Goal: Task Accomplishment & Management: Use online tool/utility

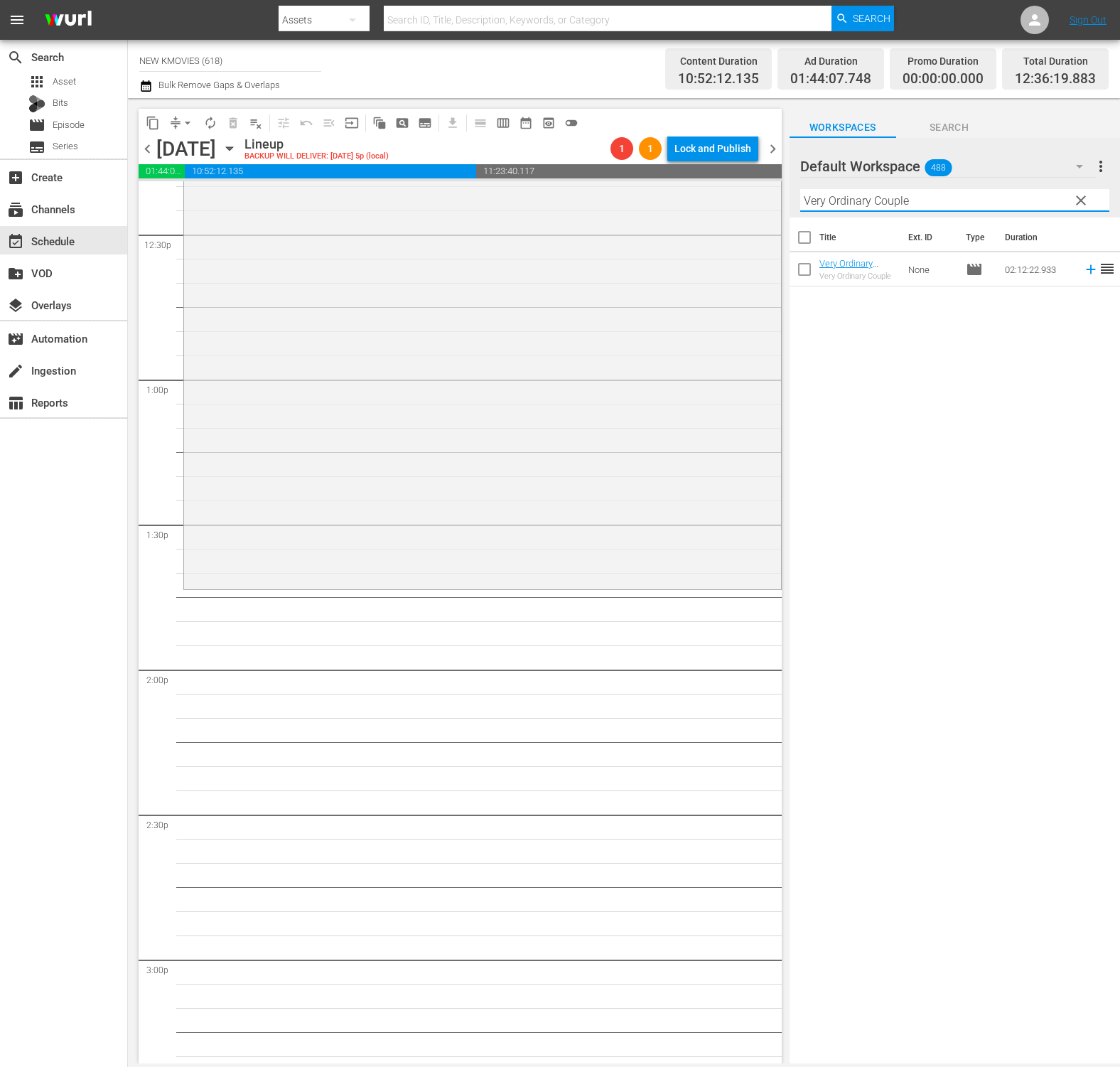
scroll to position [3576, 0]
drag, startPoint x: 917, startPoint y: 378, endPoint x: 908, endPoint y: 358, distance: 21.9
click at [917, 378] on div "Title Ext. ID Type Duration Very Ordinary Couple - NEW K.MOVIES - SSTV - 202206…" at bounding box center [955, 641] width 331 height 848
click at [952, 207] on input "Very Ordinary Couple" at bounding box center [954, 200] width 309 height 23
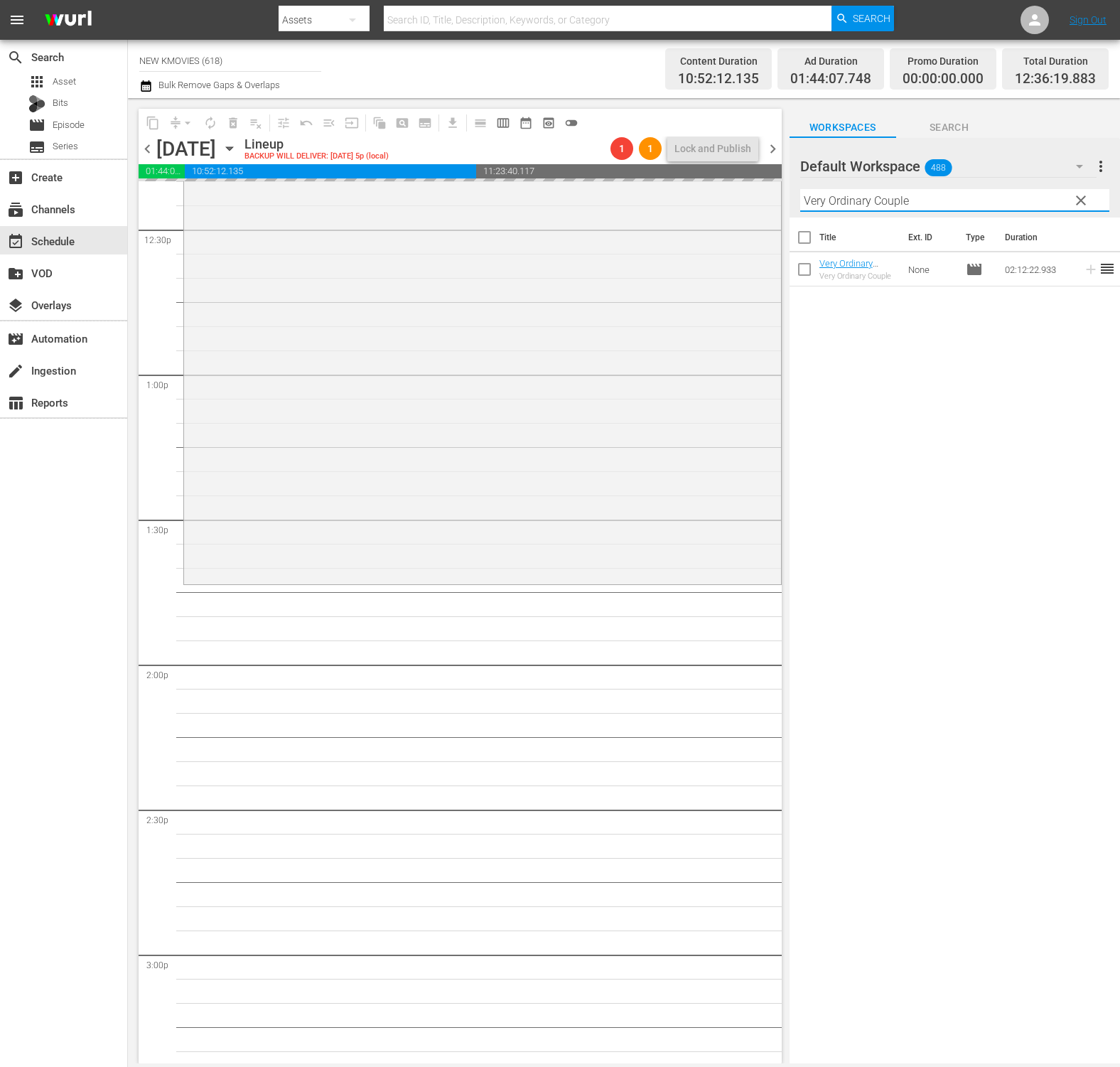
click at [952, 207] on input "Very Ordinary Couple" at bounding box center [954, 200] width 309 height 23
paste input "My Wif"
click at [925, 569] on div "Title Ext. ID Type Duration My Wife is a Gangster 3 : HK Edition - NEW K.MOVIES…" at bounding box center [955, 641] width 331 height 848
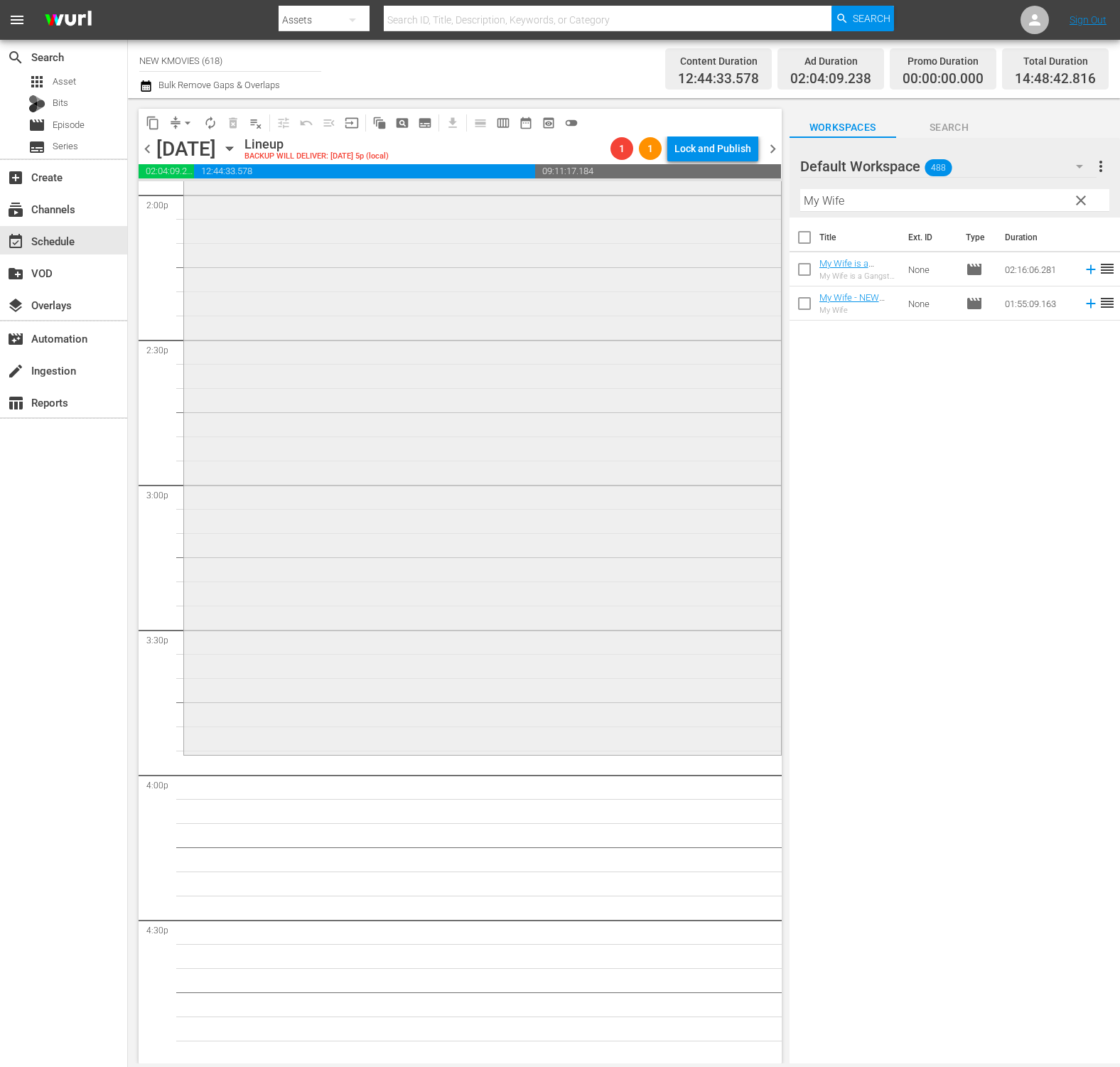
scroll to position [4099, 0]
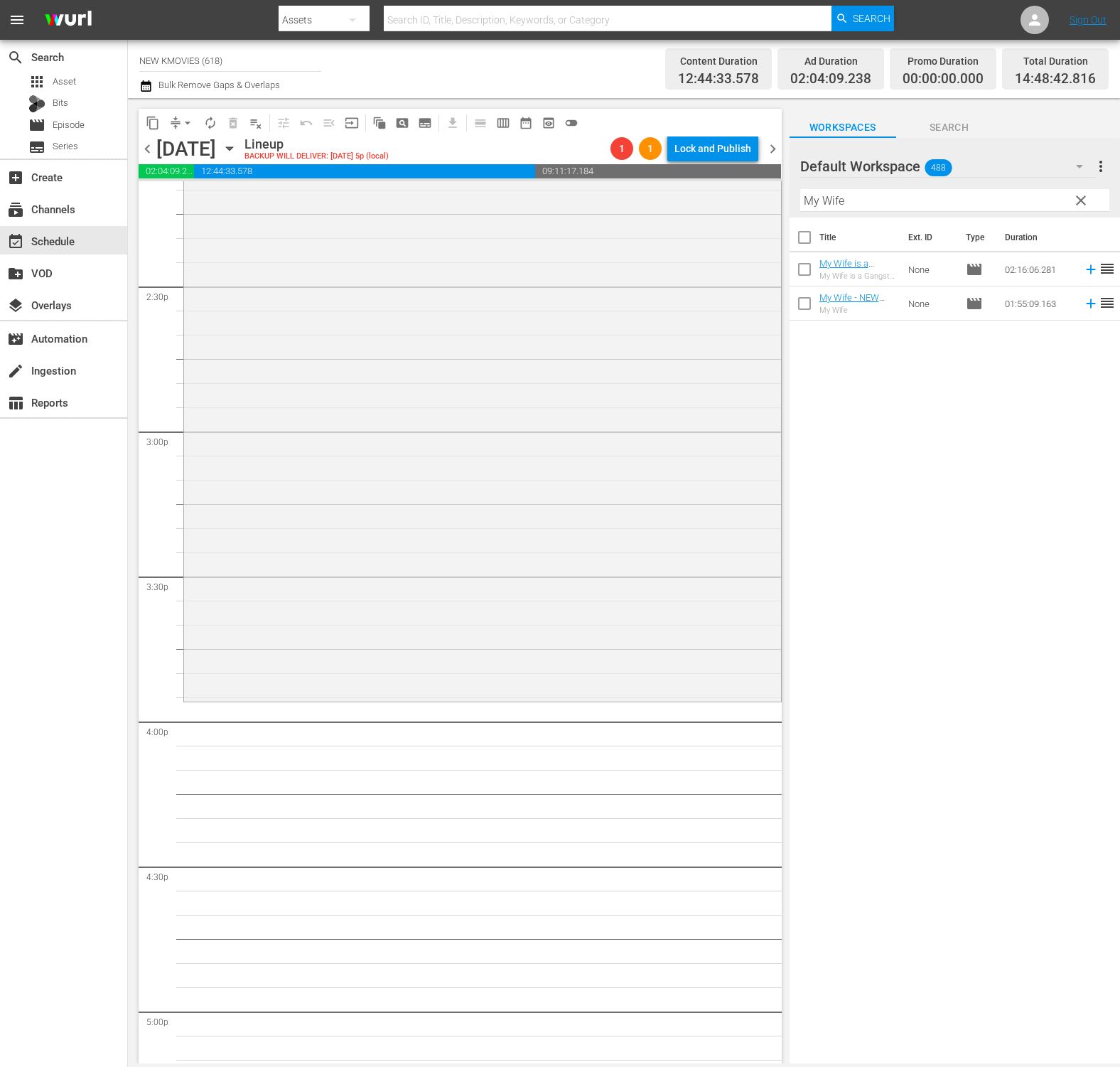
click at [927, 200] on input "My Wife" at bounding box center [954, 200] width 309 height 23
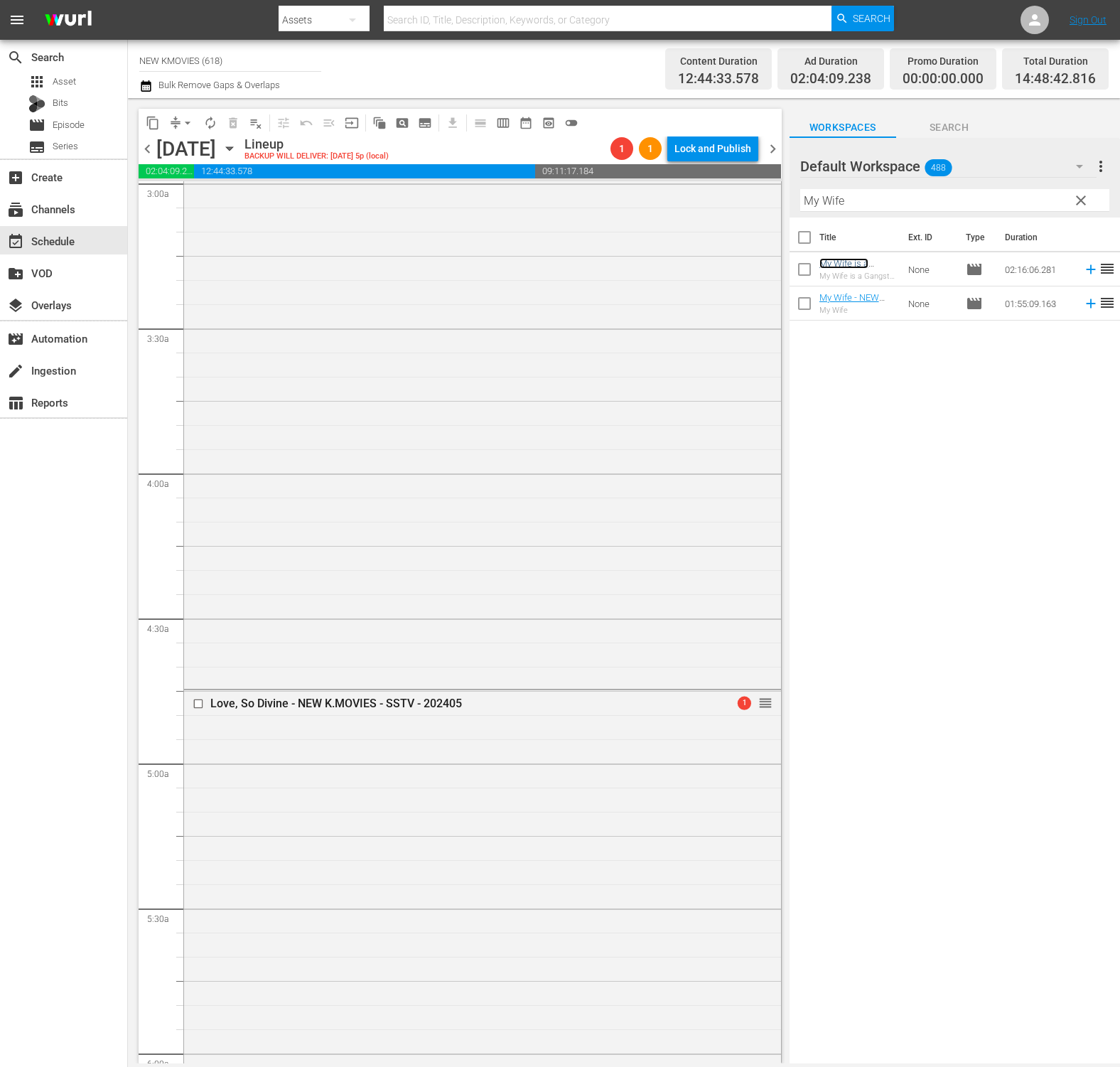
scroll to position [930, 0]
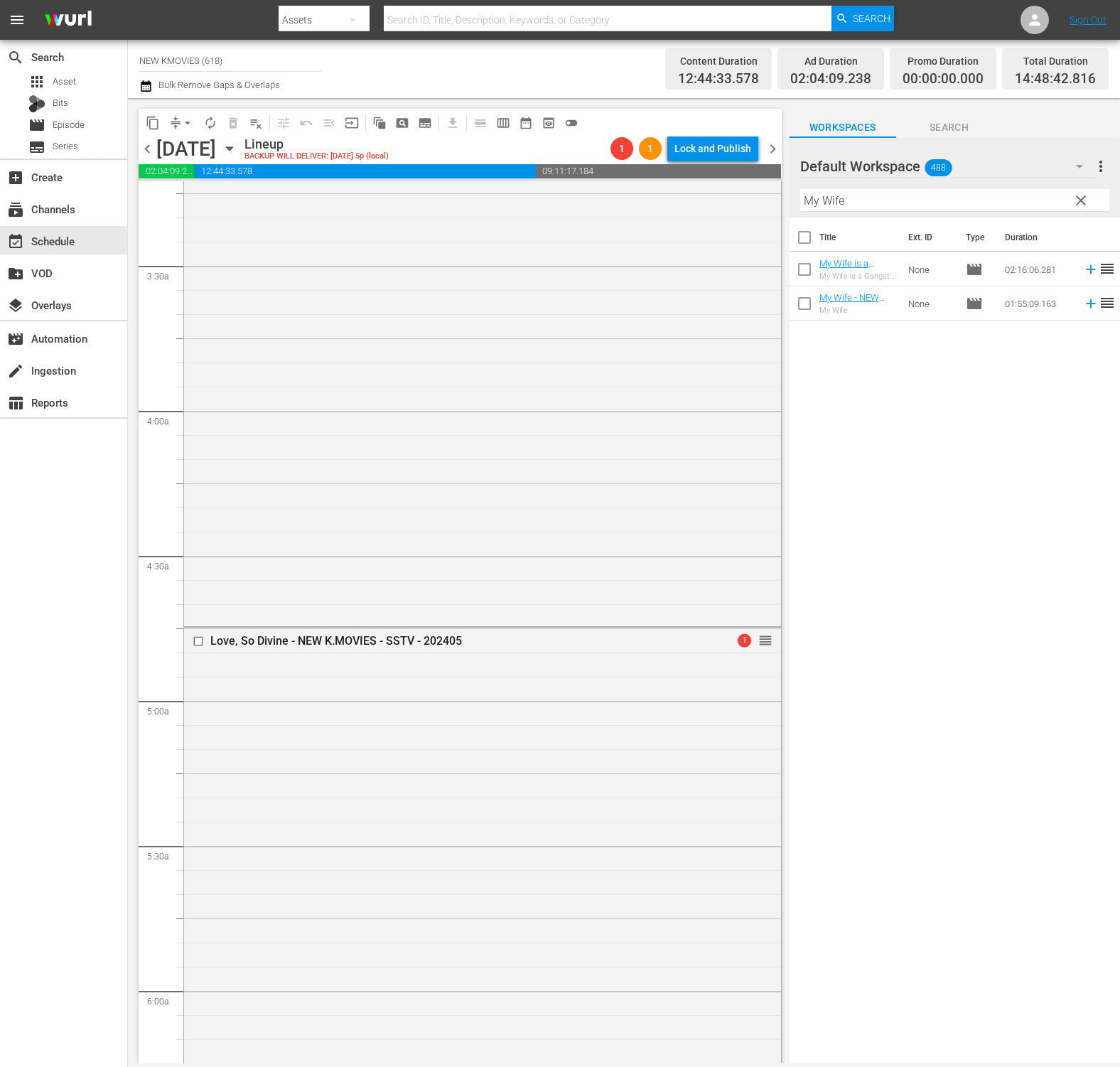
click at [1016, 204] on input "My Wife" at bounding box center [954, 200] width 309 height 23
paste input "Night of The Undead (Dubbed)"
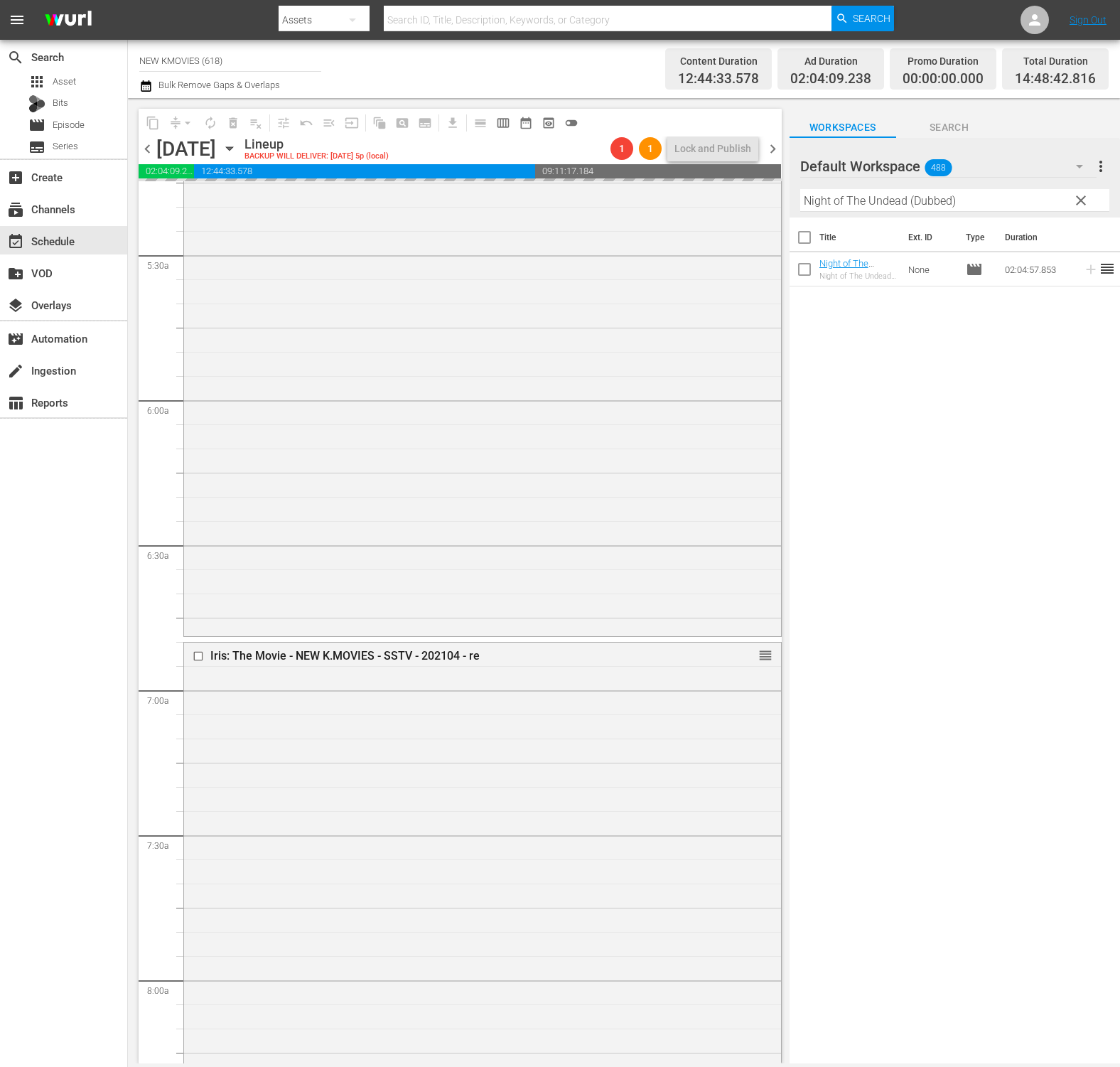
scroll to position [1559, 0]
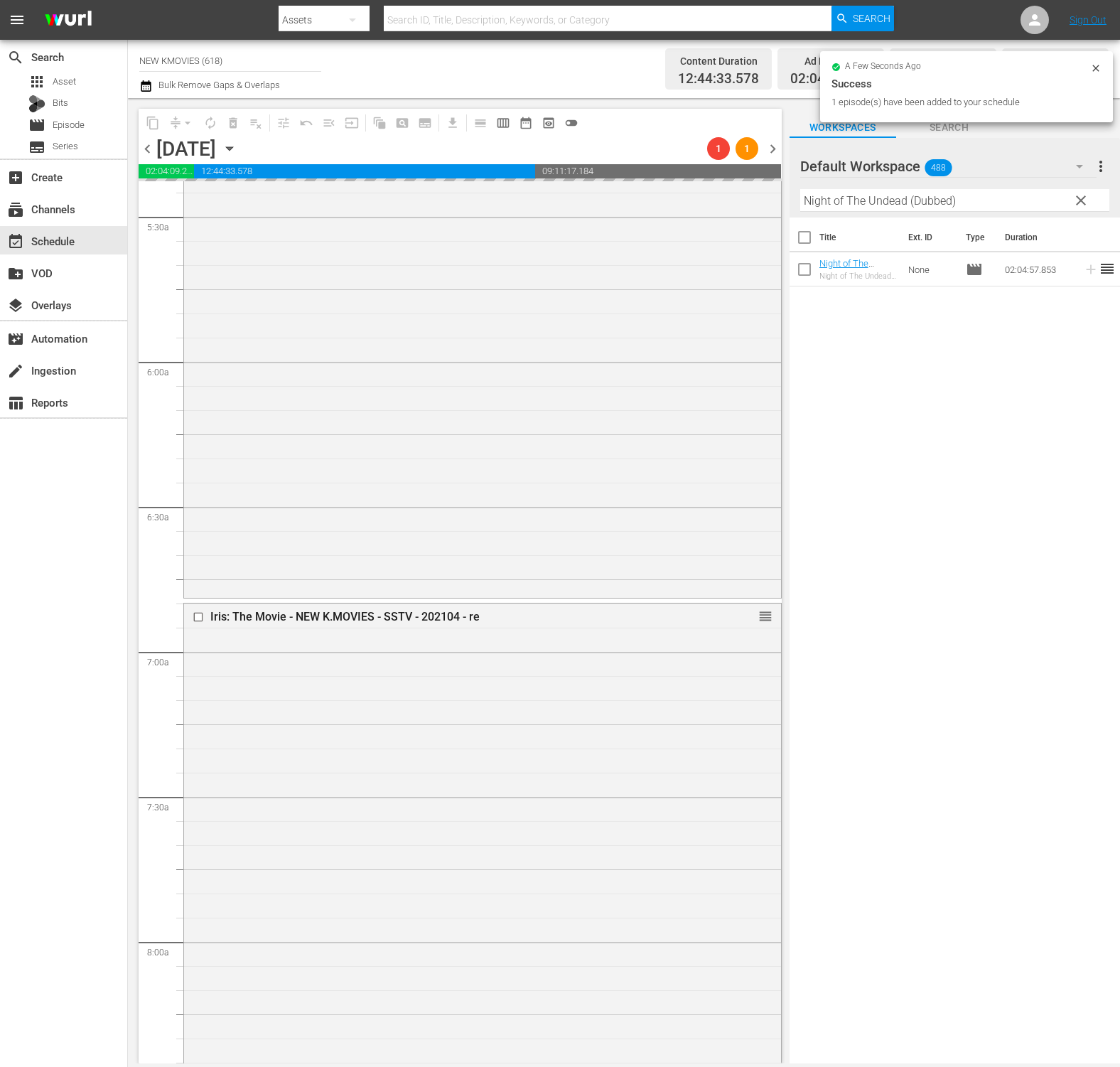
click at [883, 197] on input "Night of The Undead (Dubbed)" at bounding box center [954, 200] width 309 height 23
paste input "I Am The King"
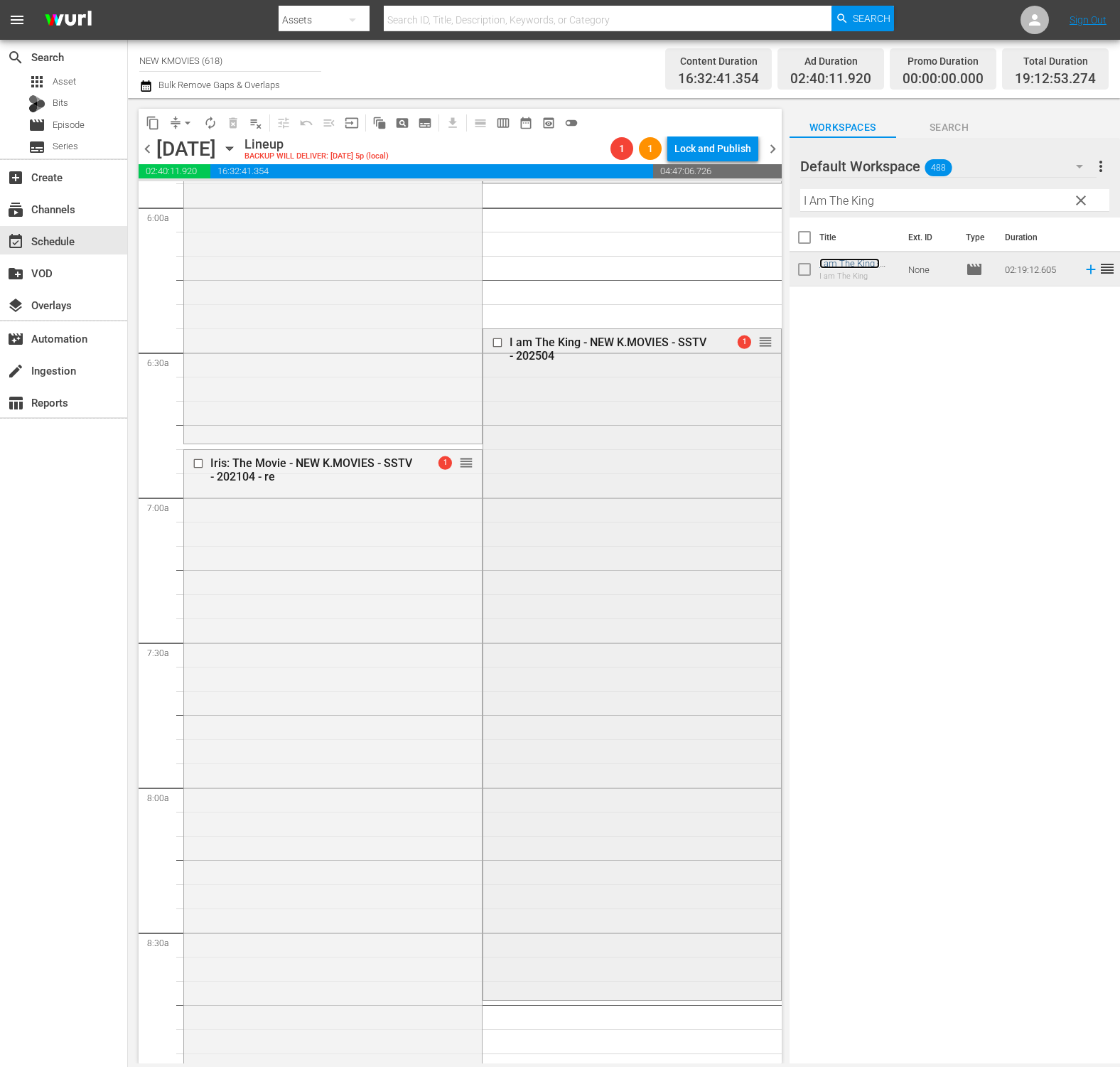
scroll to position [1662, 0]
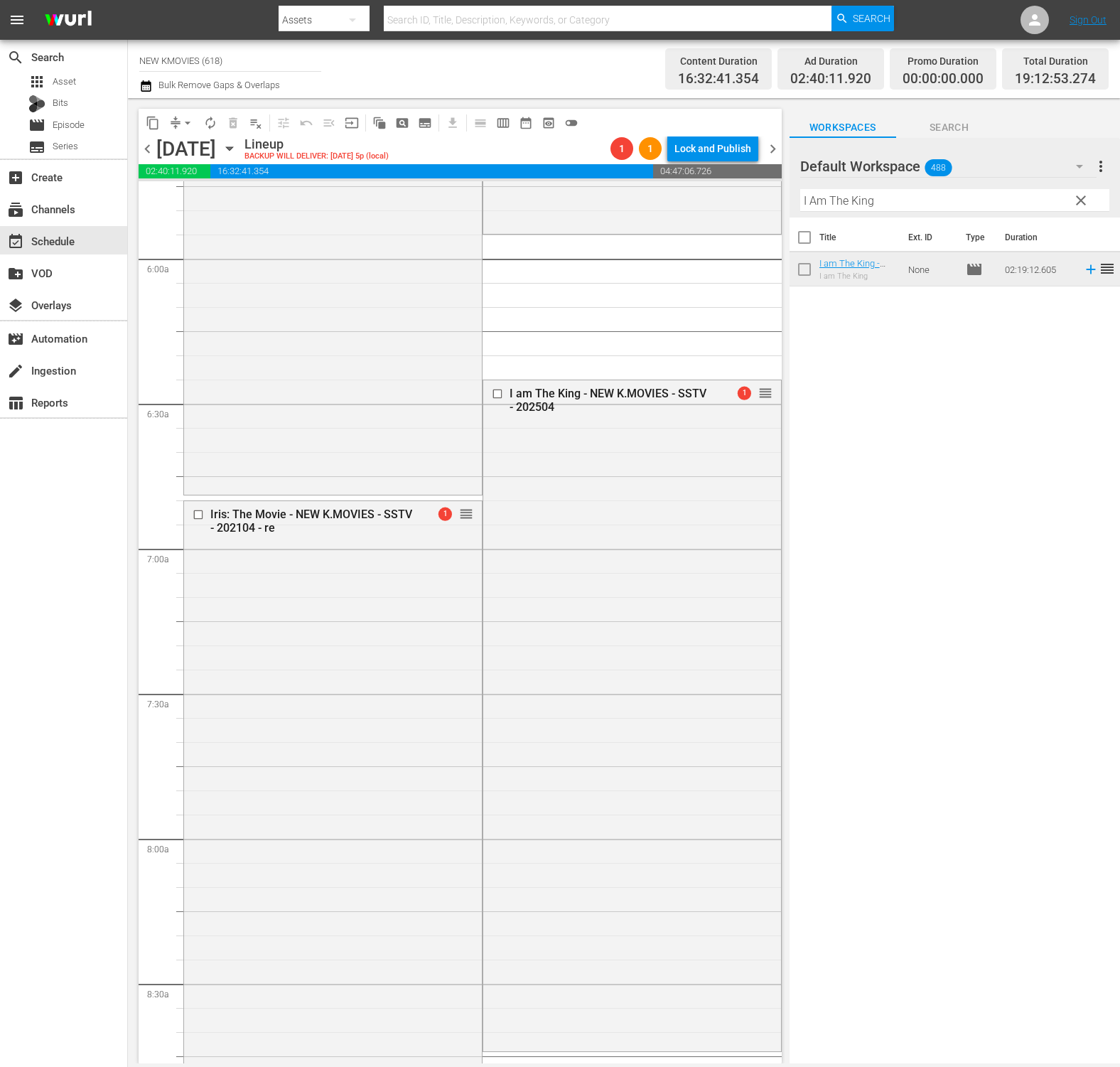
click at [186, 124] on span "arrow_drop_down" at bounding box center [188, 123] width 14 height 14
click at [193, 193] on li "Align to End of Previous Day" at bounding box center [188, 198] width 150 height 24
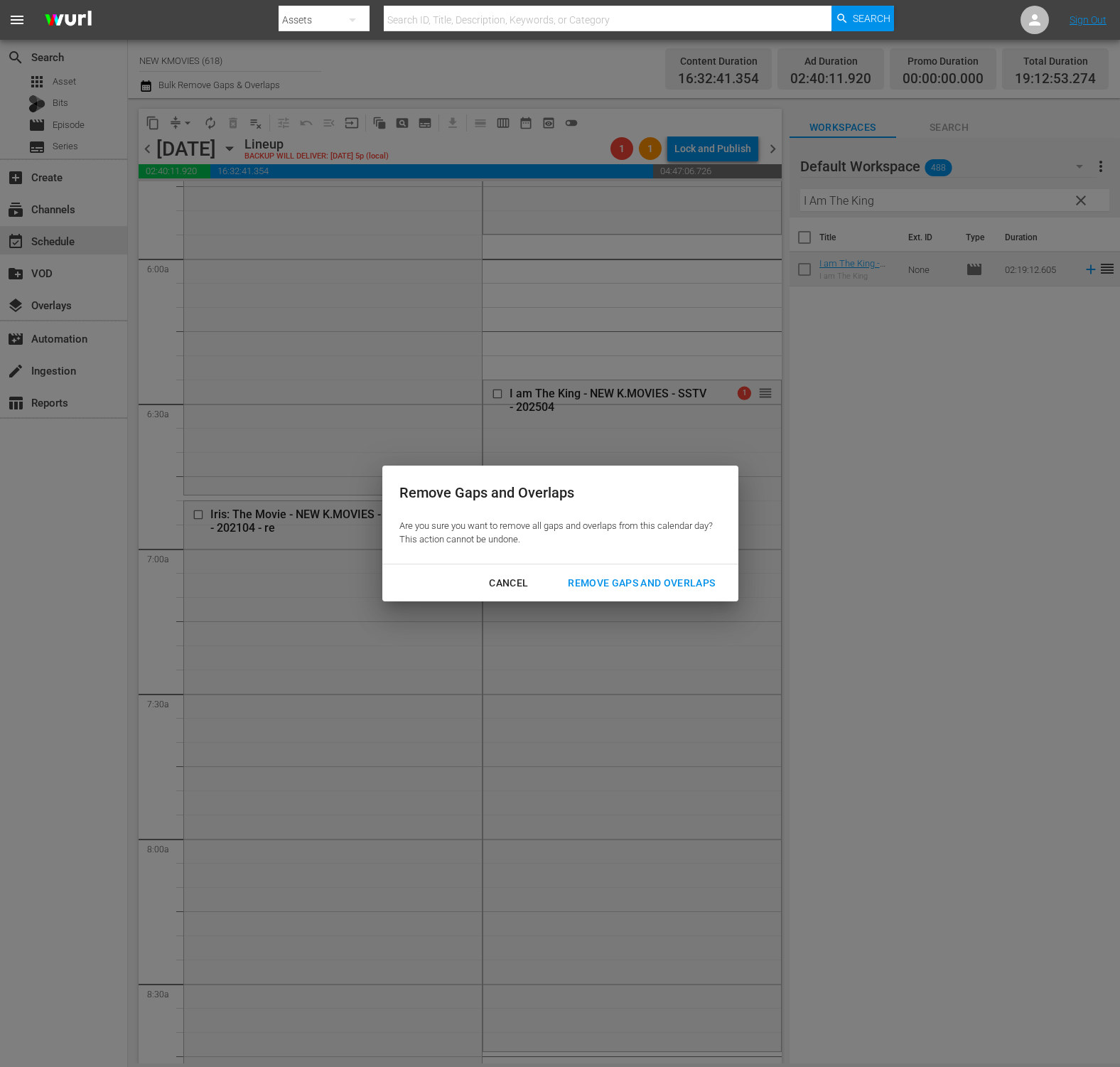
click at [645, 598] on div "Cancel Remove Gaps and Overlaps" at bounding box center [560, 583] width 356 height 38
click at [660, 582] on div "Remove Gaps and Overlaps" at bounding box center [642, 583] width 170 height 18
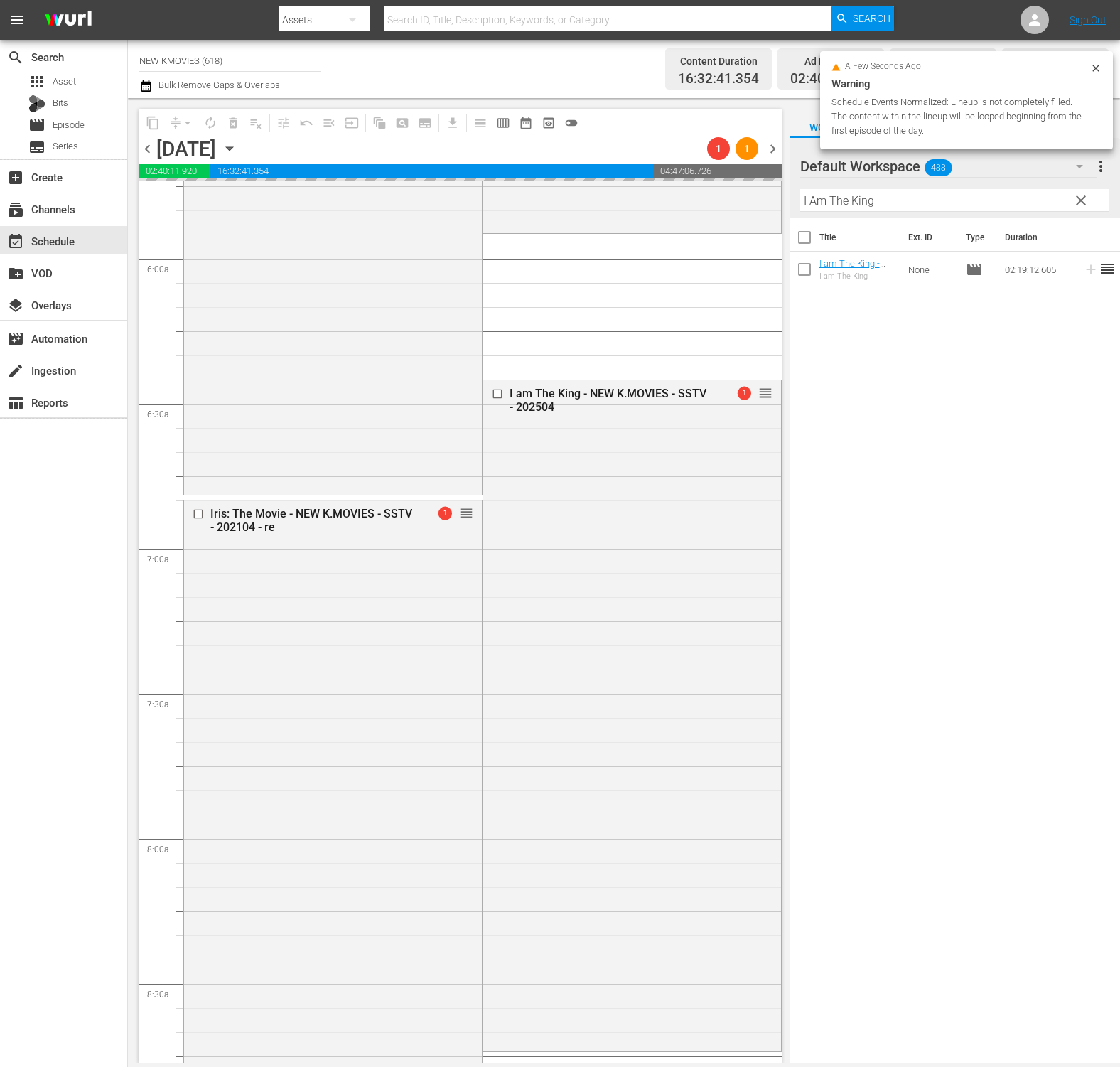
click at [660, 582] on div "I am The King - NEW K.MOVIES - SSTV - 202504 1 reorder" at bounding box center [632, 715] width 298 height 668
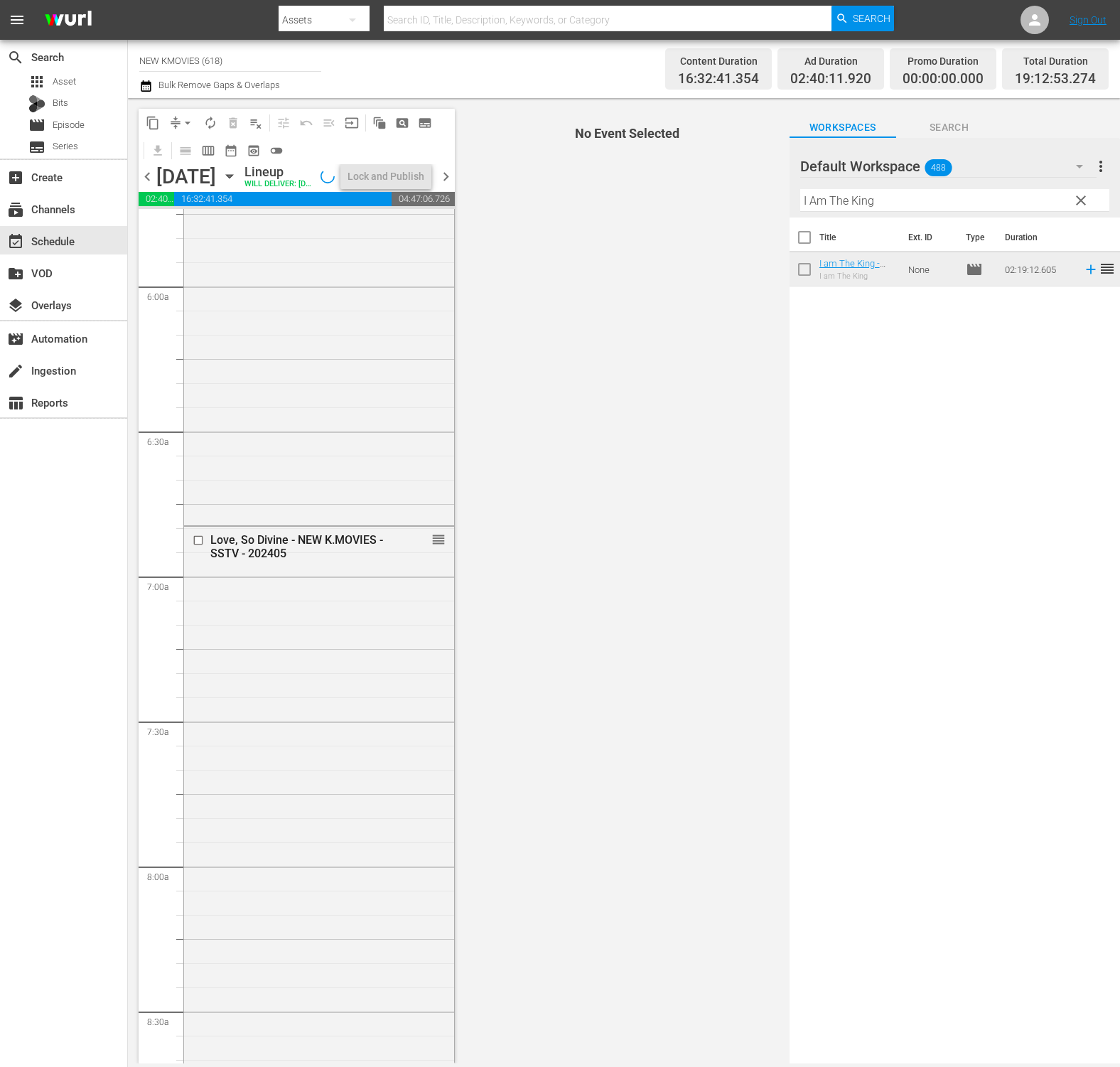
click at [536, 295] on span "No Event Selected" at bounding box center [623, 580] width 331 height 965
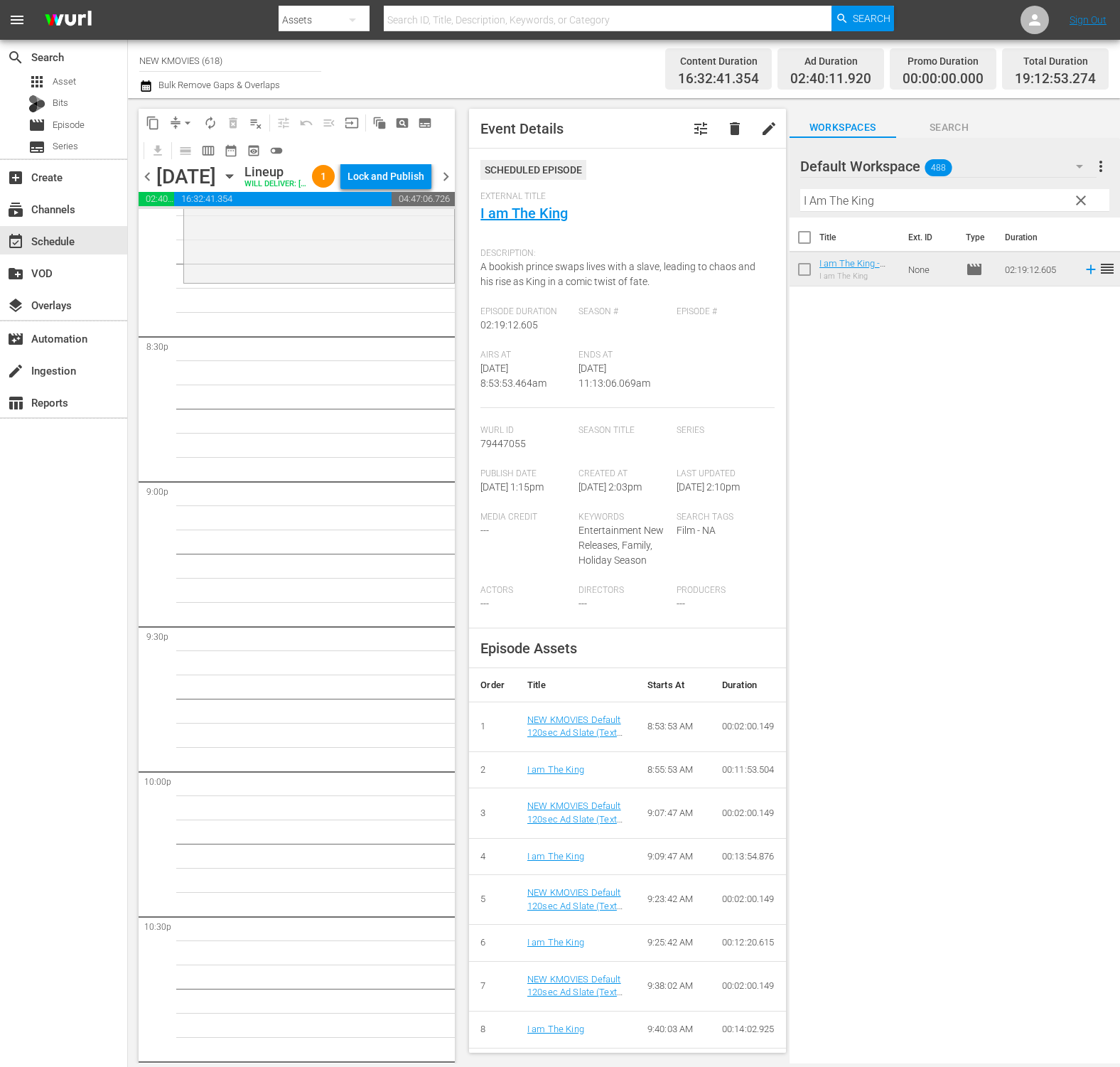
scroll to position [5777, 0]
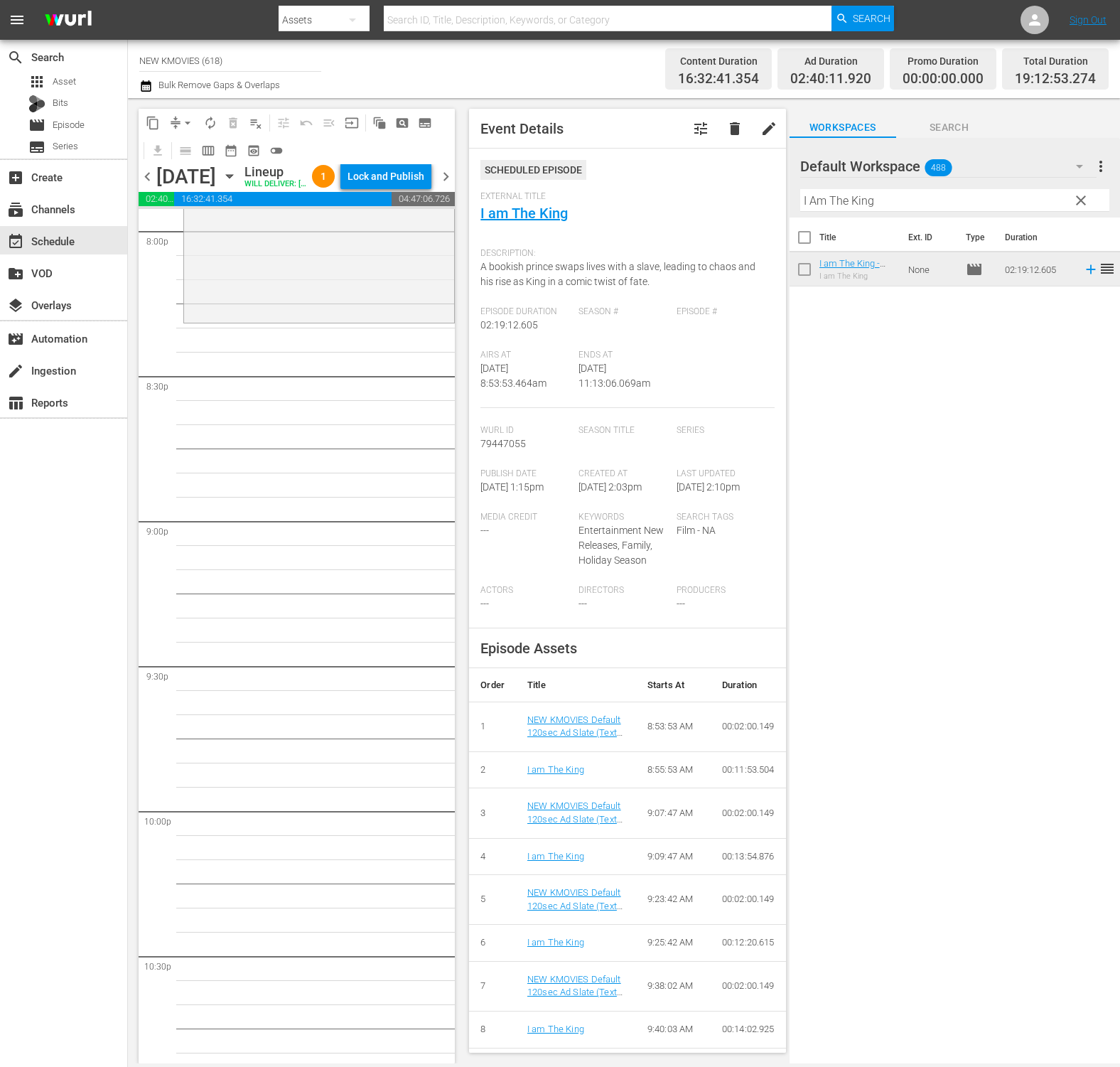
click at [872, 197] on input "I Am The King" at bounding box center [954, 200] width 309 height 23
paste input "Stalker"
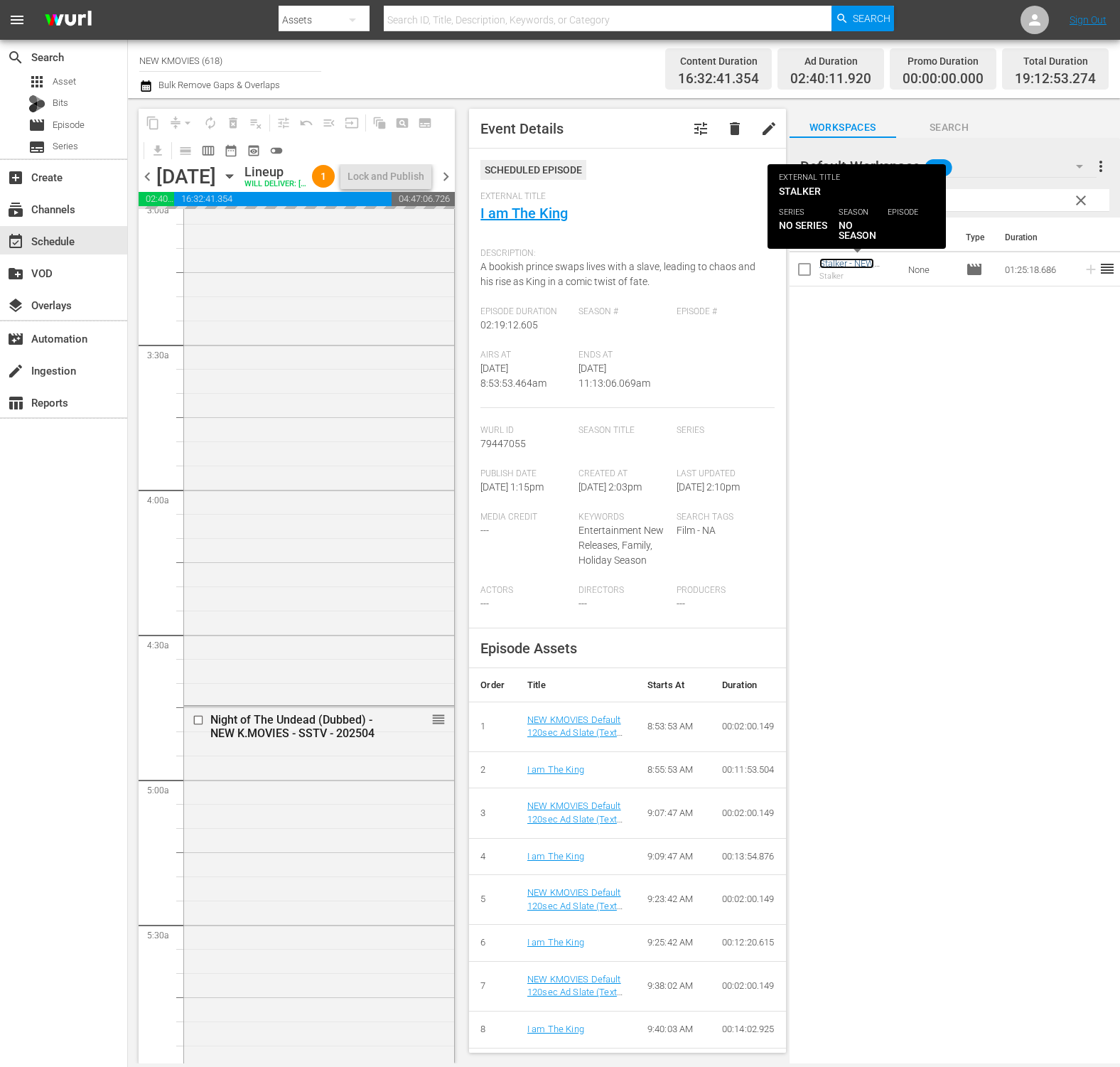
scroll to position [881, 0]
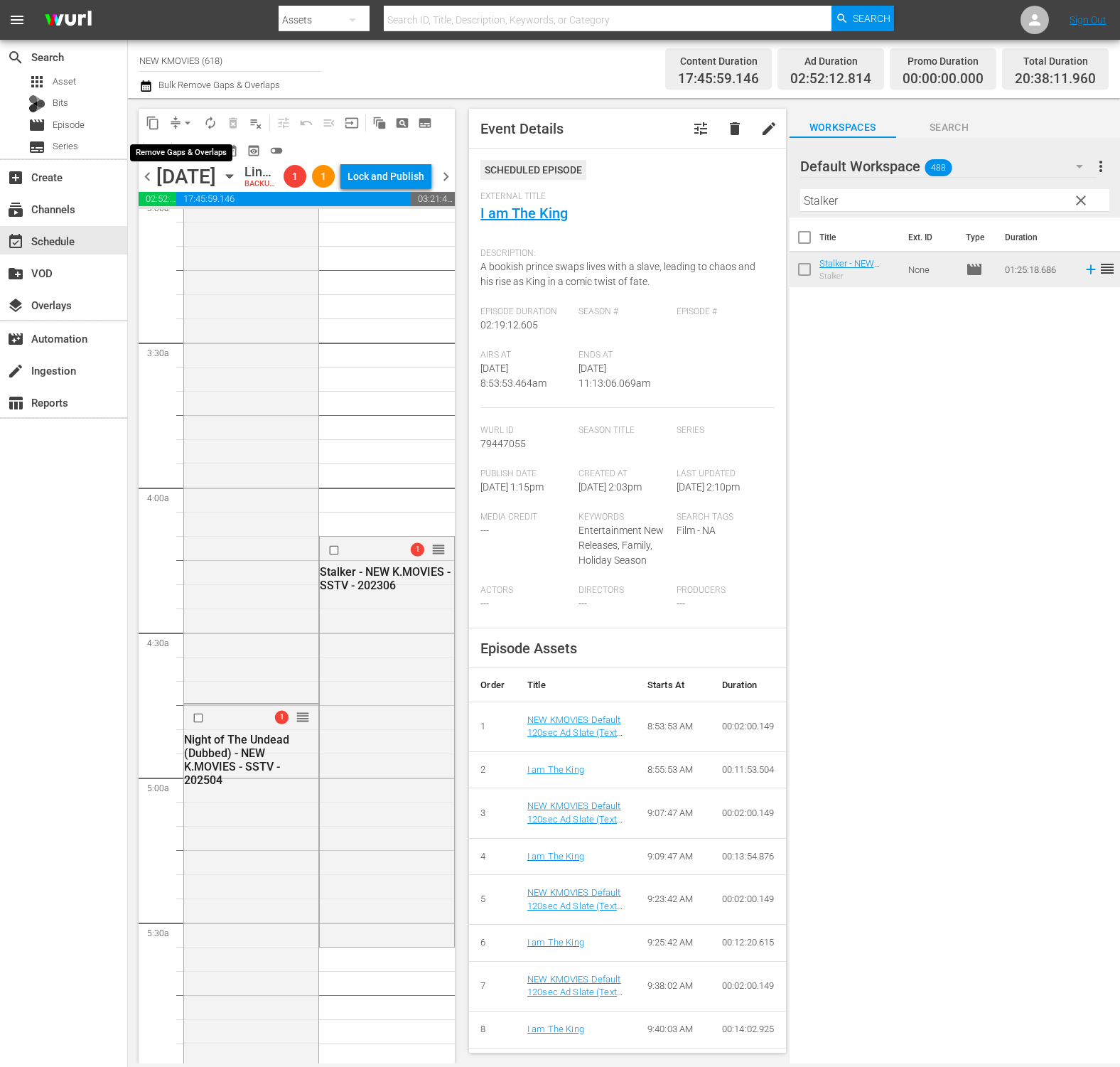
click at [186, 130] on button "arrow_drop_down" at bounding box center [188, 122] width 23 height 23
click at [205, 202] on li "Align to End of Previous Day" at bounding box center [188, 198] width 150 height 24
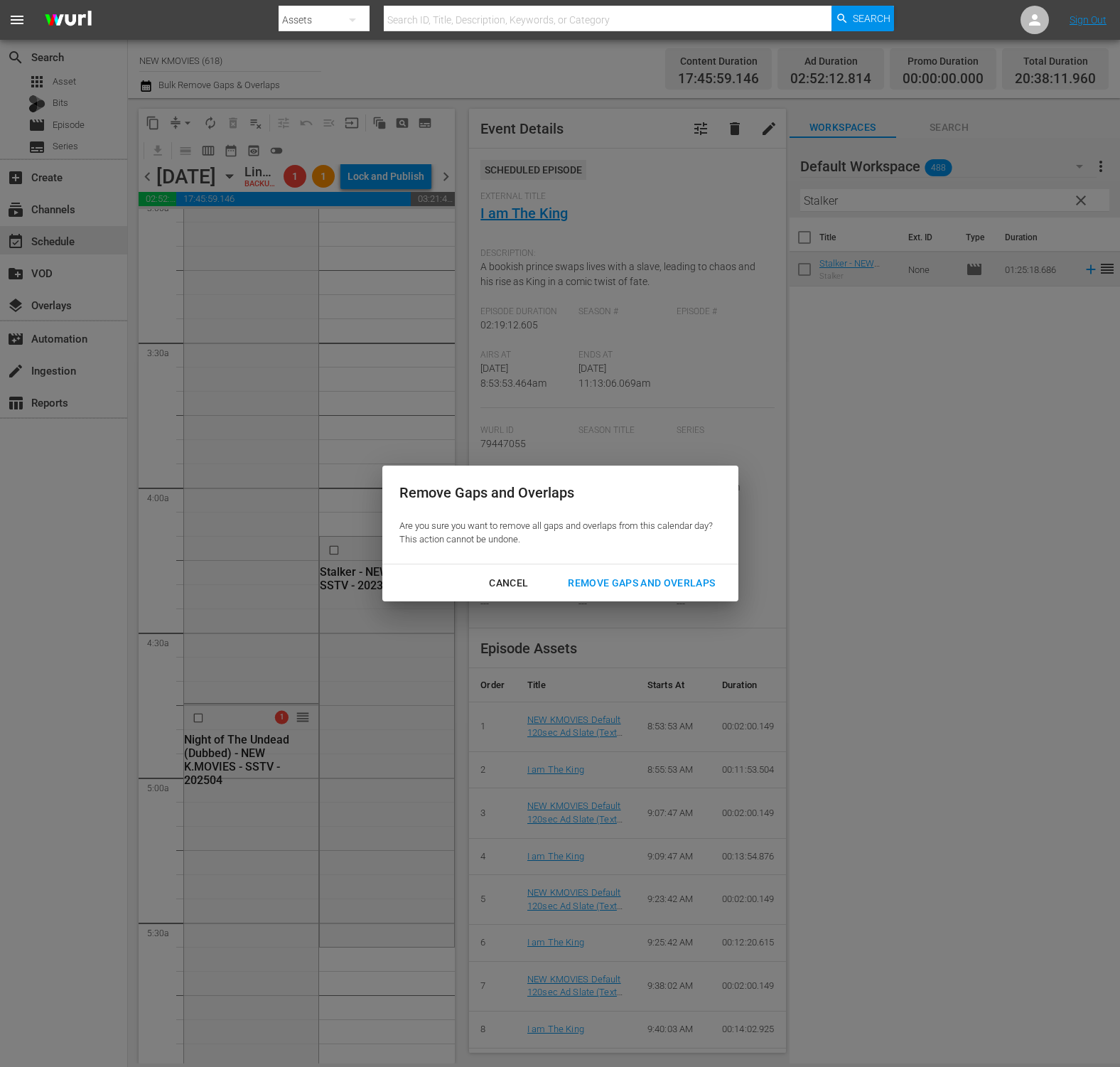
click at [659, 579] on div "Remove Gaps and Overlaps" at bounding box center [642, 583] width 170 height 18
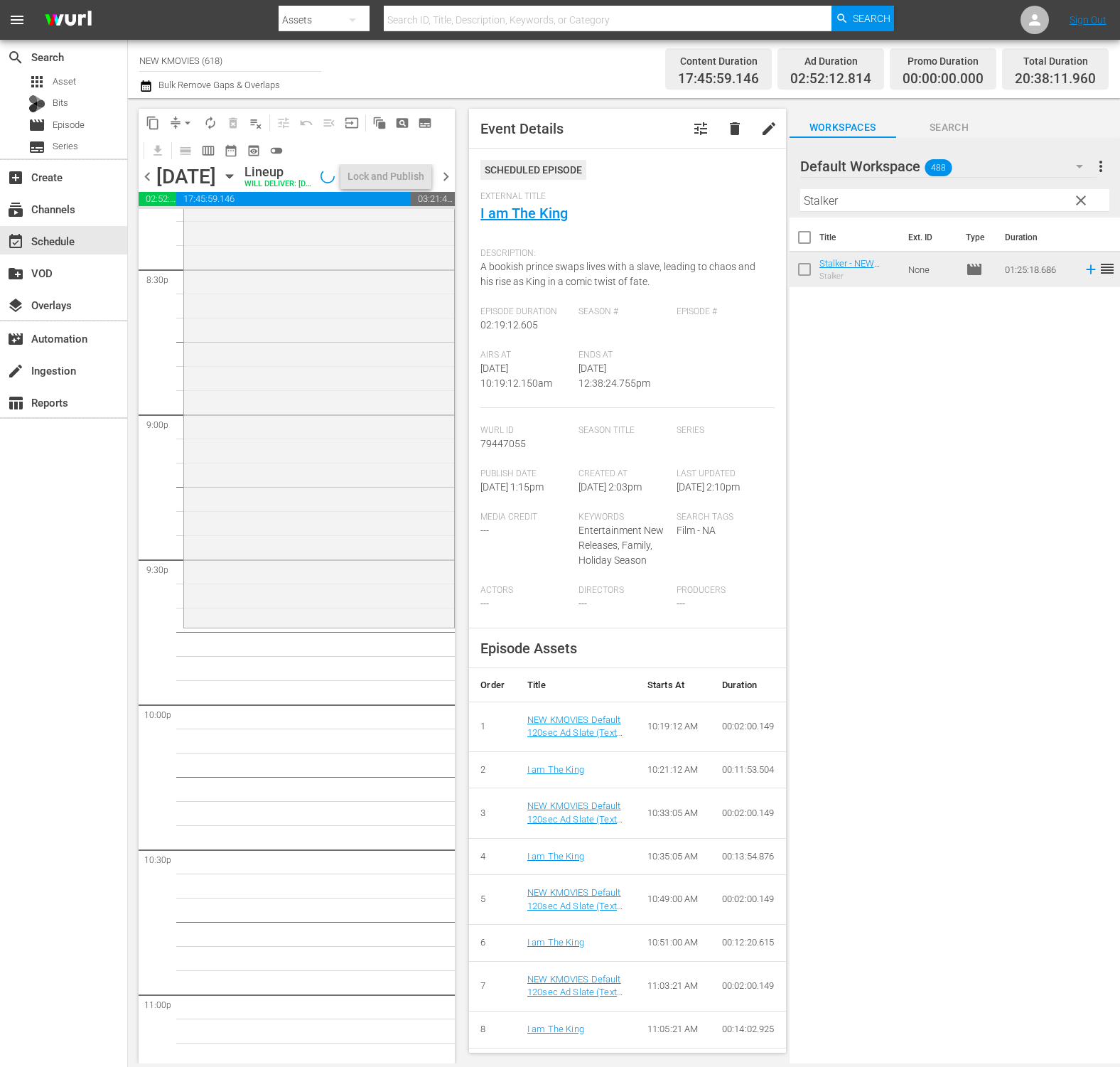
scroll to position [5959, 0]
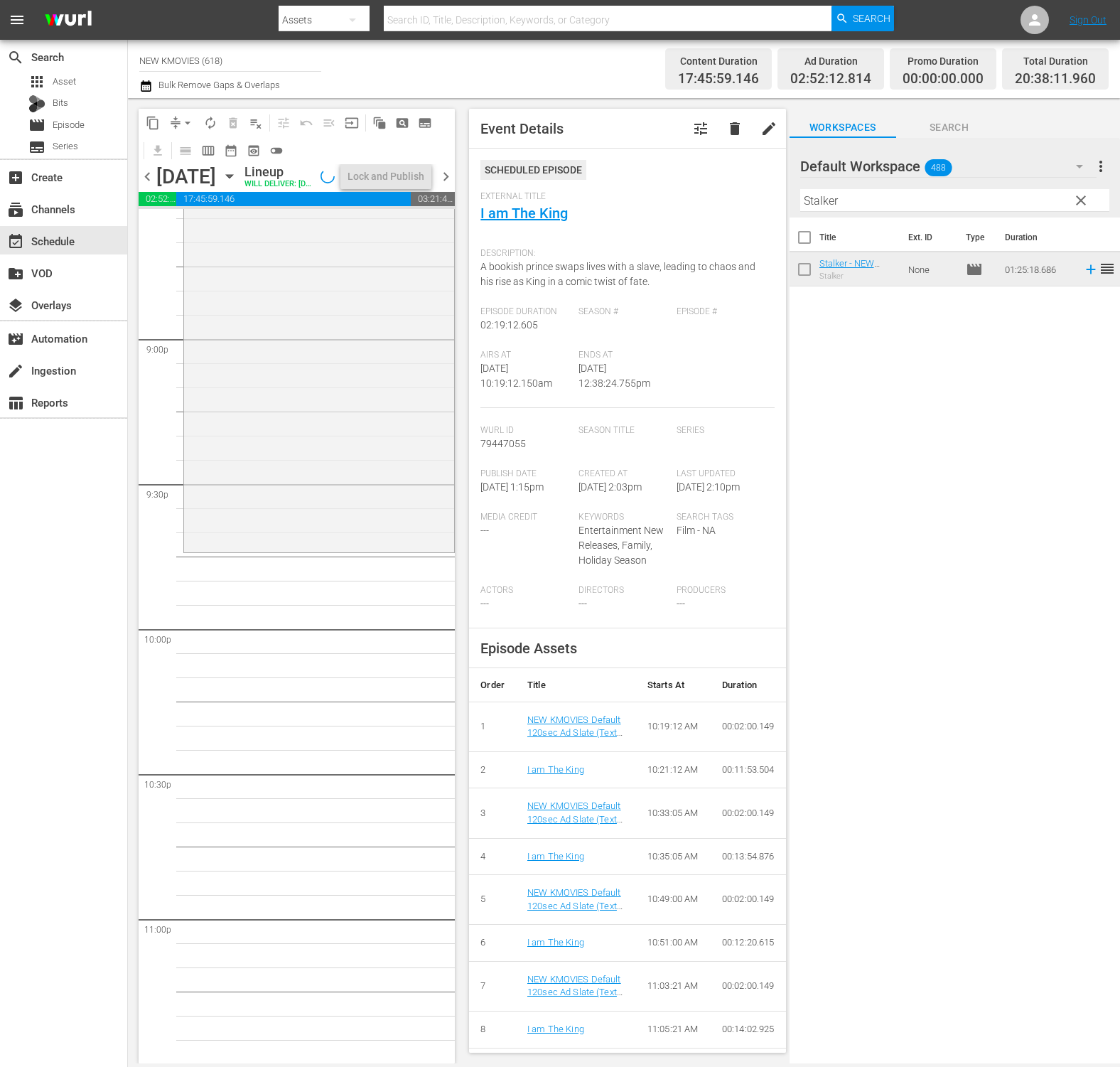
click at [867, 200] on input "Stalker" at bounding box center [954, 200] width 309 height 23
paste input "My Wife"
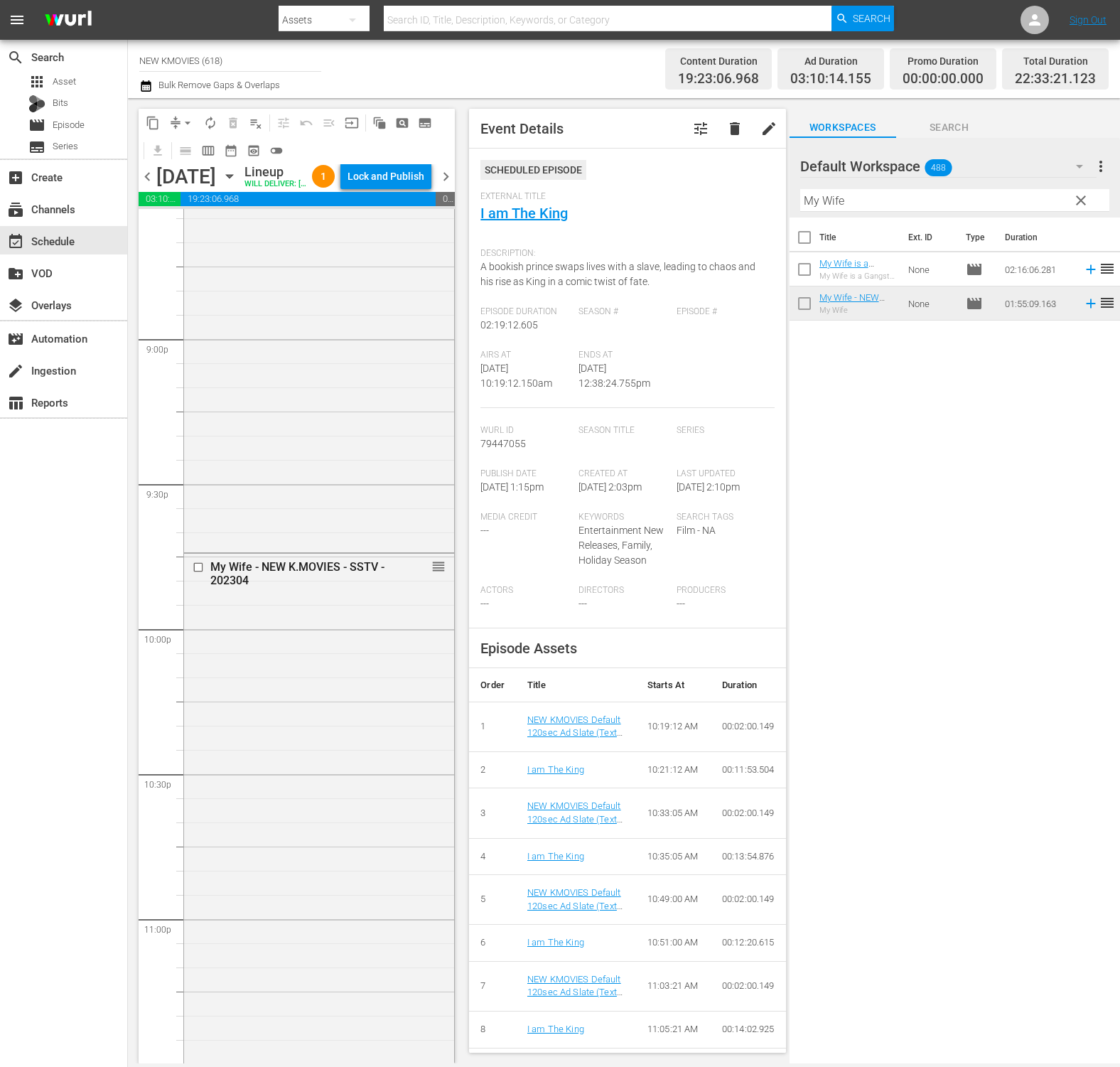
scroll to position [6127, 0]
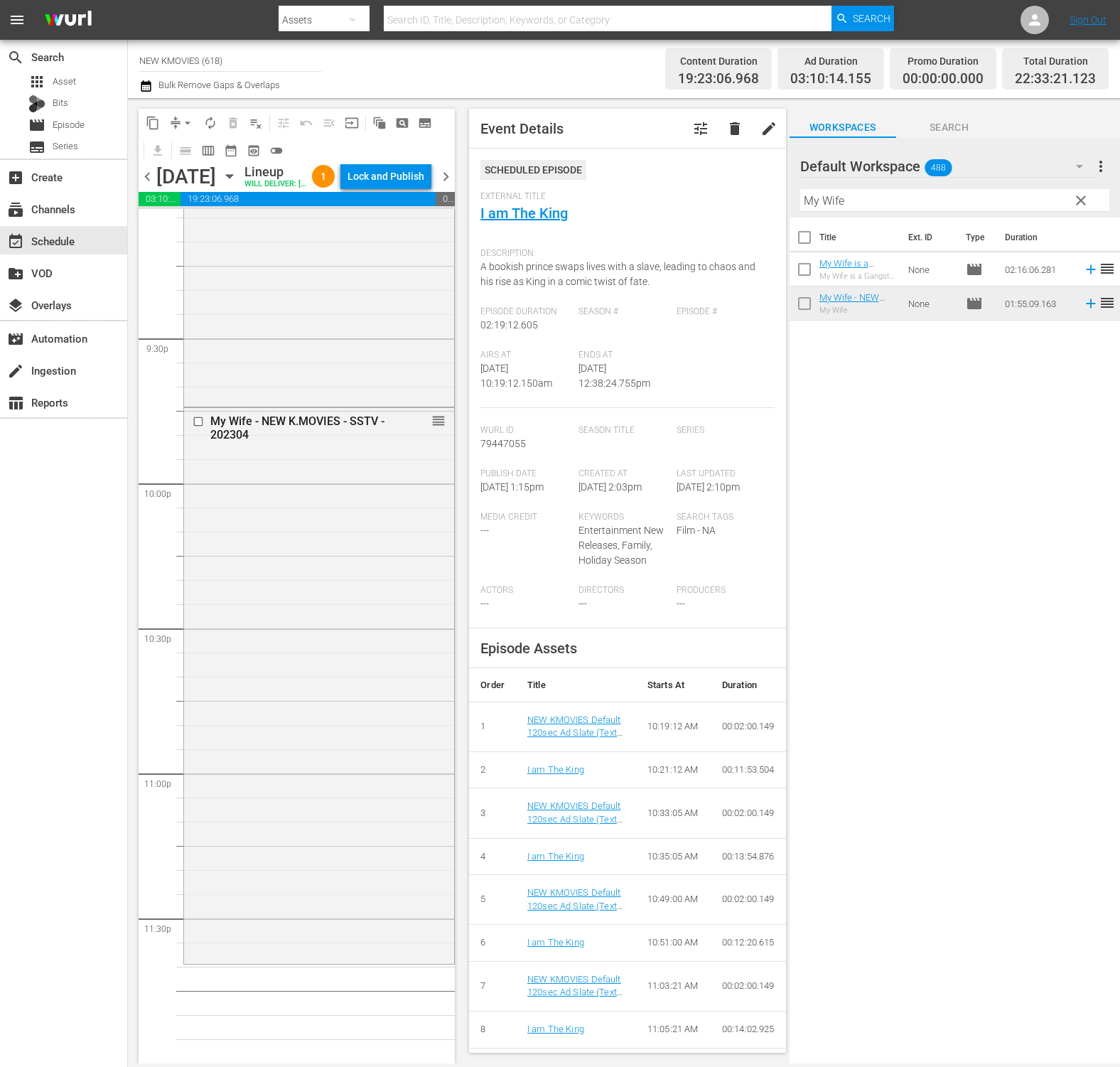
click at [879, 197] on input "My Wife" at bounding box center [954, 200] width 309 height 23
paste input "The Intern"
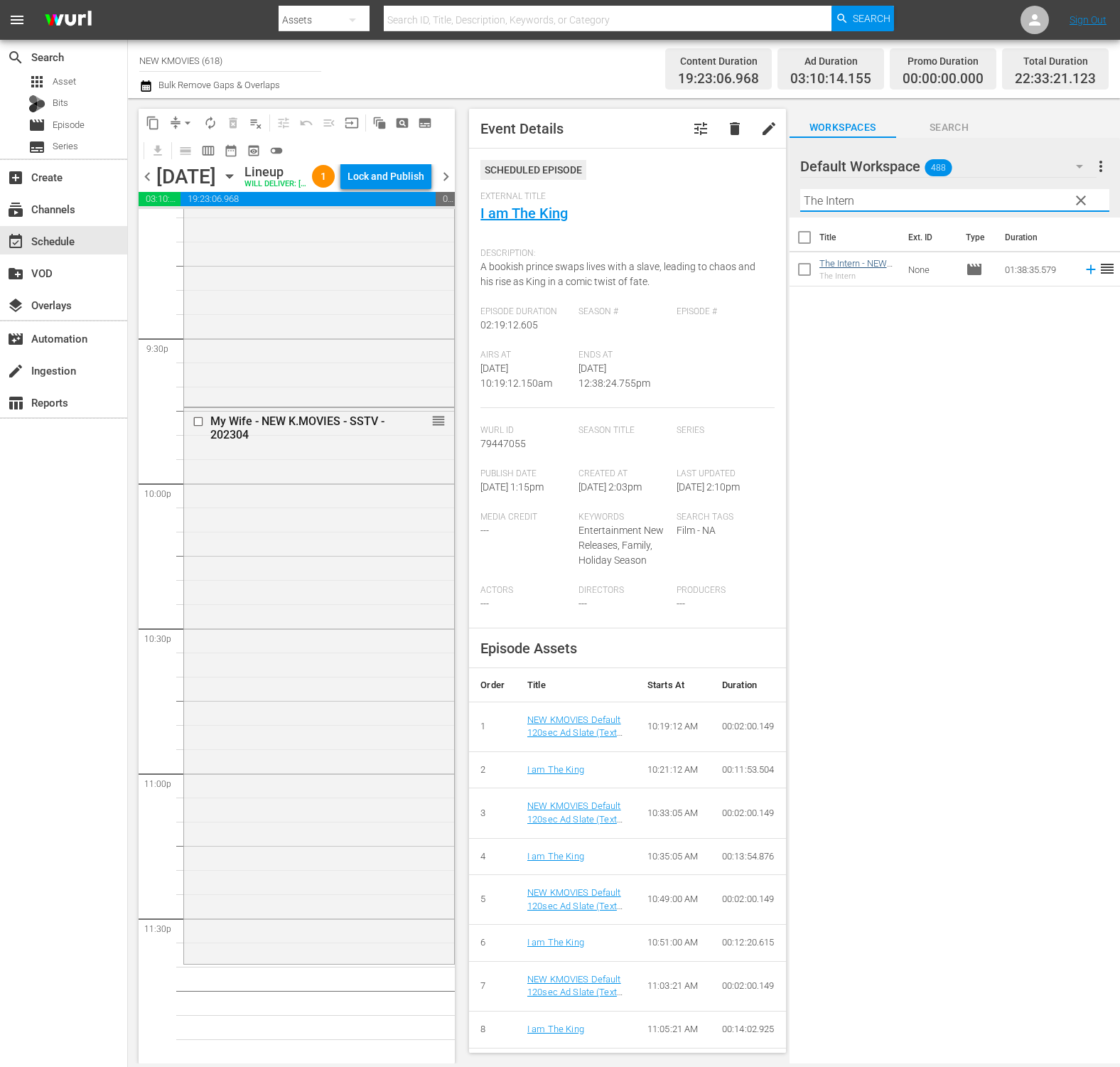
type input "The Intern"
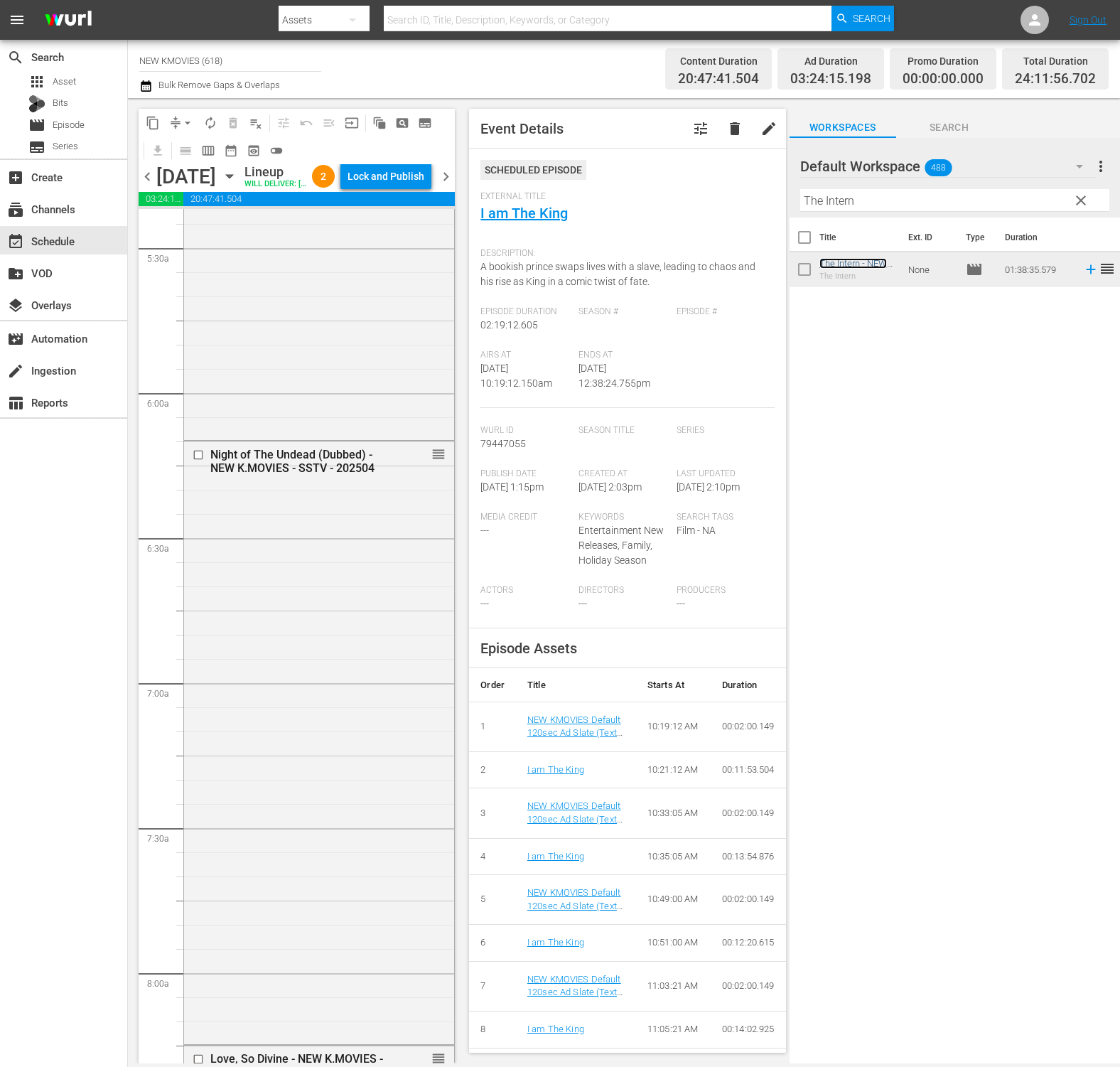
scroll to position [0, 0]
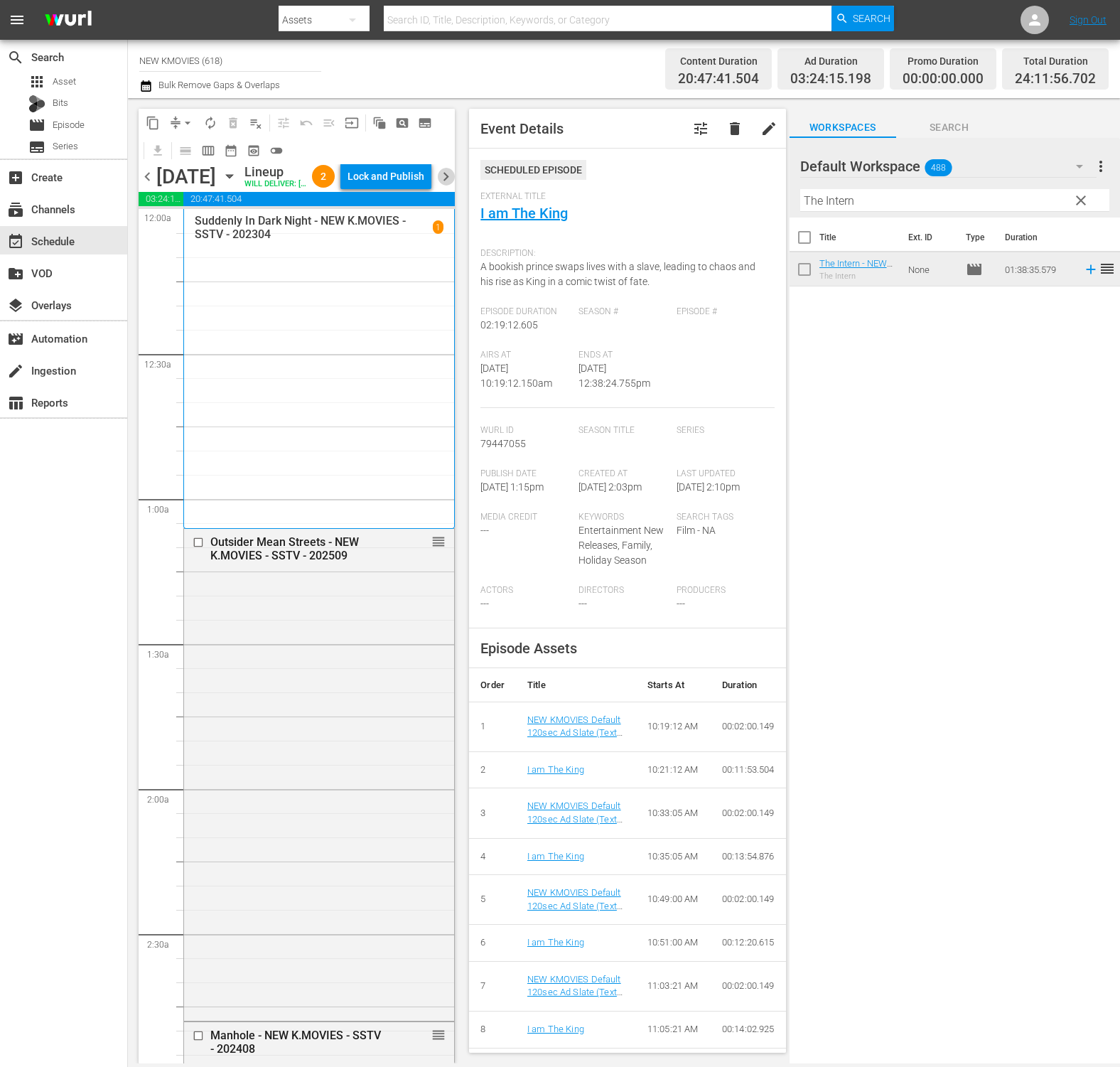
click at [448, 184] on span "chevron_right" at bounding box center [447, 177] width 18 height 18
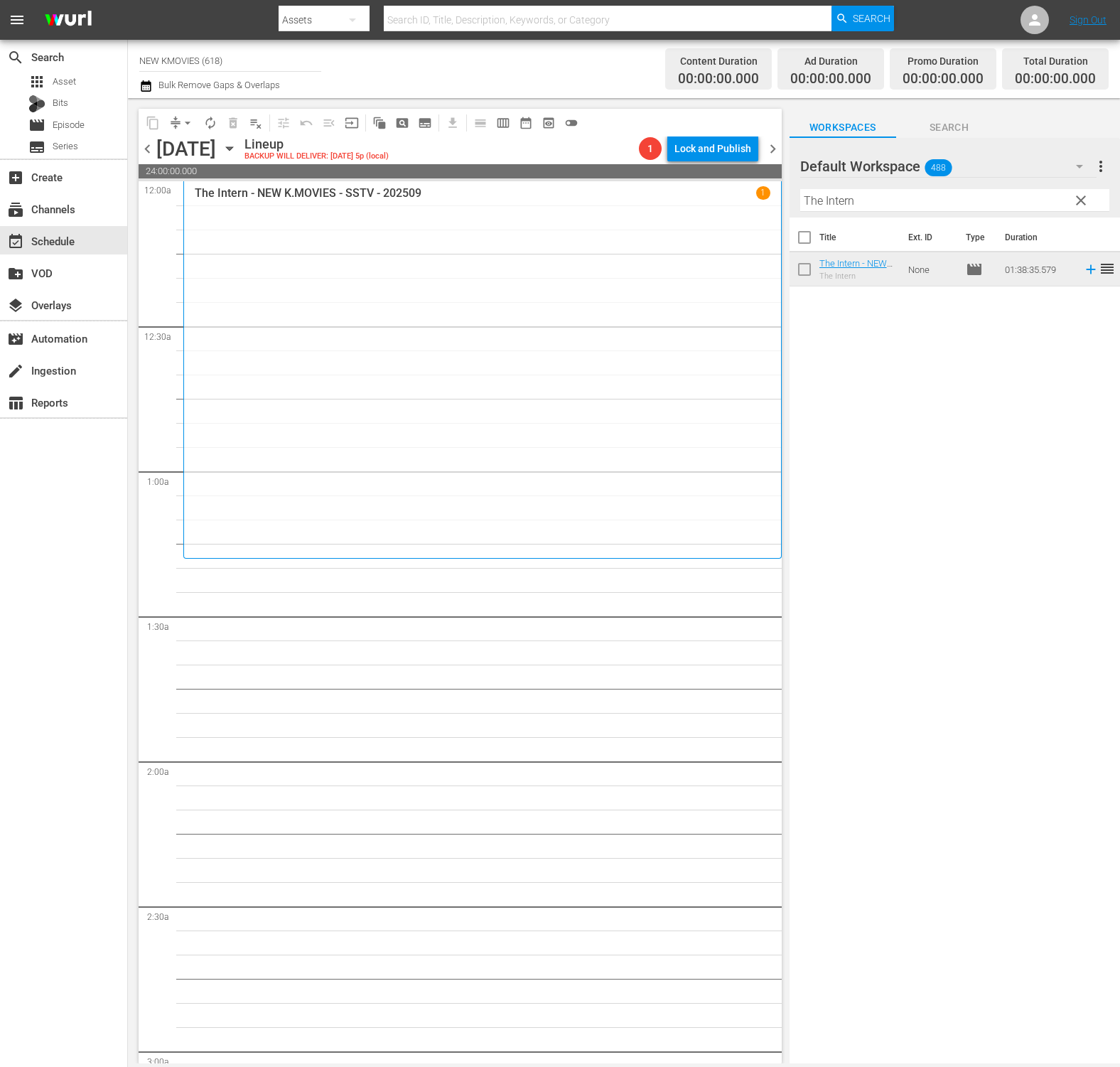
click at [896, 203] on input "The Intern" at bounding box center [954, 200] width 309 height 23
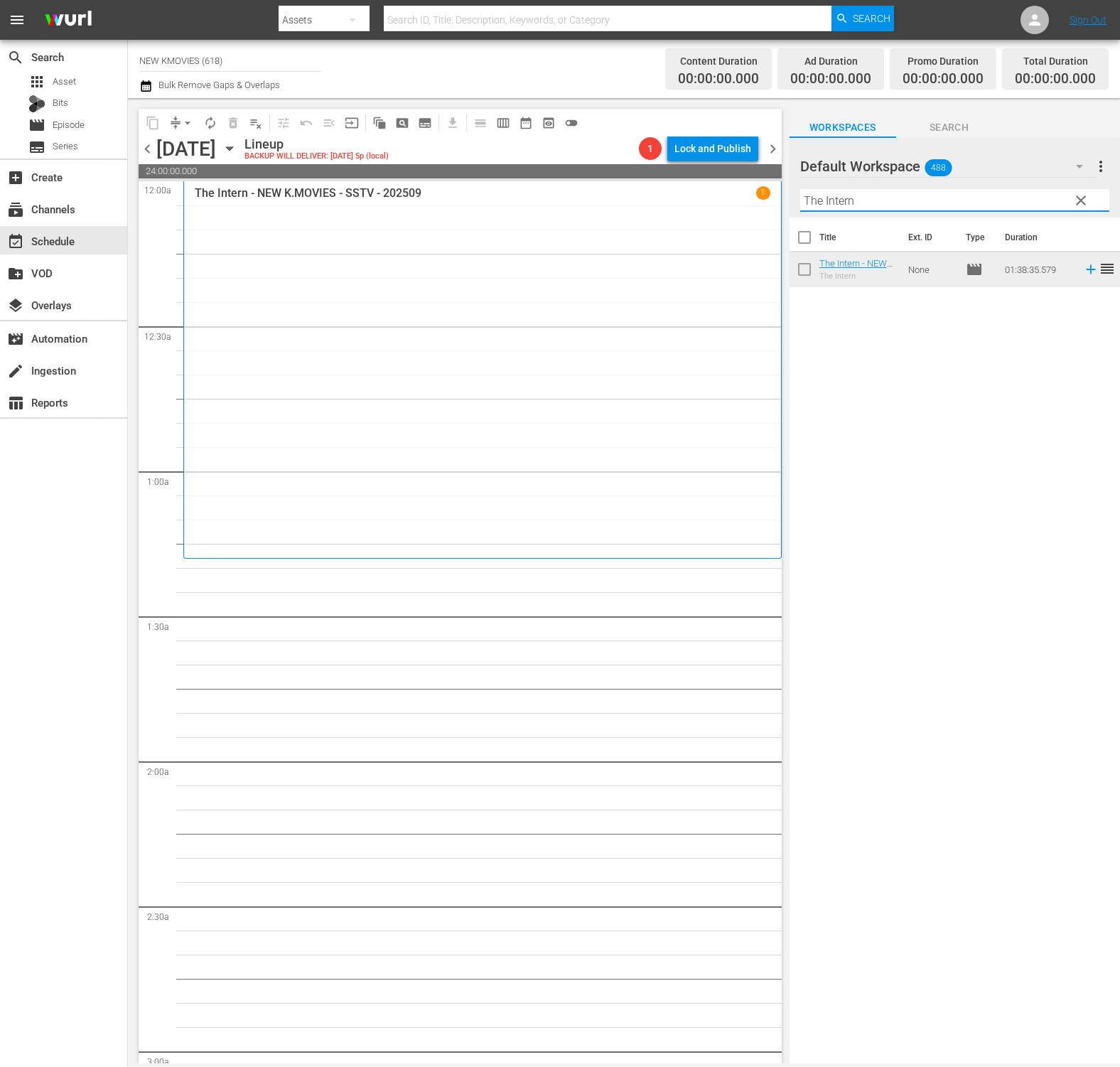
click at [896, 203] on input "The Intern" at bounding box center [954, 200] width 309 height 23
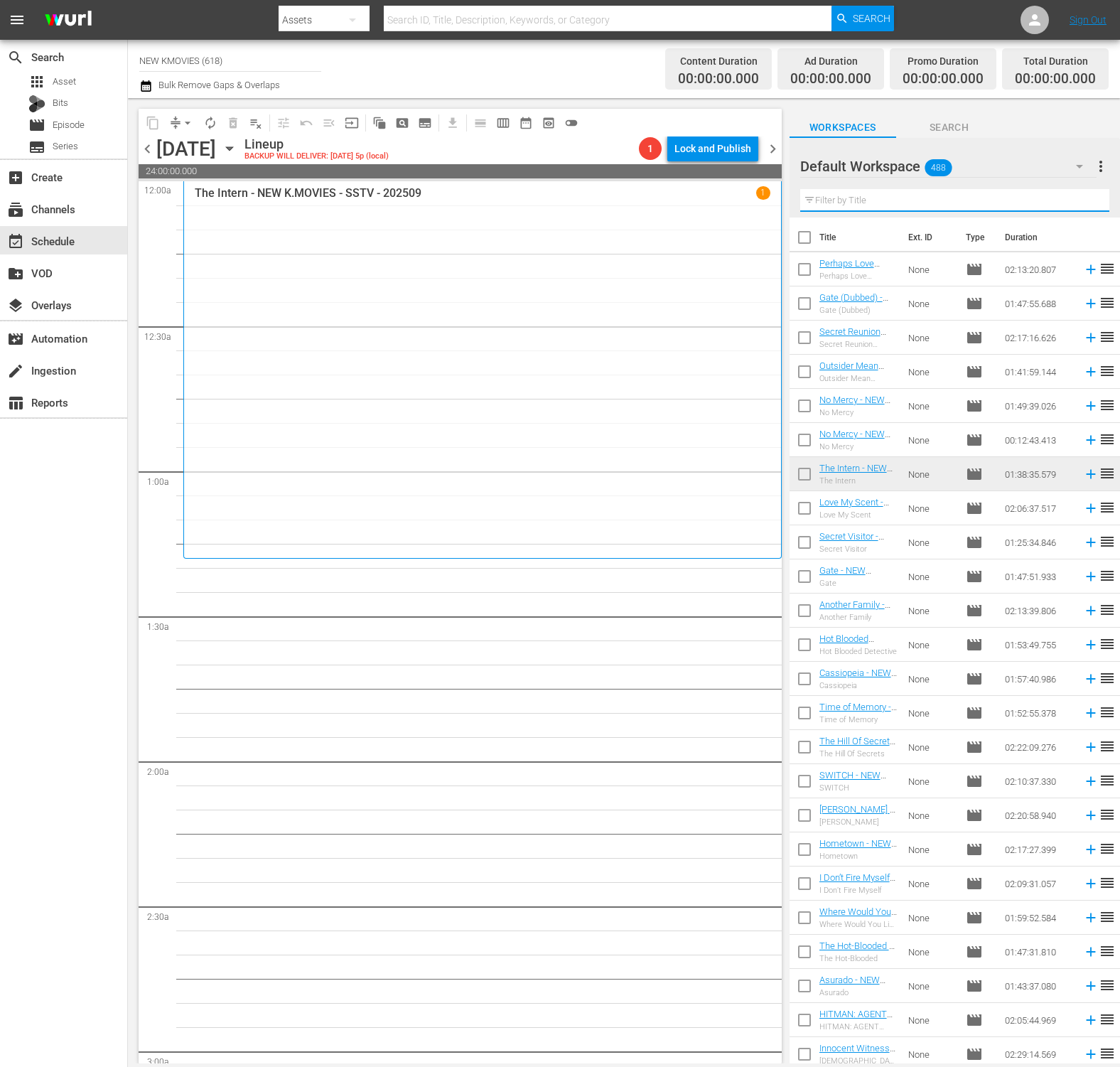
click at [1057, 137] on div "Workspaces Search" at bounding box center [955, 123] width 331 height 28
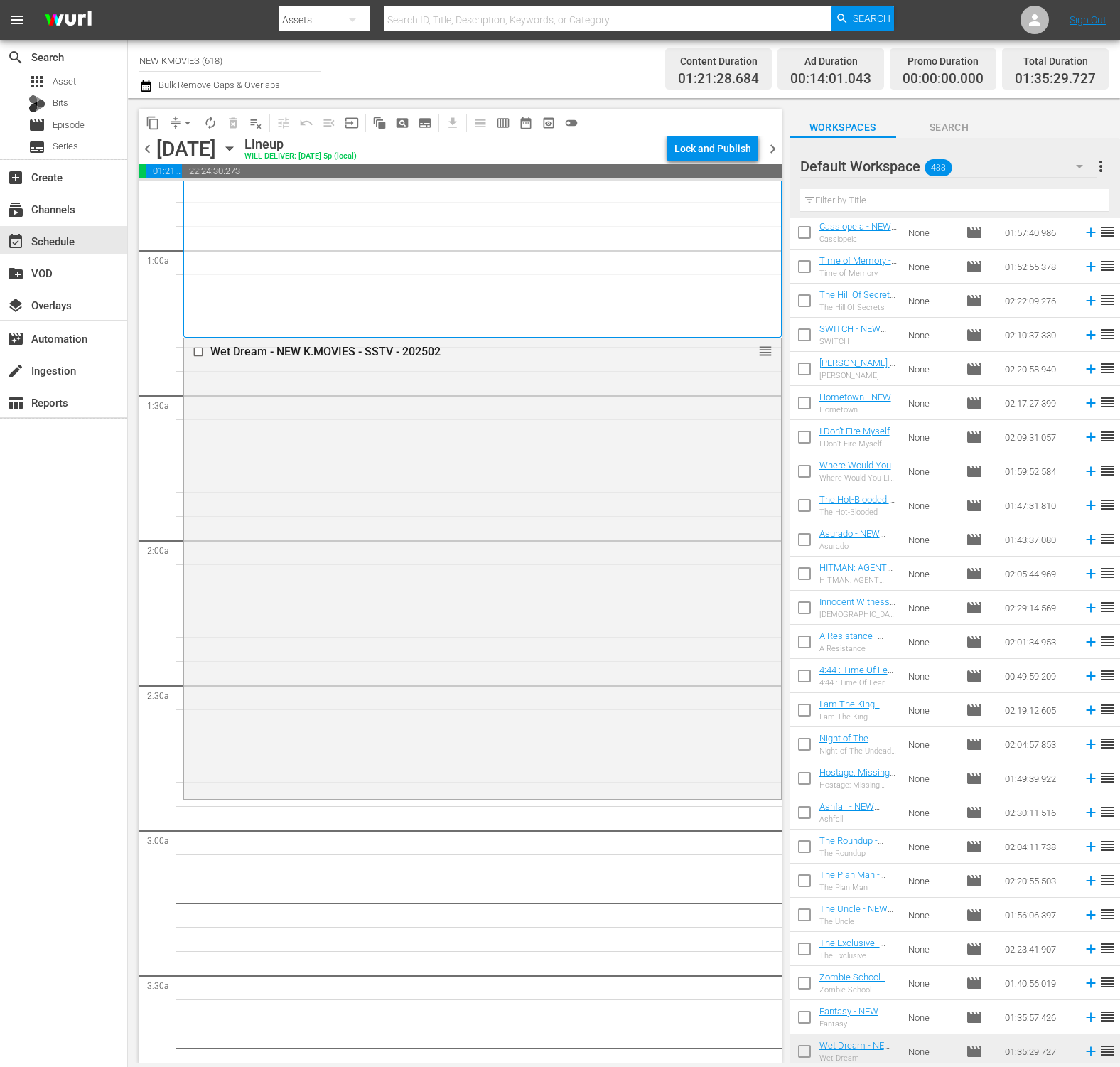
scroll to position [269, 0]
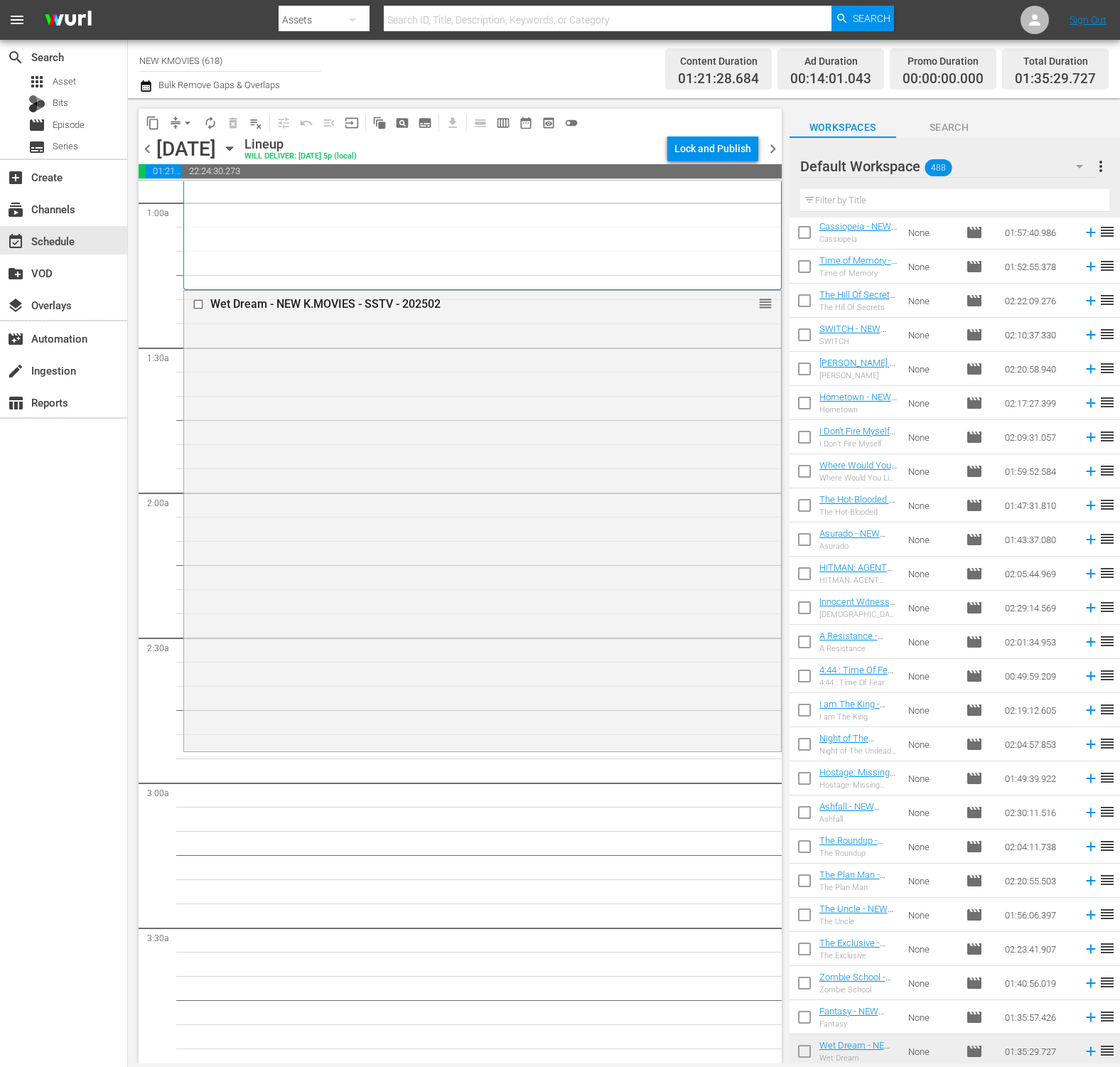
click at [994, 207] on input "text" at bounding box center [954, 200] width 309 height 23
paste input "In Our Prime"
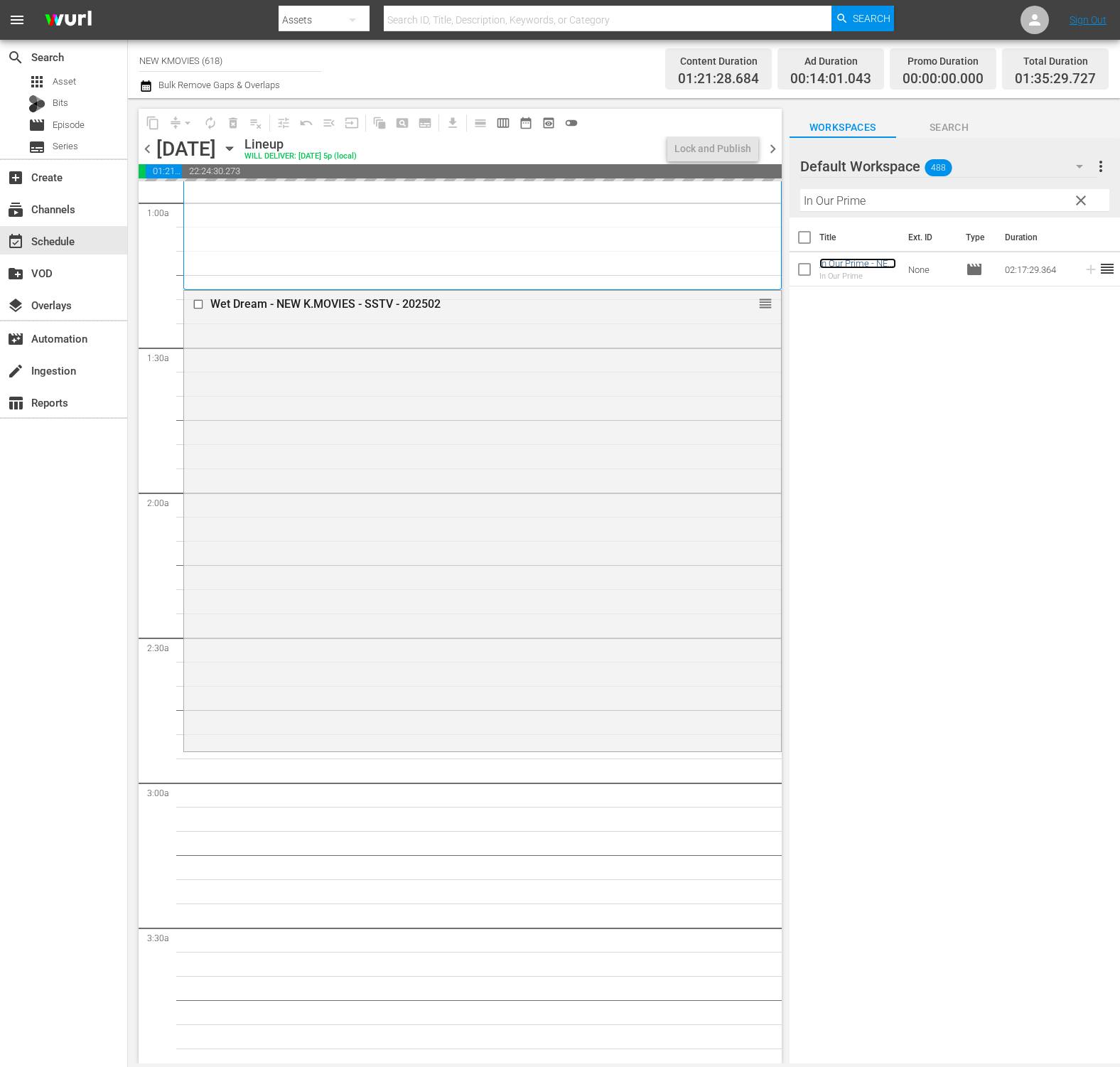
scroll to position [651, 0]
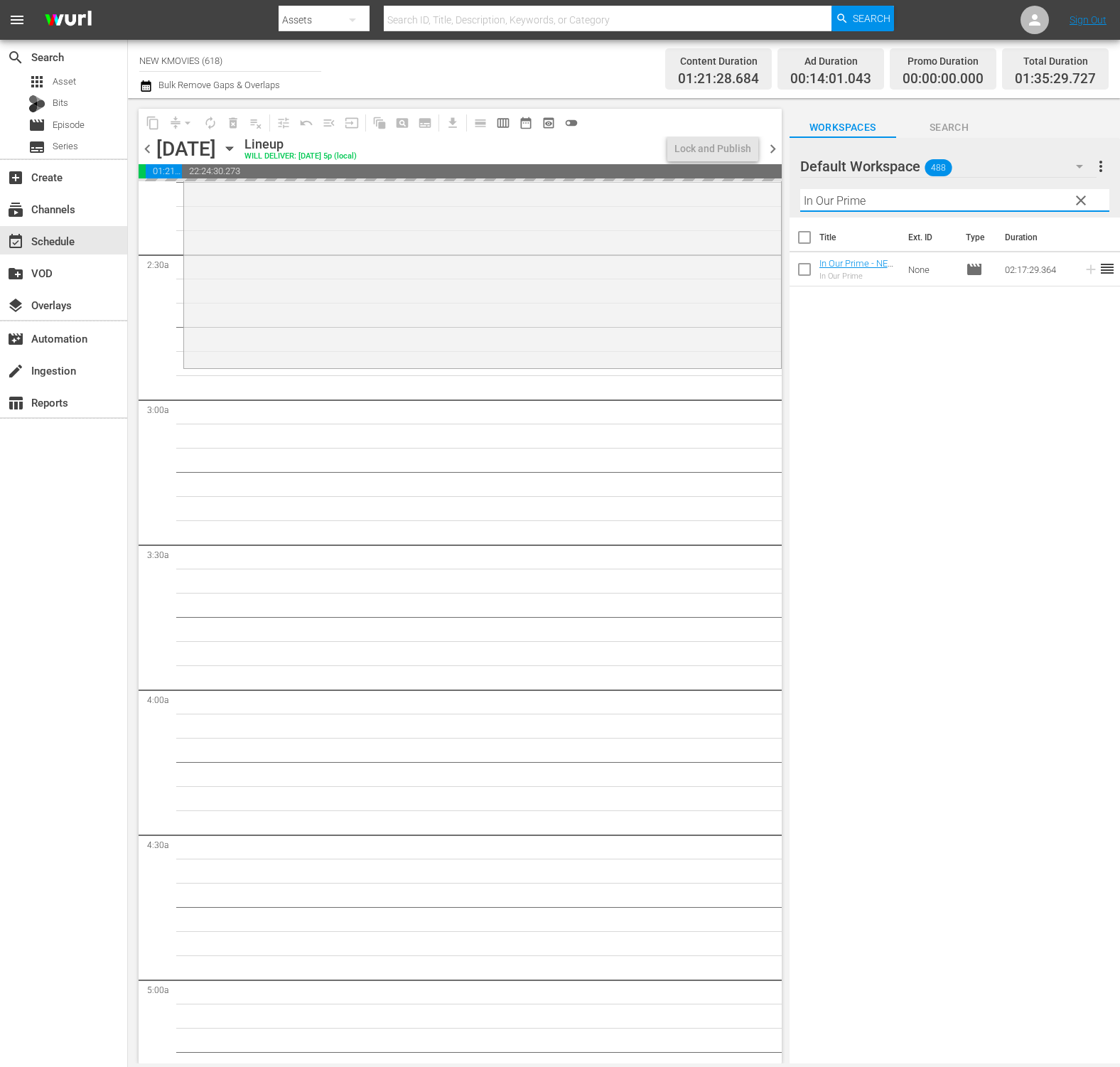
click at [871, 192] on input "In Our Prime" at bounding box center [954, 200] width 309 height 23
paste input "Secret Reunion"
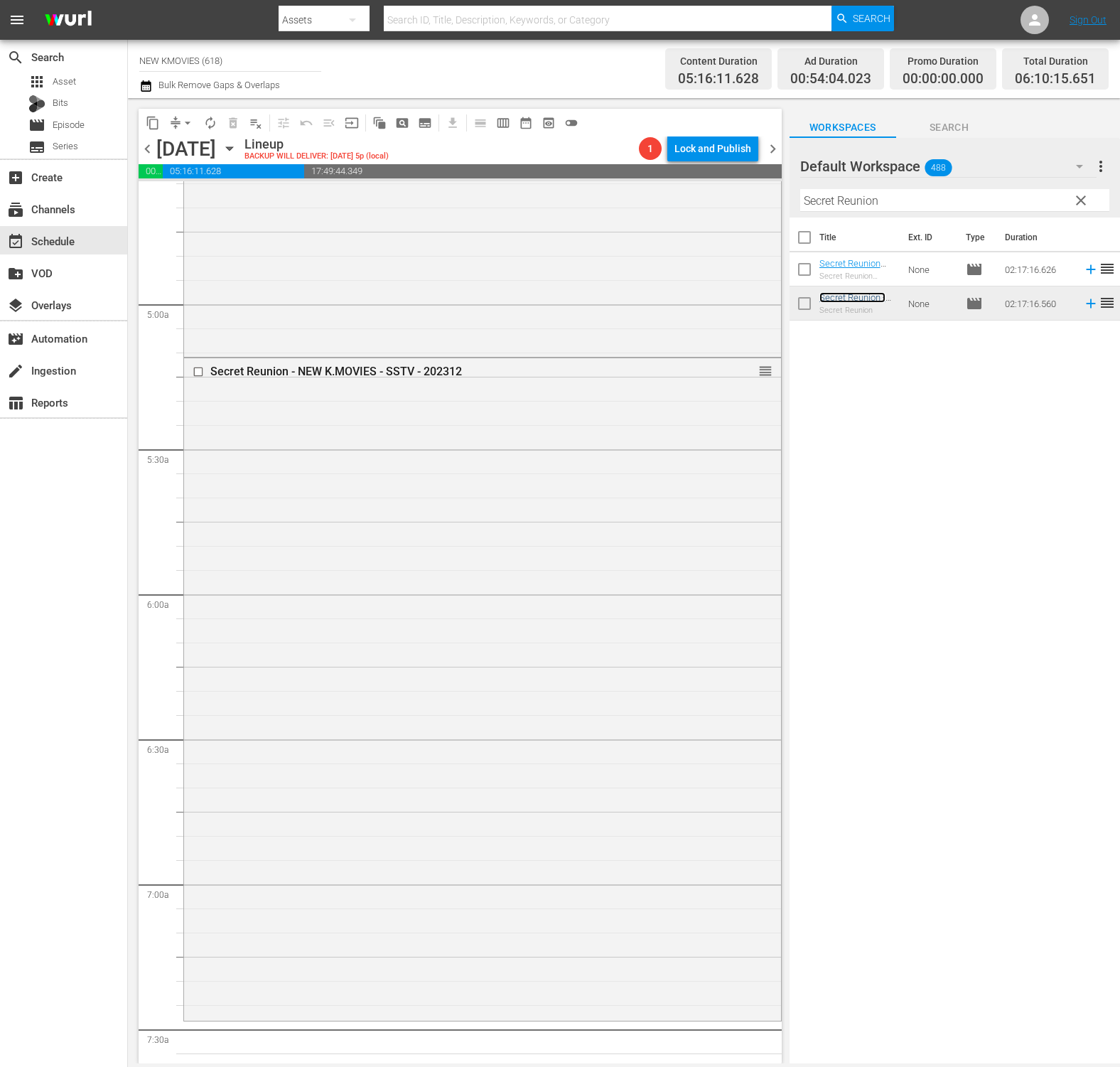
scroll to position [1469, 0]
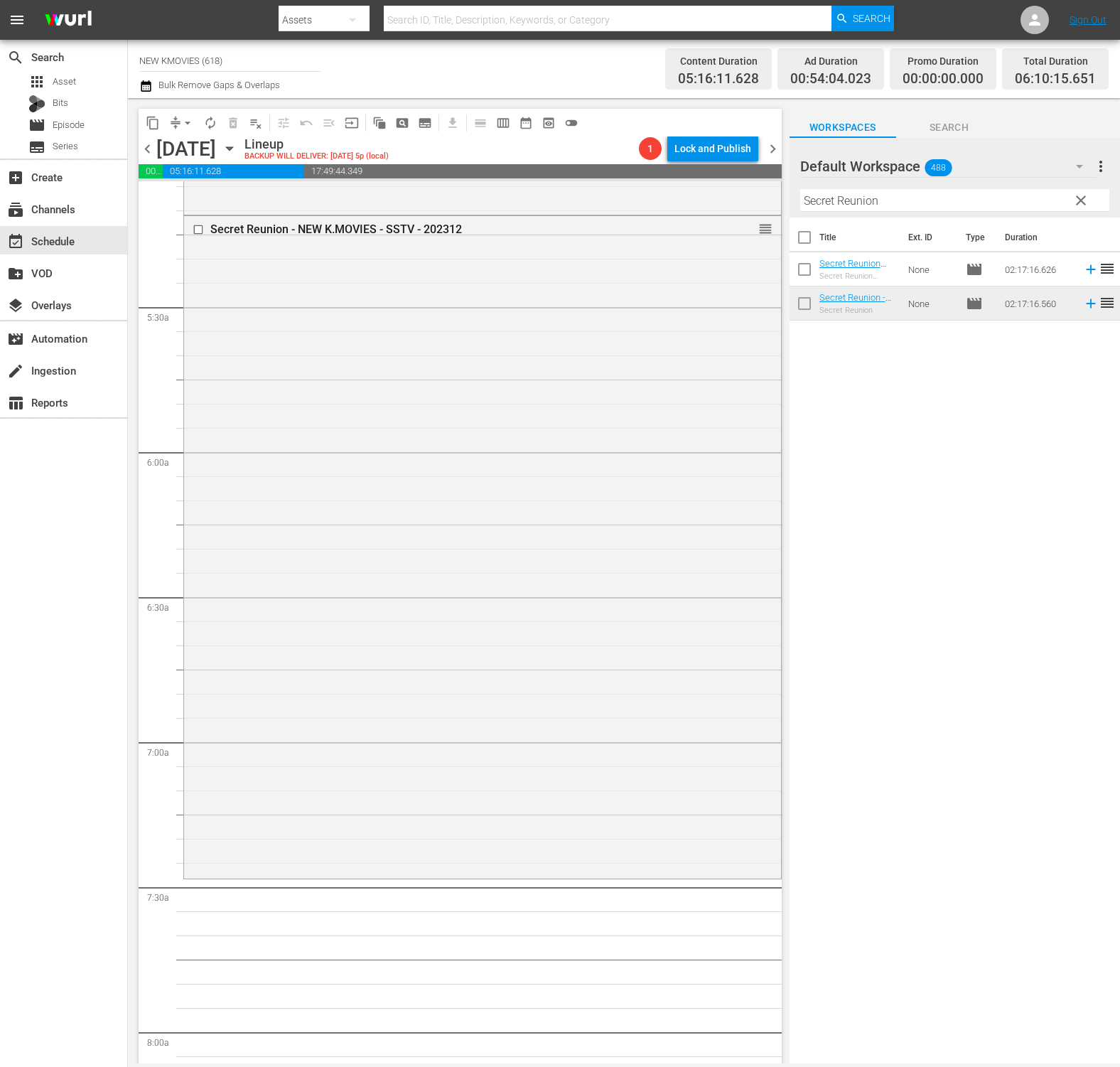
click at [955, 189] on input "Secret Reunion" at bounding box center [954, 200] width 309 height 23
paste input "You Call It Pass"
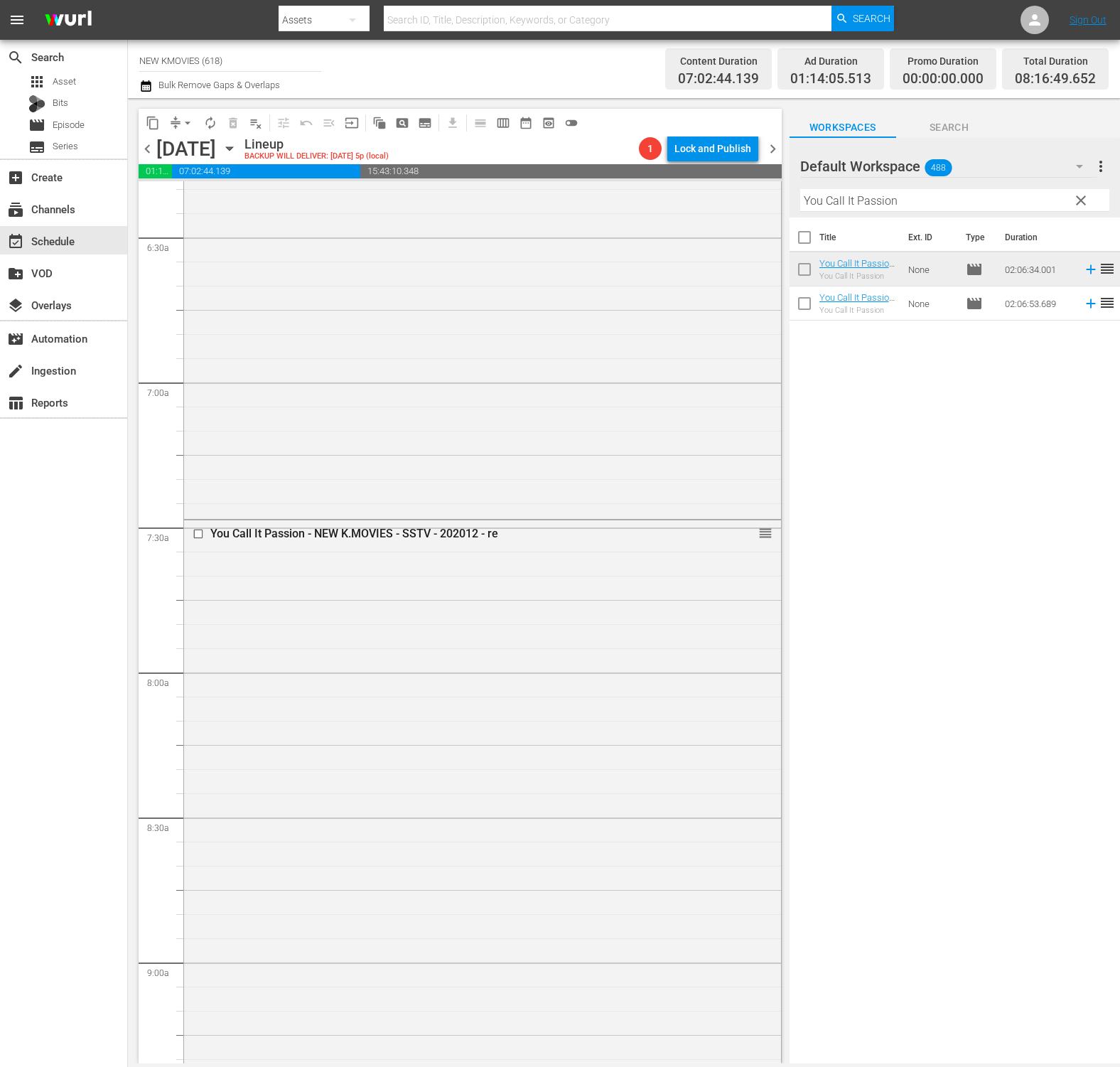
scroll to position [2073, 0]
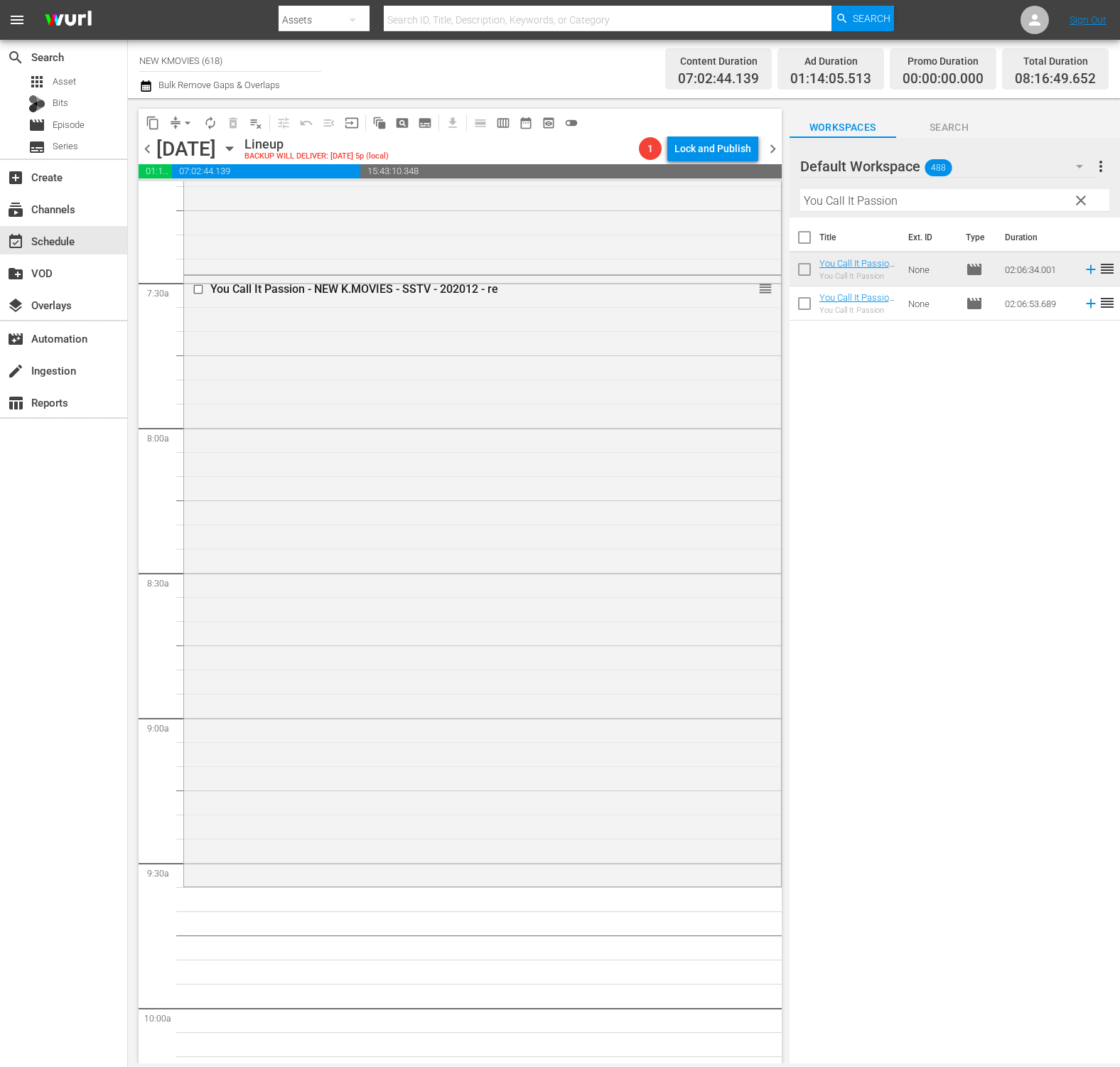
click at [988, 200] on input "You Call It Passion" at bounding box center [954, 200] width 309 height 23
paste input "Star: Radiant Love"
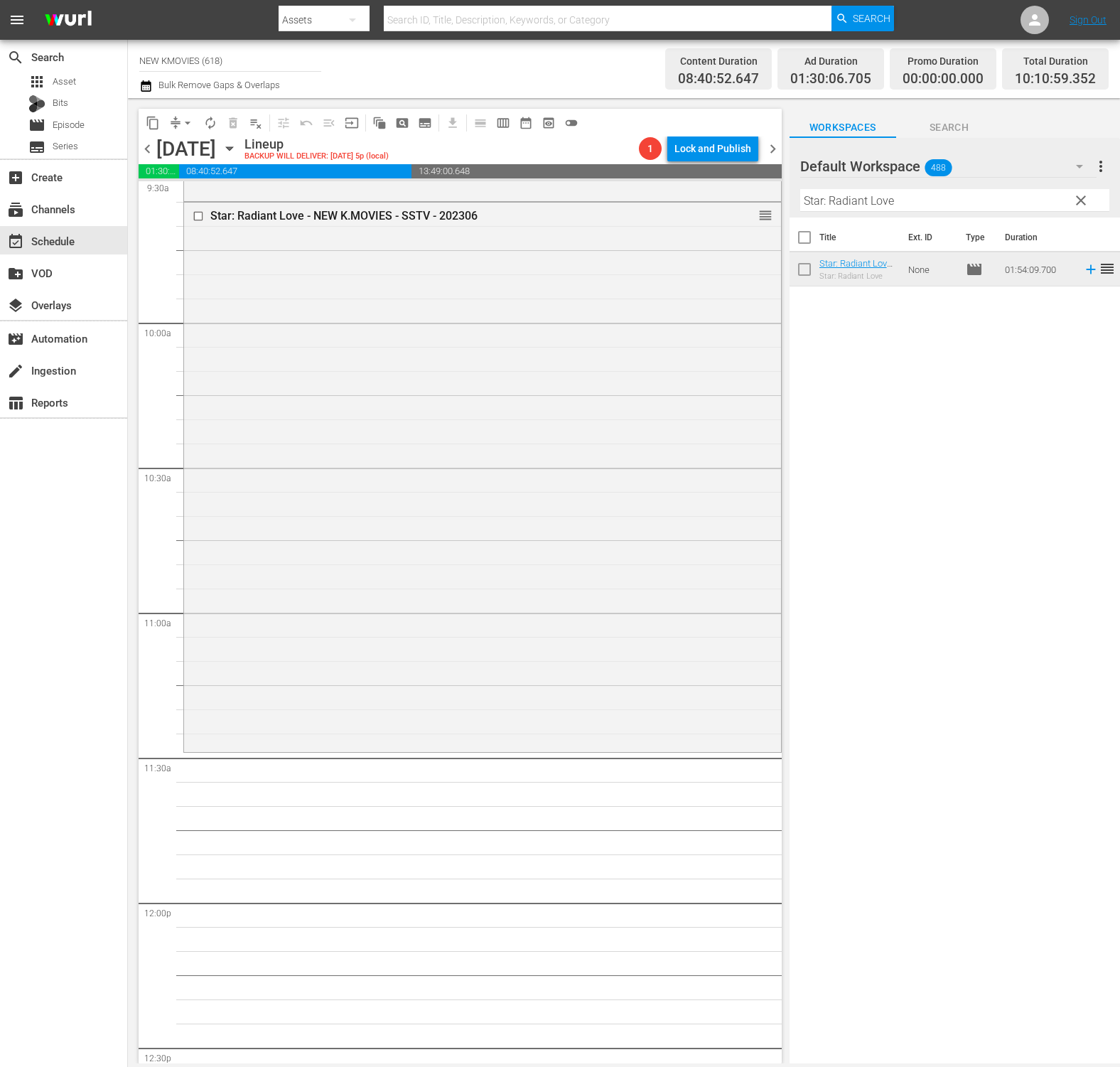
scroll to position [2904, 0]
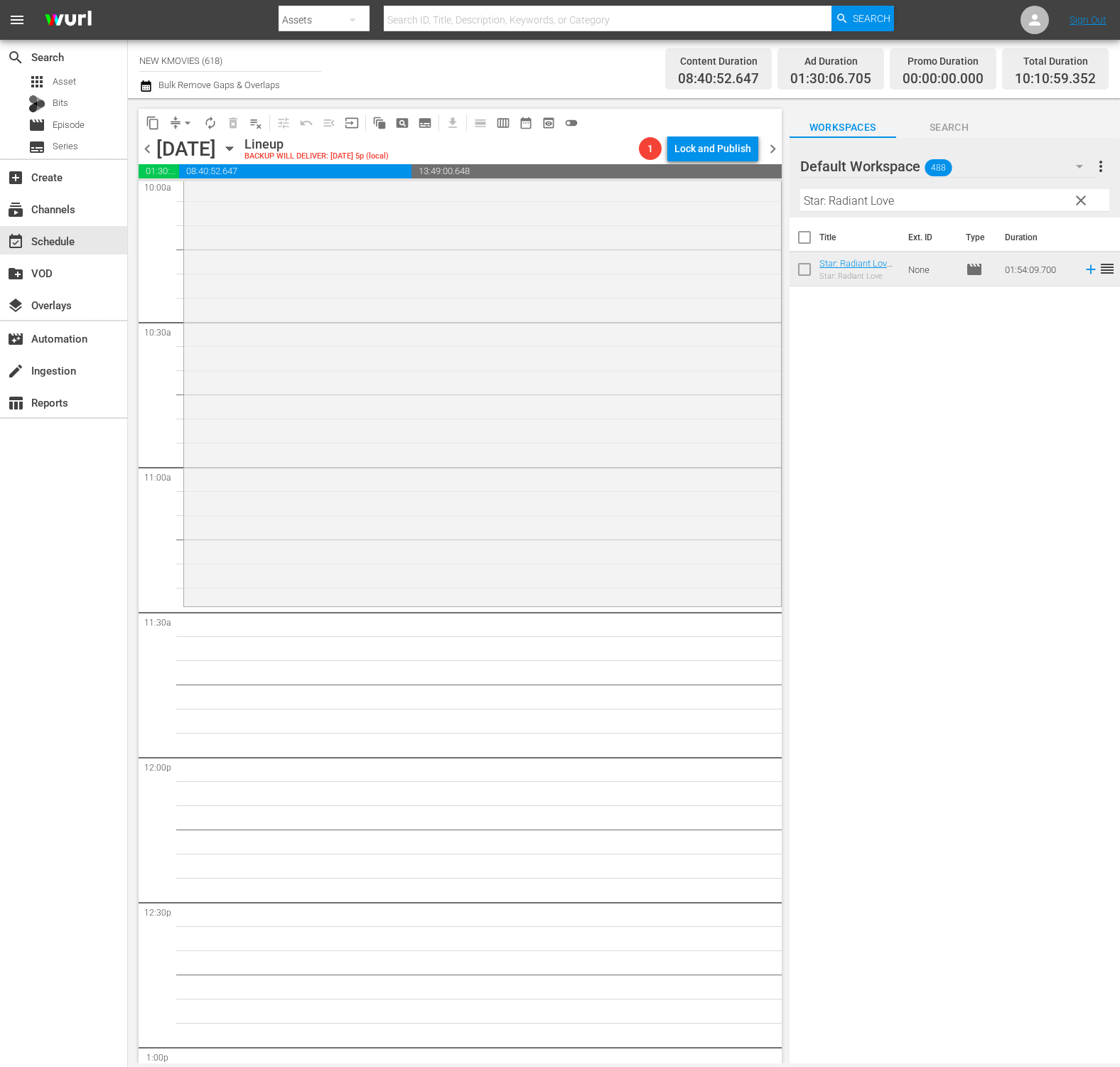
click at [944, 194] on input "Star: Radiant Love" at bounding box center [954, 200] width 309 height 23
paste input "[DEMOGRAPHIC_DATA]"
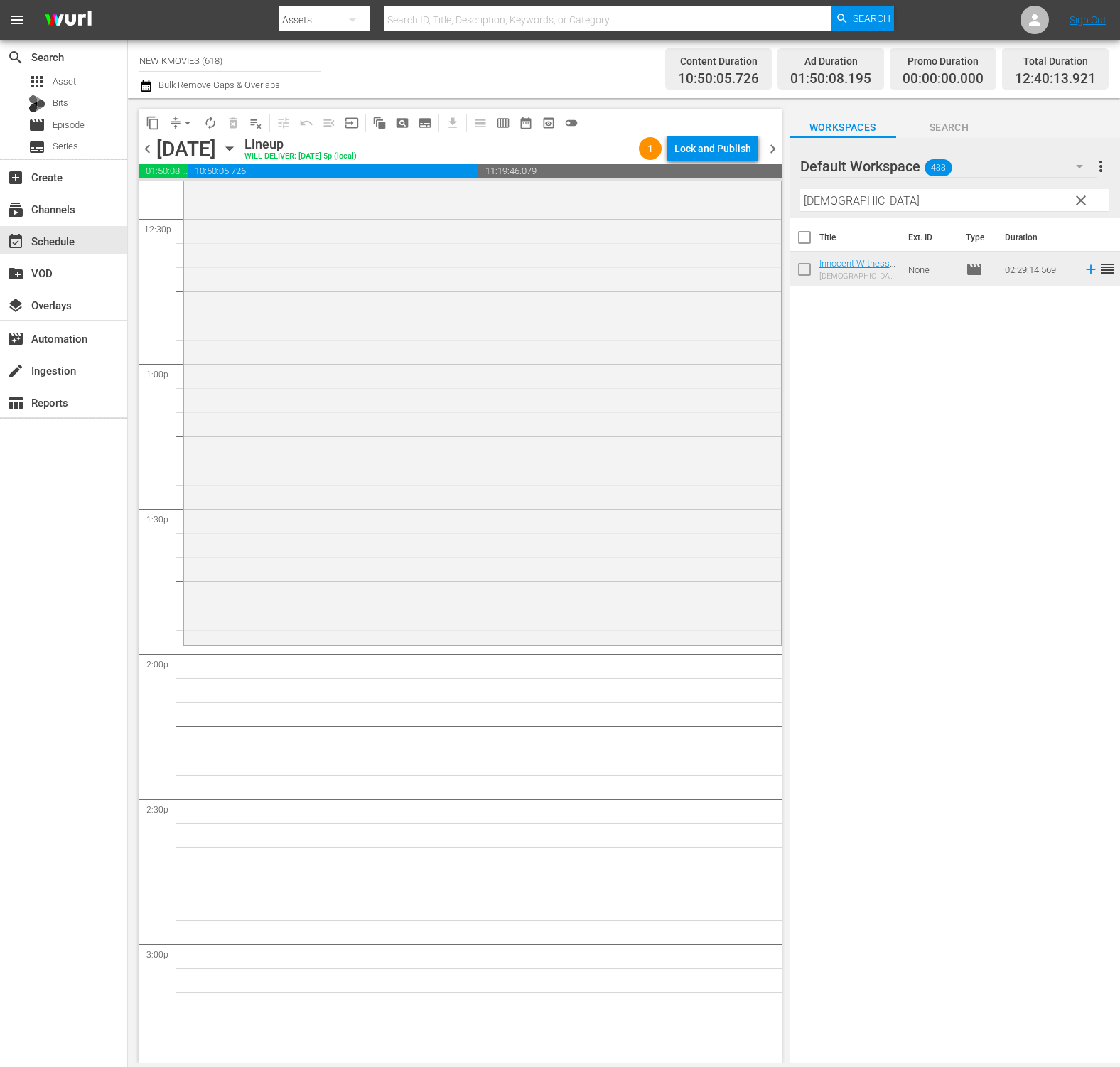
scroll to position [3630, 0]
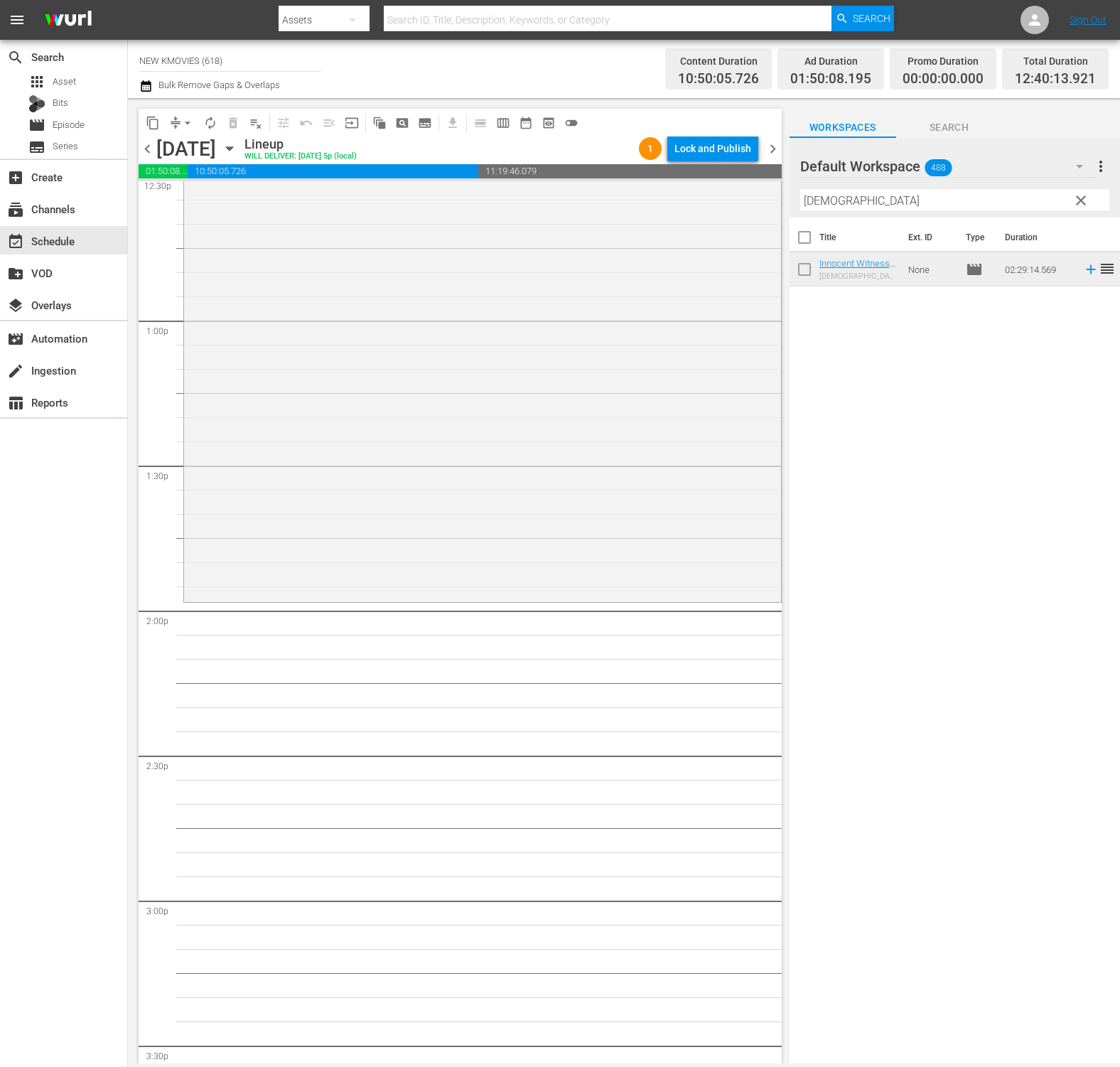
click at [954, 192] on input "[DEMOGRAPHIC_DATA]" at bounding box center [954, 200] width 309 height 23
paste input "The Culprit"
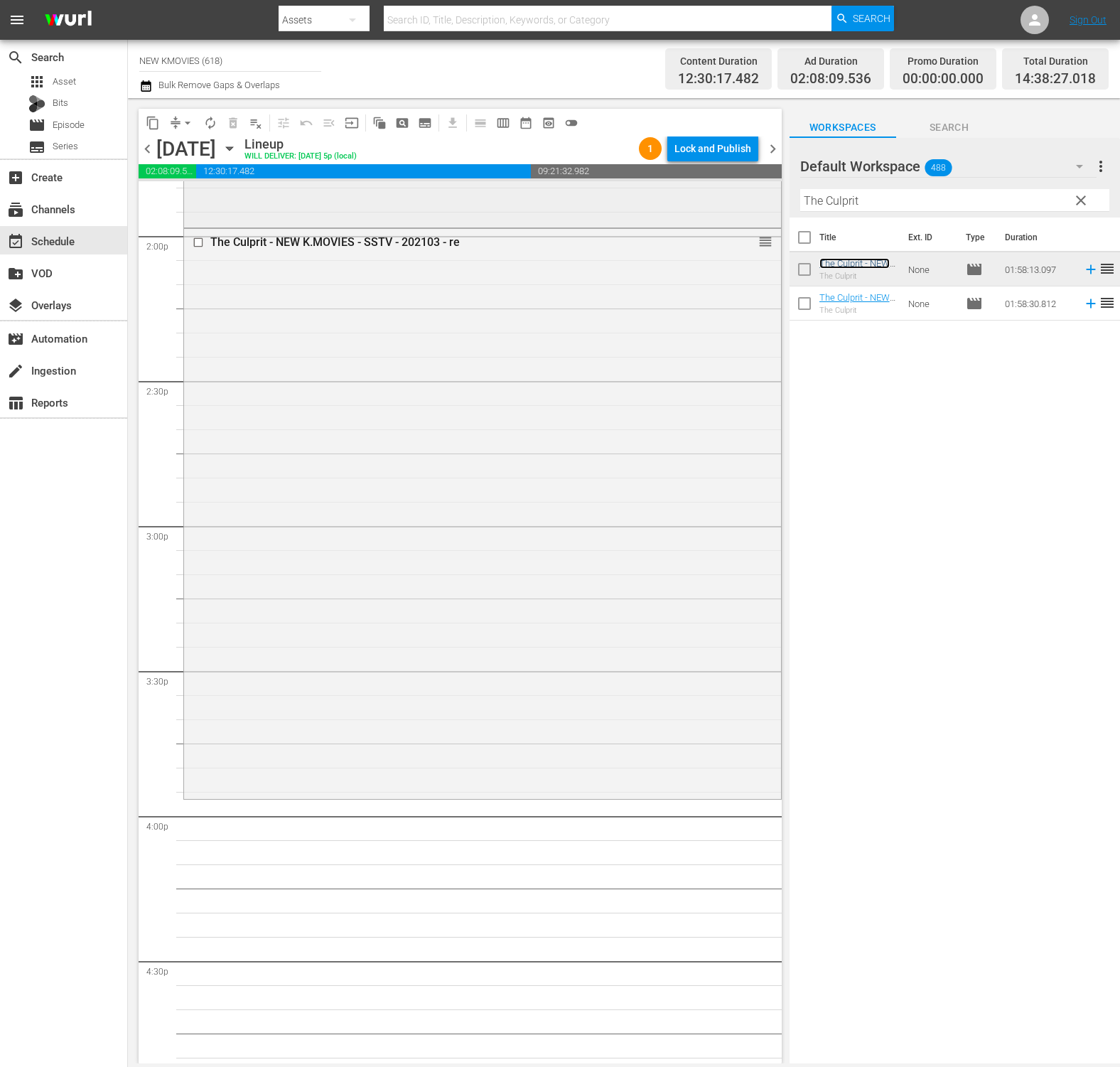
scroll to position [4009, 0]
click at [935, 204] on input "The Culprit" at bounding box center [954, 200] width 309 height 23
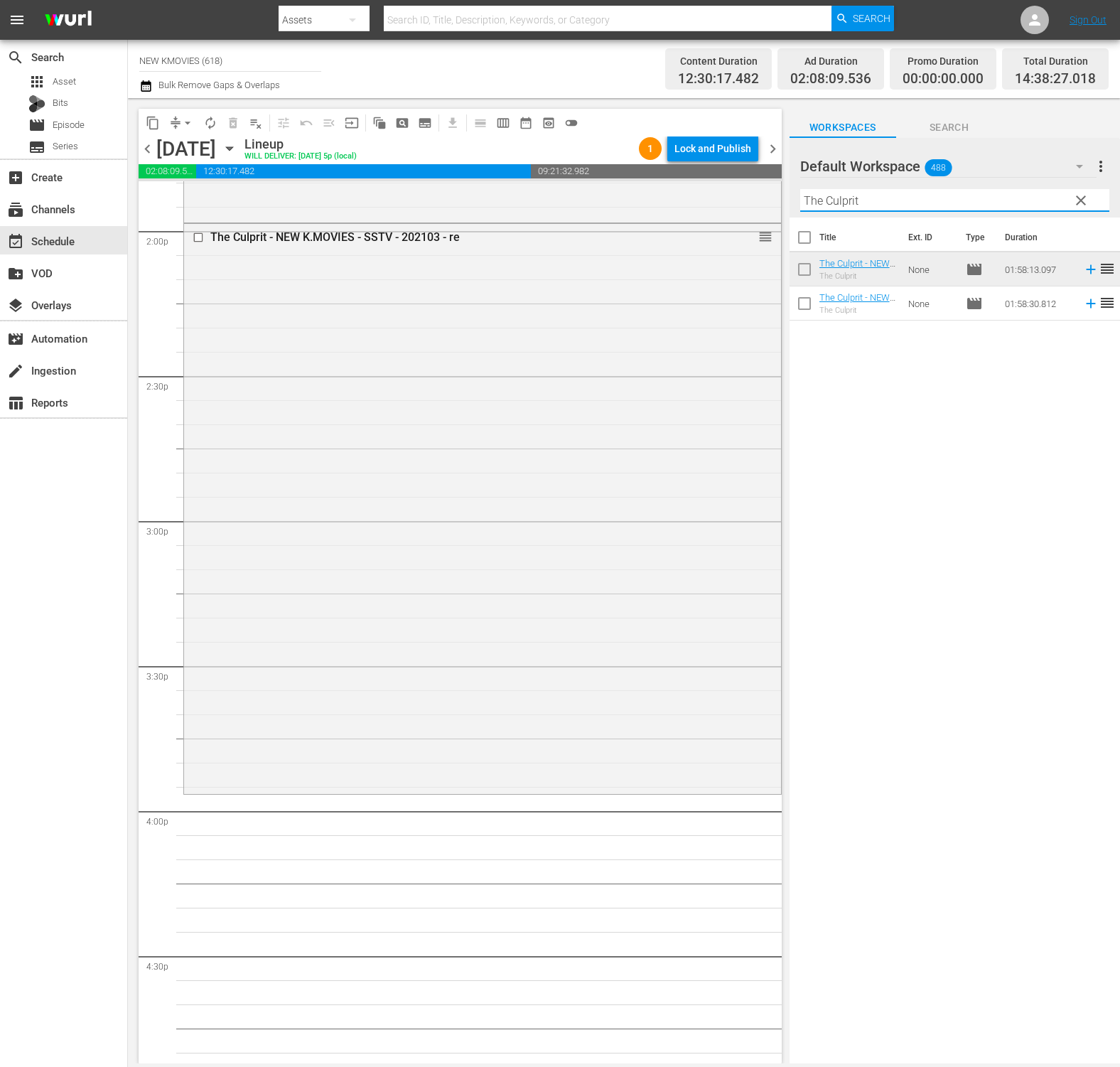
click at [935, 204] on input "The Culprit" at bounding box center [954, 200] width 309 height 23
paste input "Man in Love"
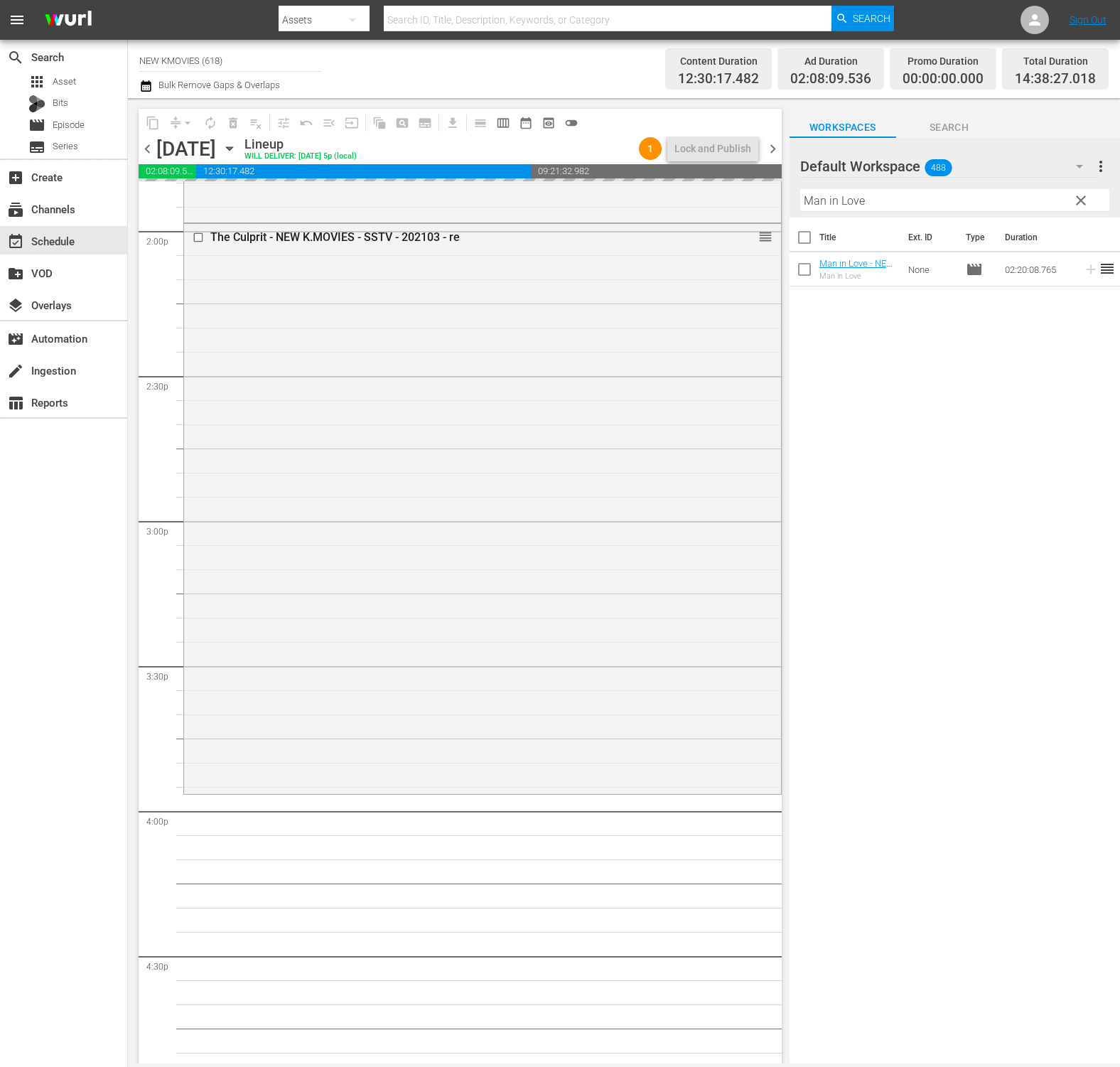
click at [949, 199] on input "Man in Love" at bounding box center [954, 200] width 309 height 23
paste input "HITMAN: AGENT [PERSON_NAME]"
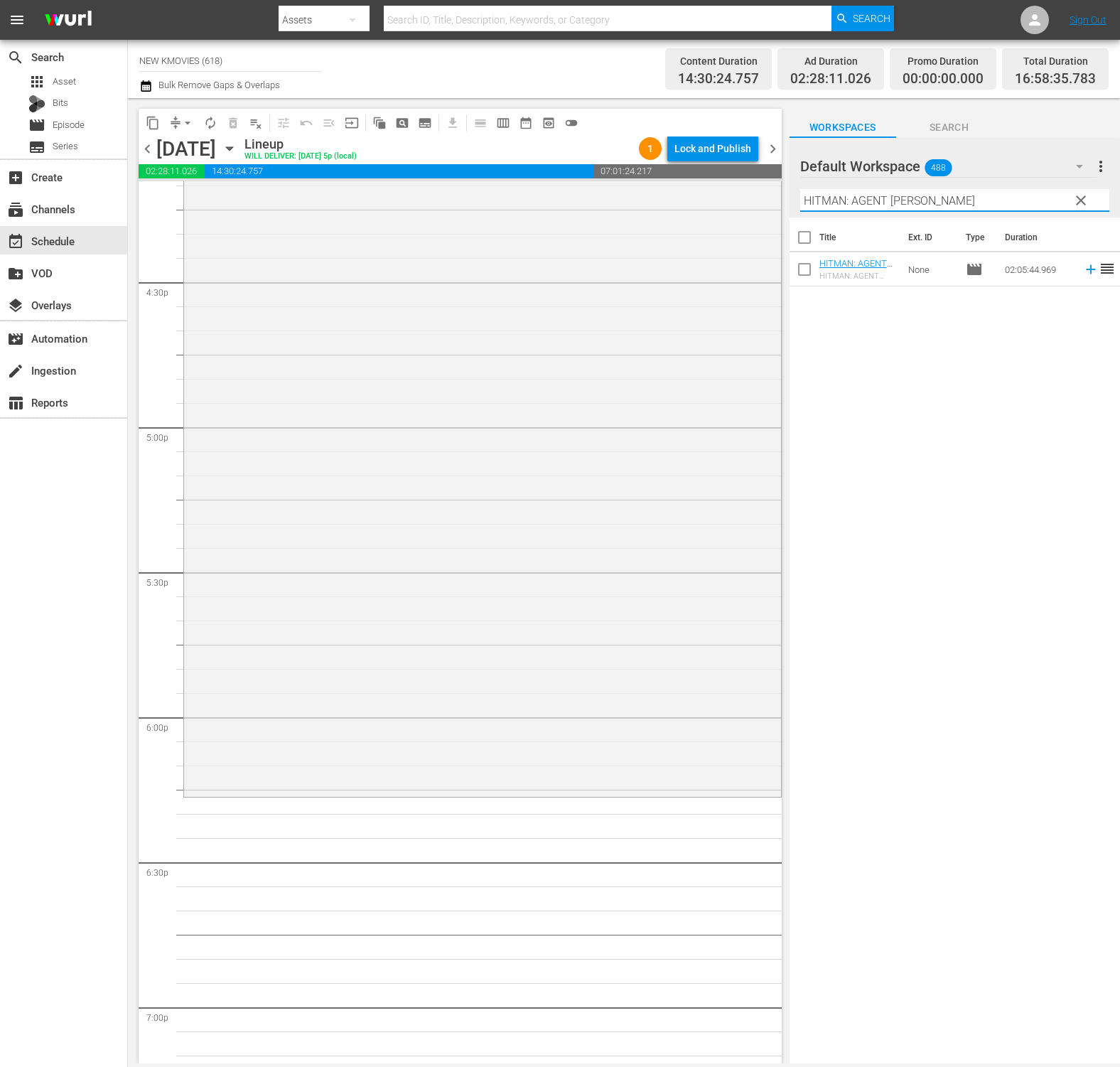
scroll to position [4693, 0]
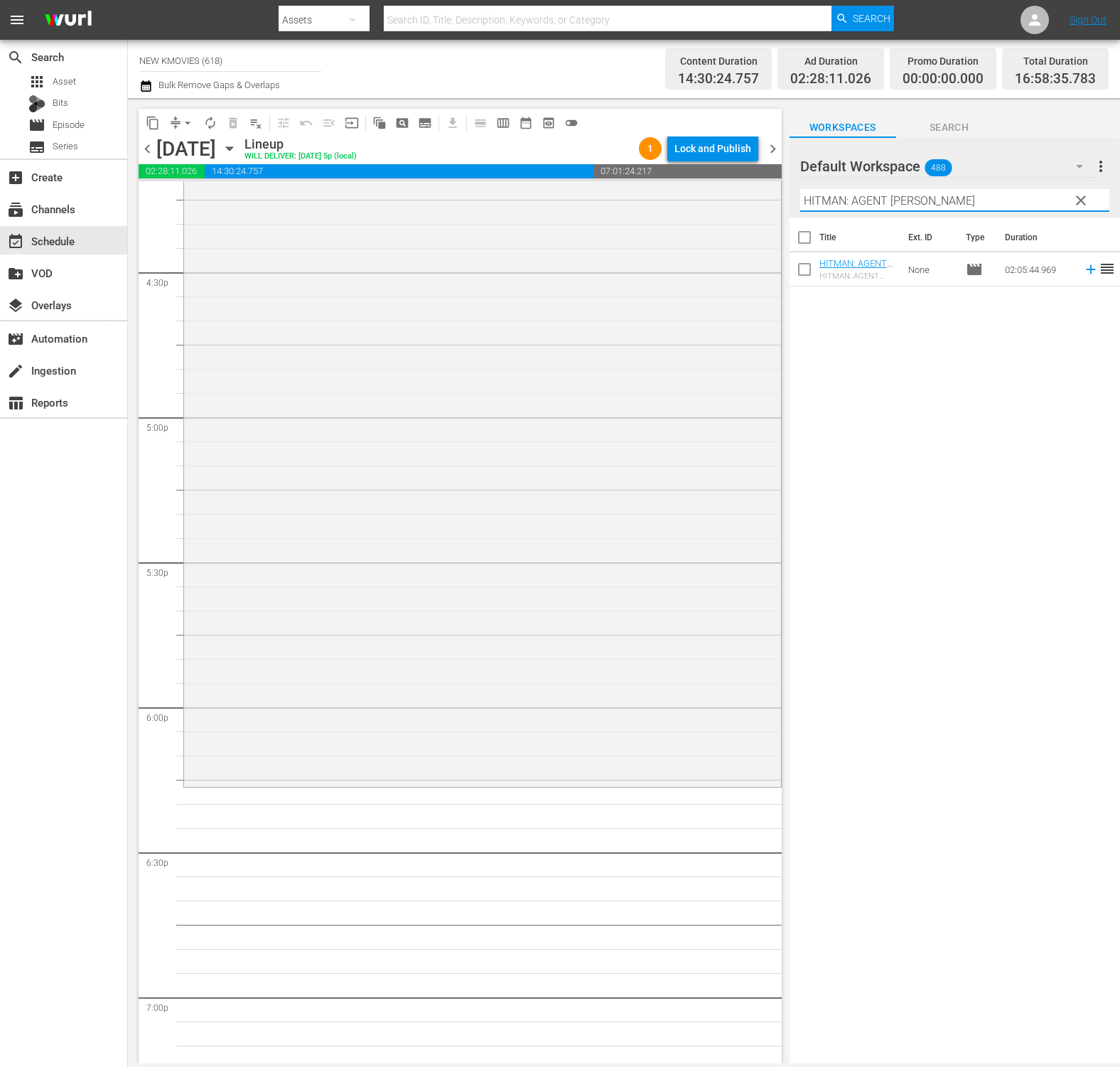
type input "HITMAN: AGENT [PERSON_NAME]"
click at [909, 388] on div "Title Ext. ID Type Duration HITMAN: AGENT JUN - NEW K.MOVIES - SSTV - 202505 HI…" at bounding box center [955, 641] width 331 height 848
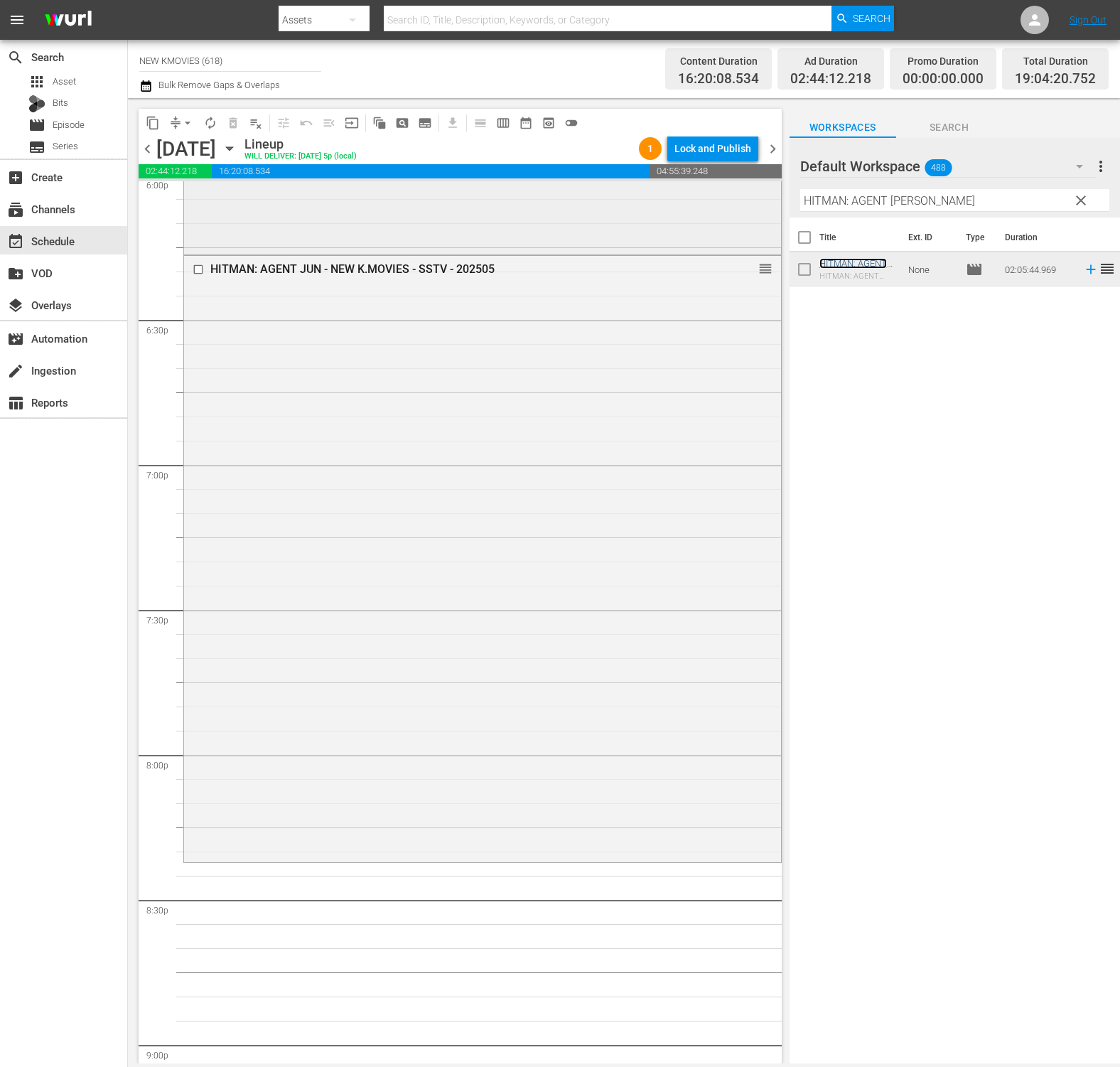
scroll to position [5461, 0]
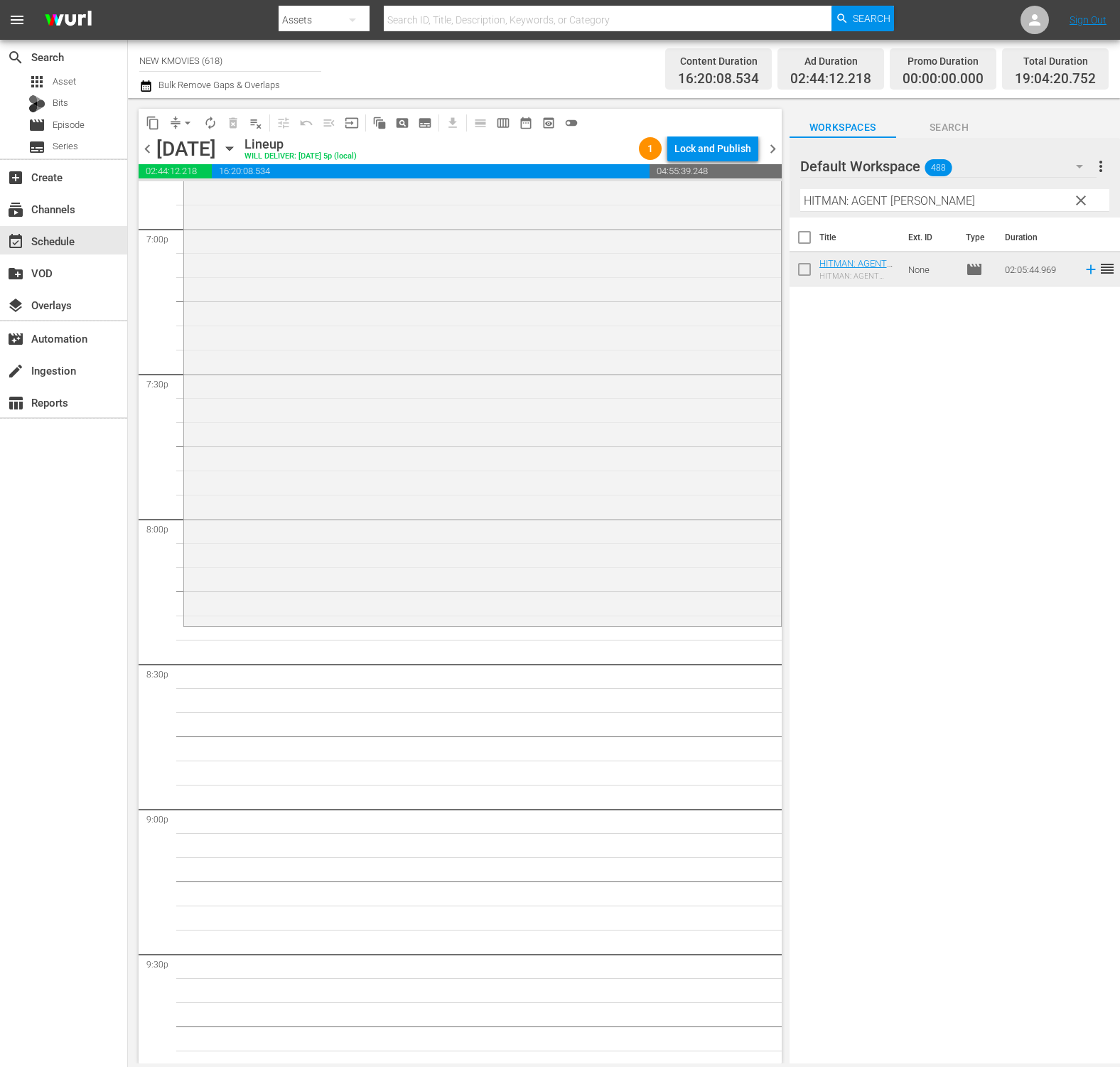
click at [907, 196] on input "HITMAN: AGENT [PERSON_NAME]" at bounding box center [954, 200] width 309 height 23
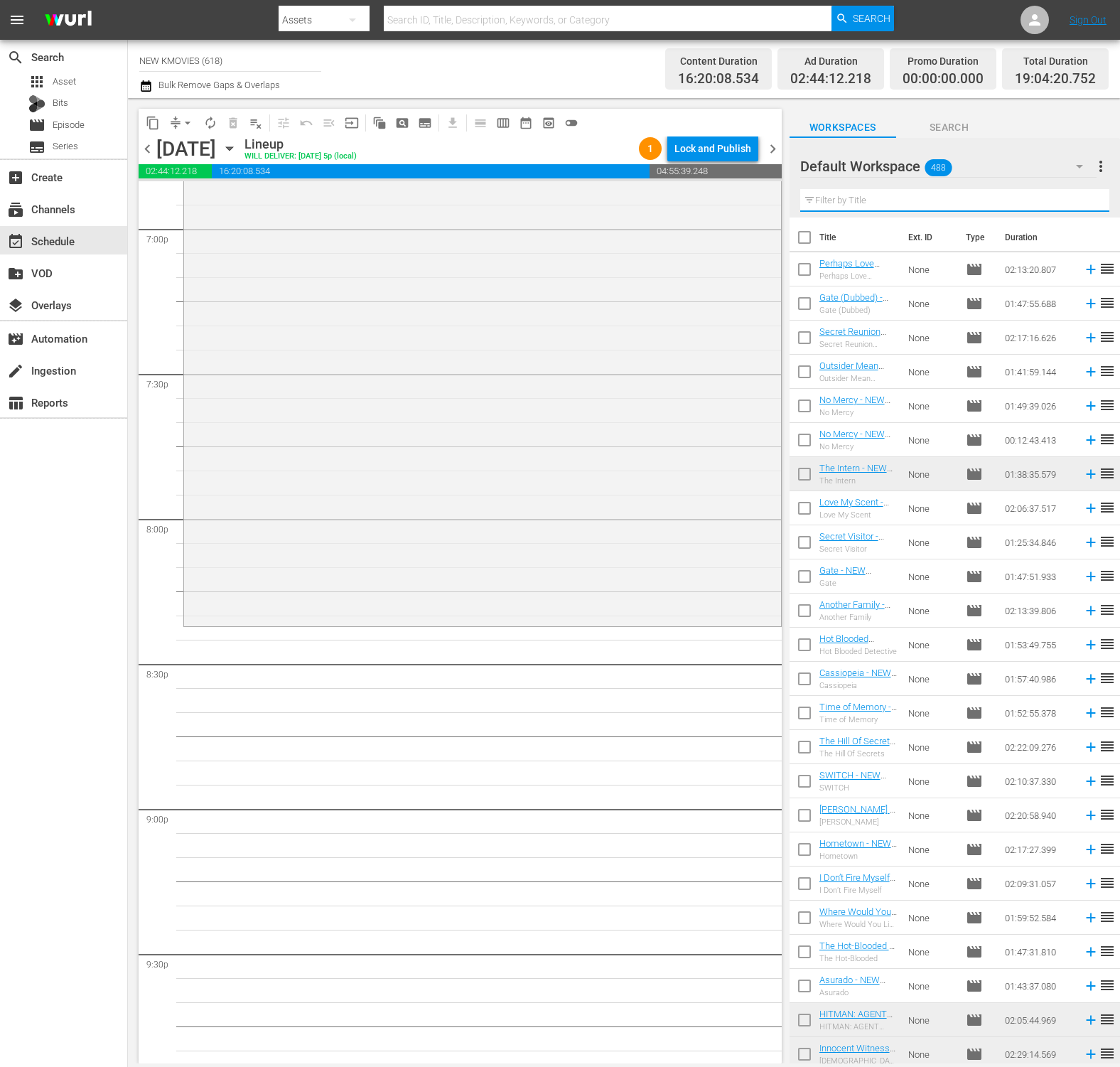
click at [906, 207] on input "text" at bounding box center [954, 200] width 309 height 23
paste input "Awake"
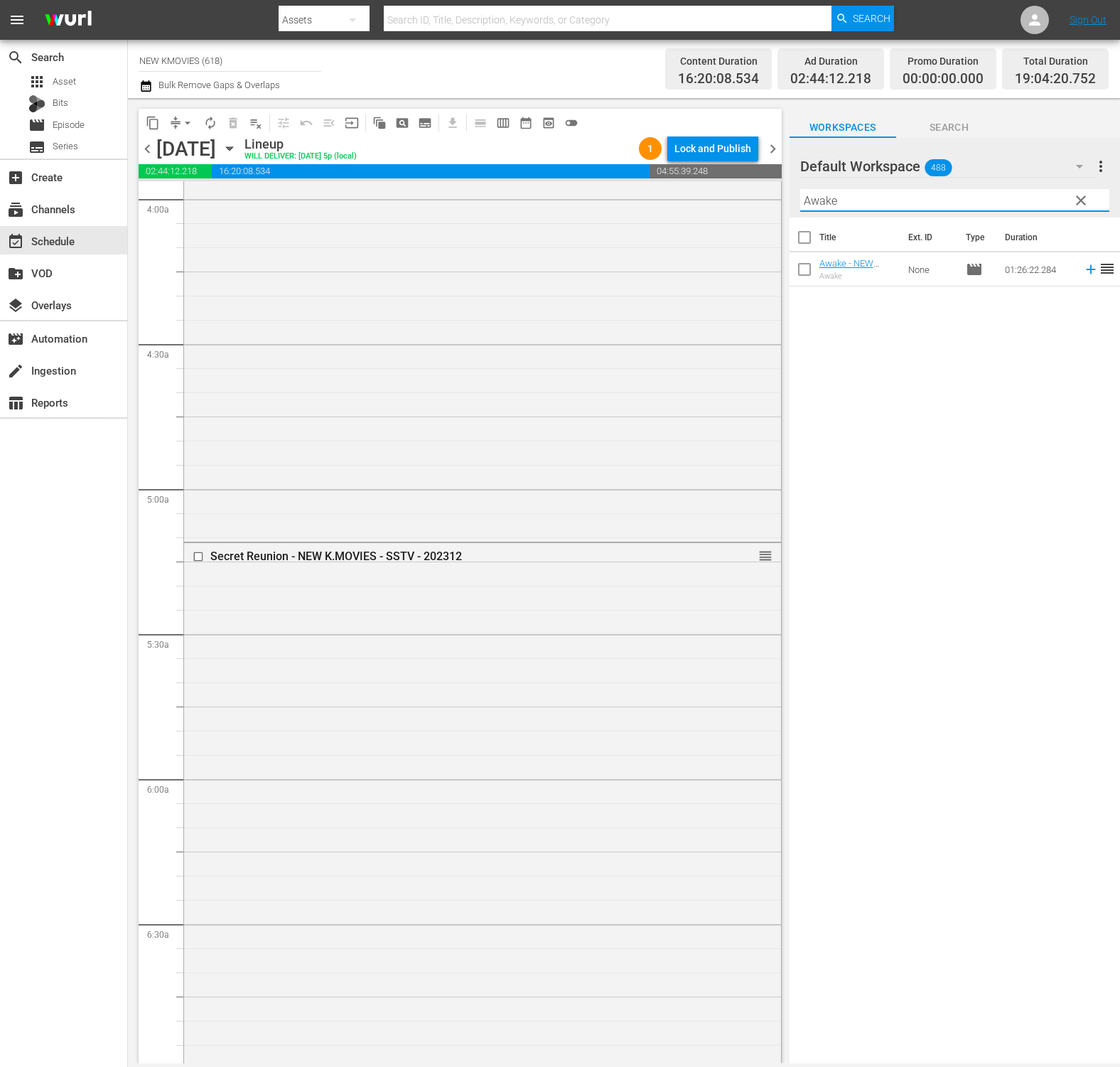
scroll to position [1155, 0]
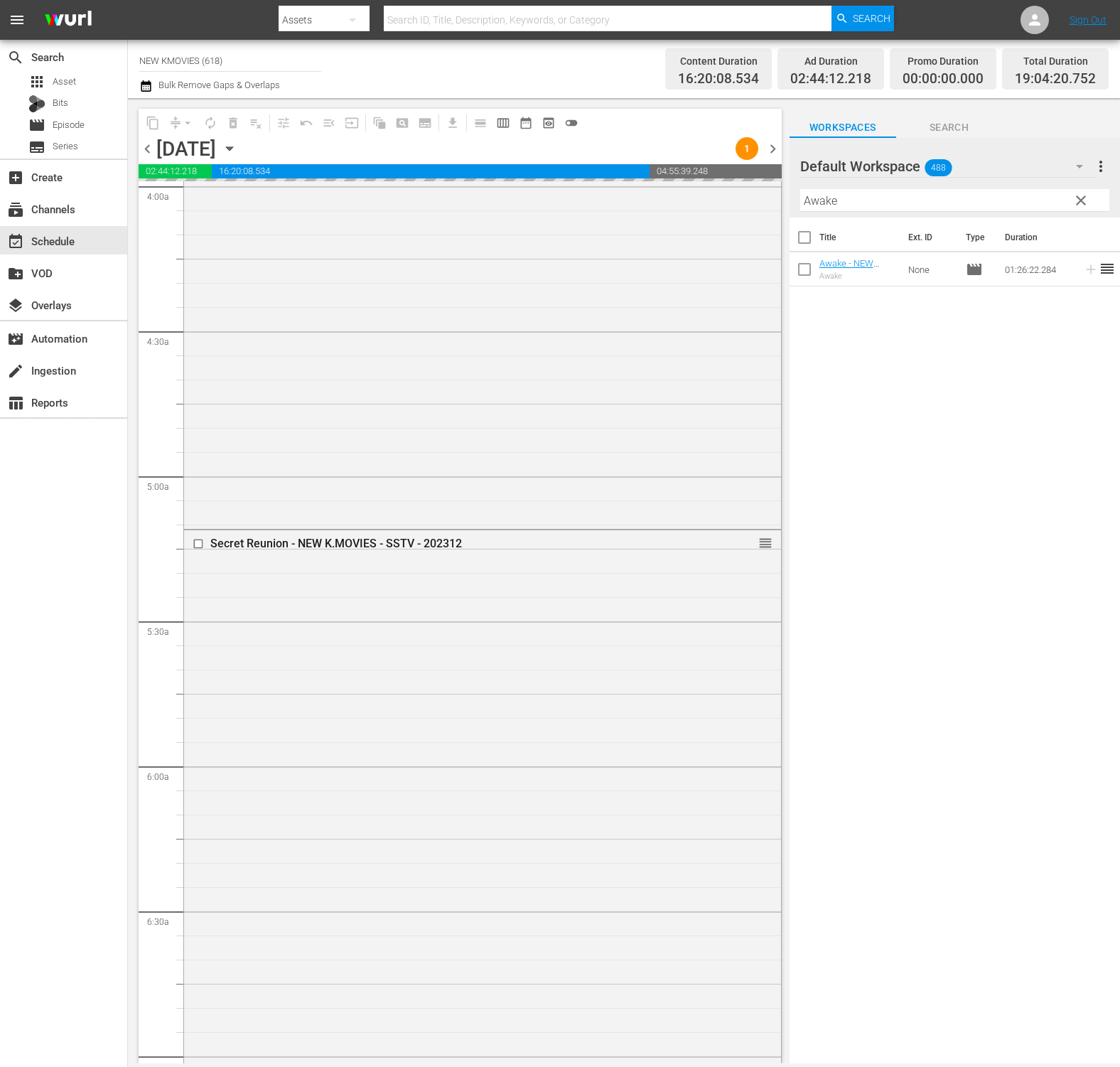
click at [998, 562] on div "Title Ext. ID Type Duration Awake - NEW K.MOVIES - SSTV - 202407 Awake None mov…" at bounding box center [955, 641] width 331 height 848
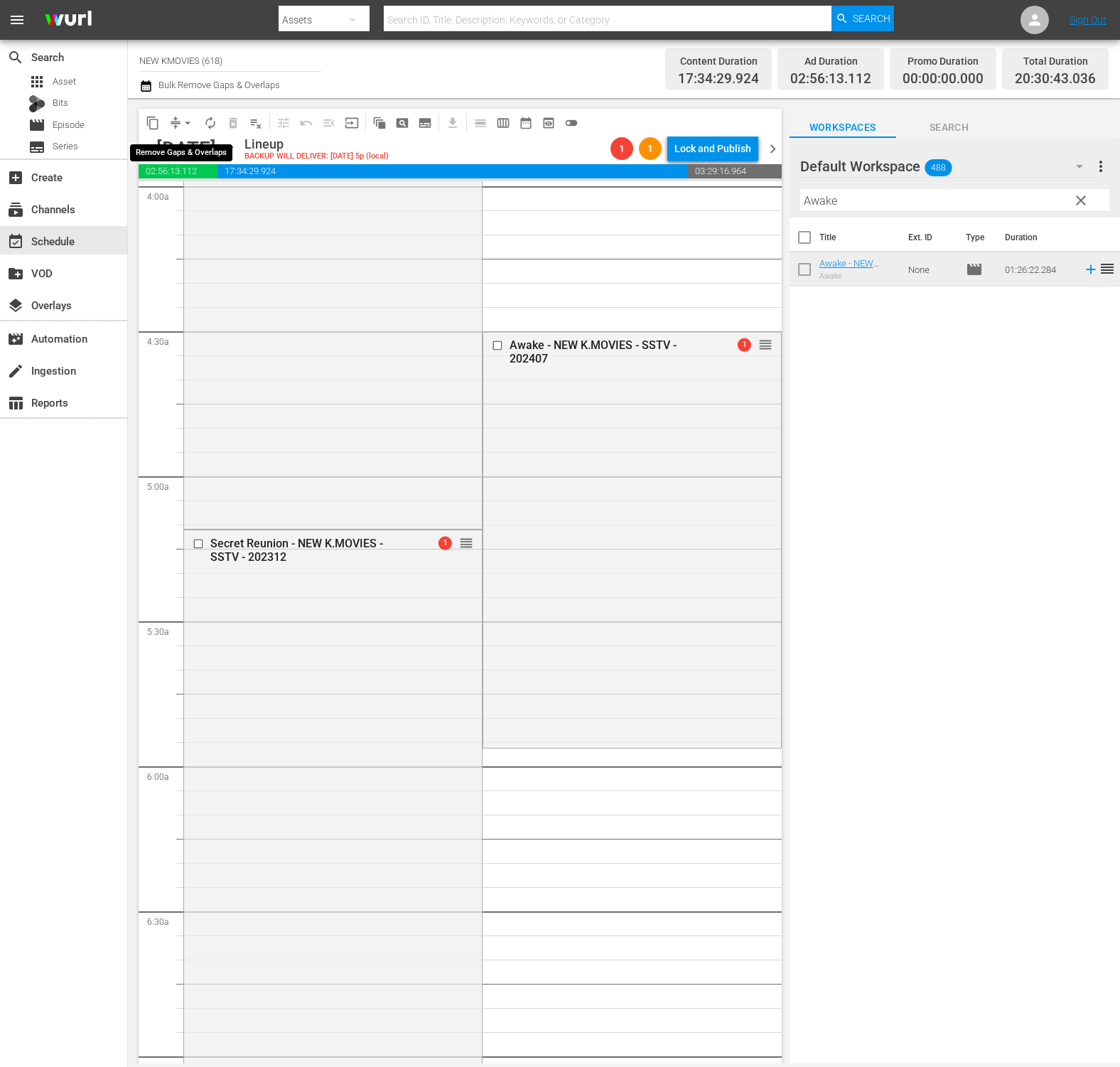
drag, startPoint x: 189, startPoint y: 120, endPoint x: 189, endPoint y: 130, distance: 10.0
click at [189, 120] on span "arrow_drop_down" at bounding box center [188, 123] width 14 height 14
click at [216, 204] on li "Align to End of Previous Day" at bounding box center [188, 198] width 150 height 24
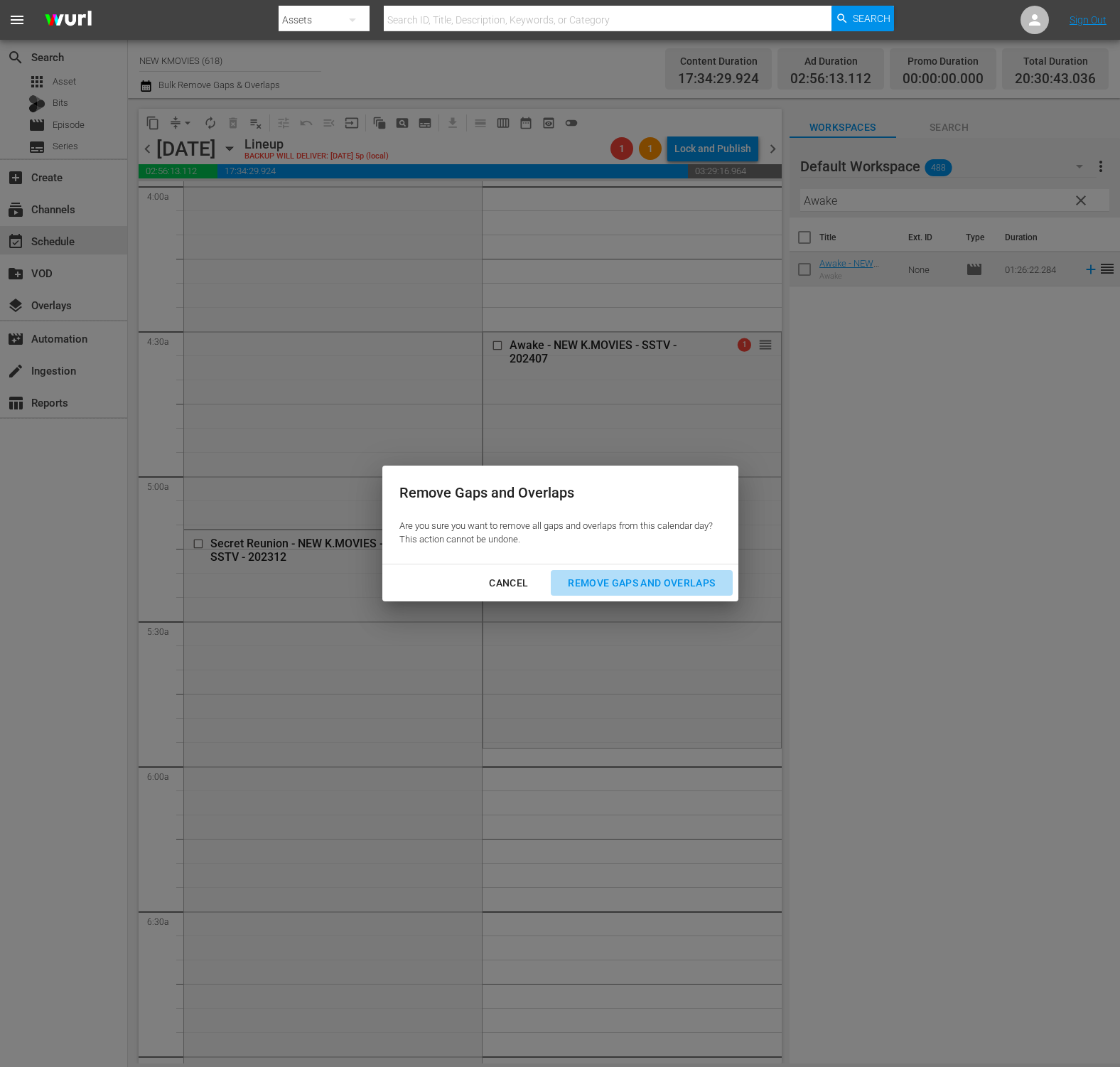
click at [697, 581] on div "Remove Gaps and Overlaps" at bounding box center [642, 583] width 170 height 18
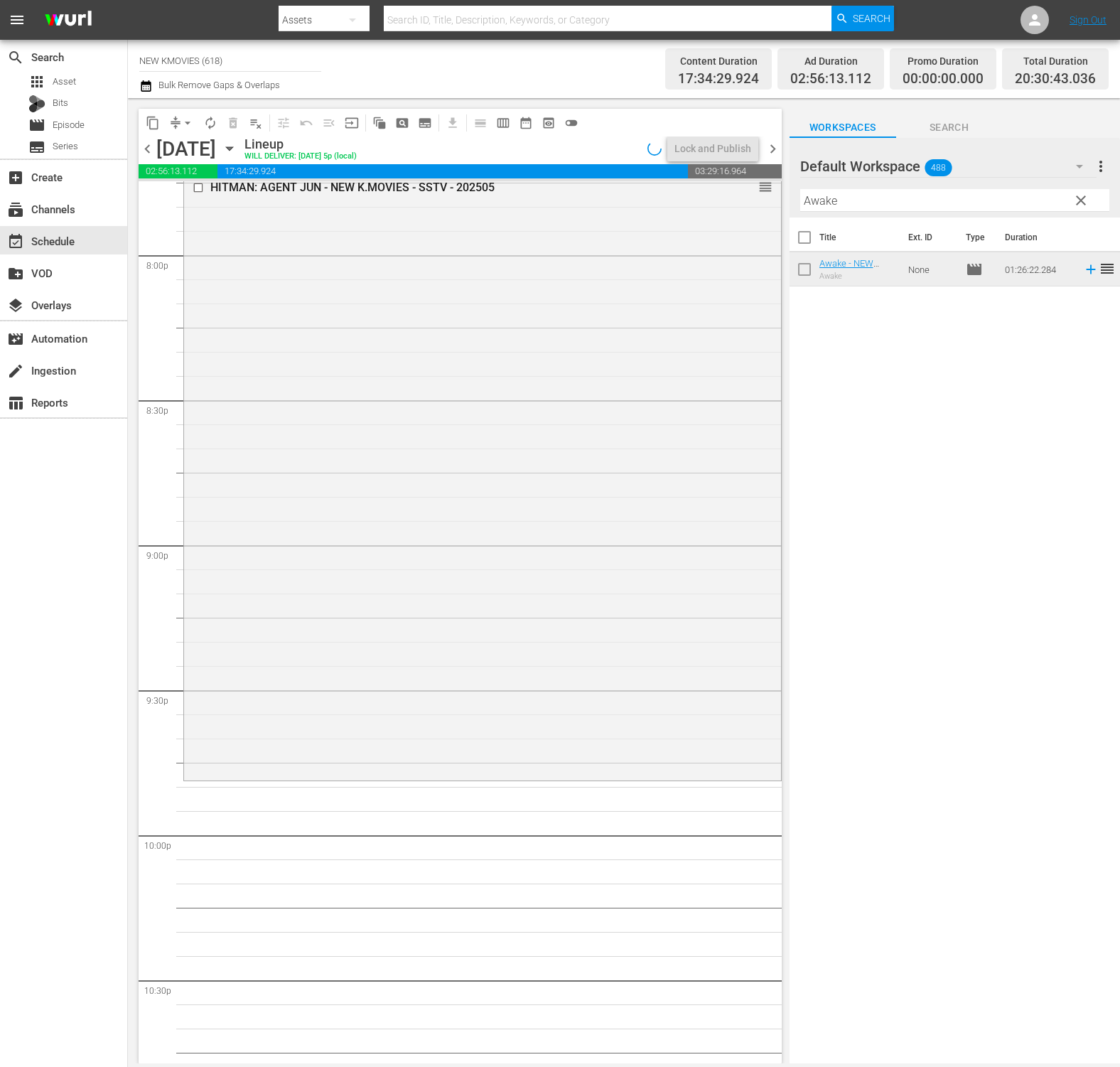
scroll to position [6077, 0]
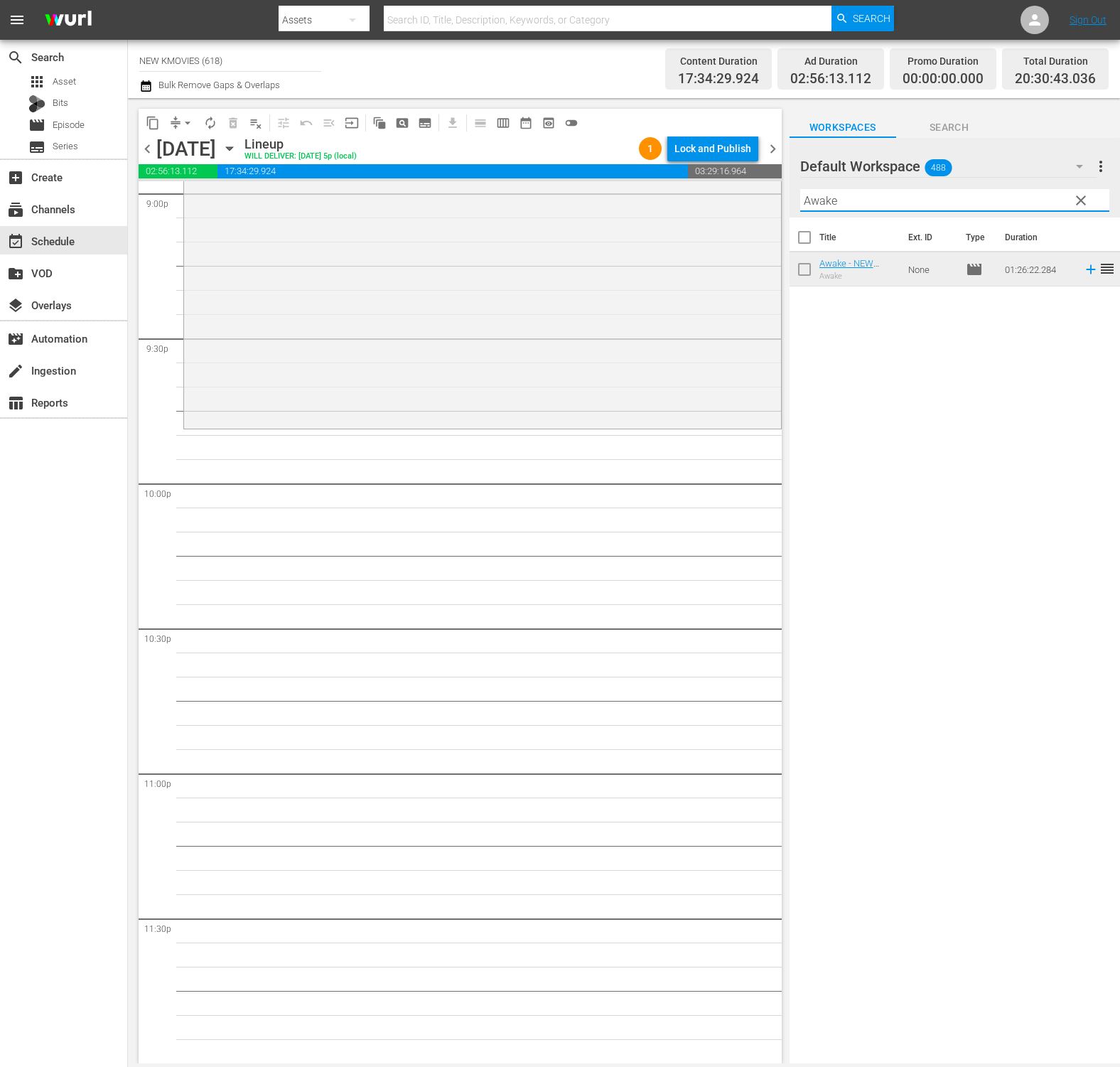
click at [899, 203] on input "Awake" at bounding box center [954, 200] width 309 height 23
paste input "The Concubin"
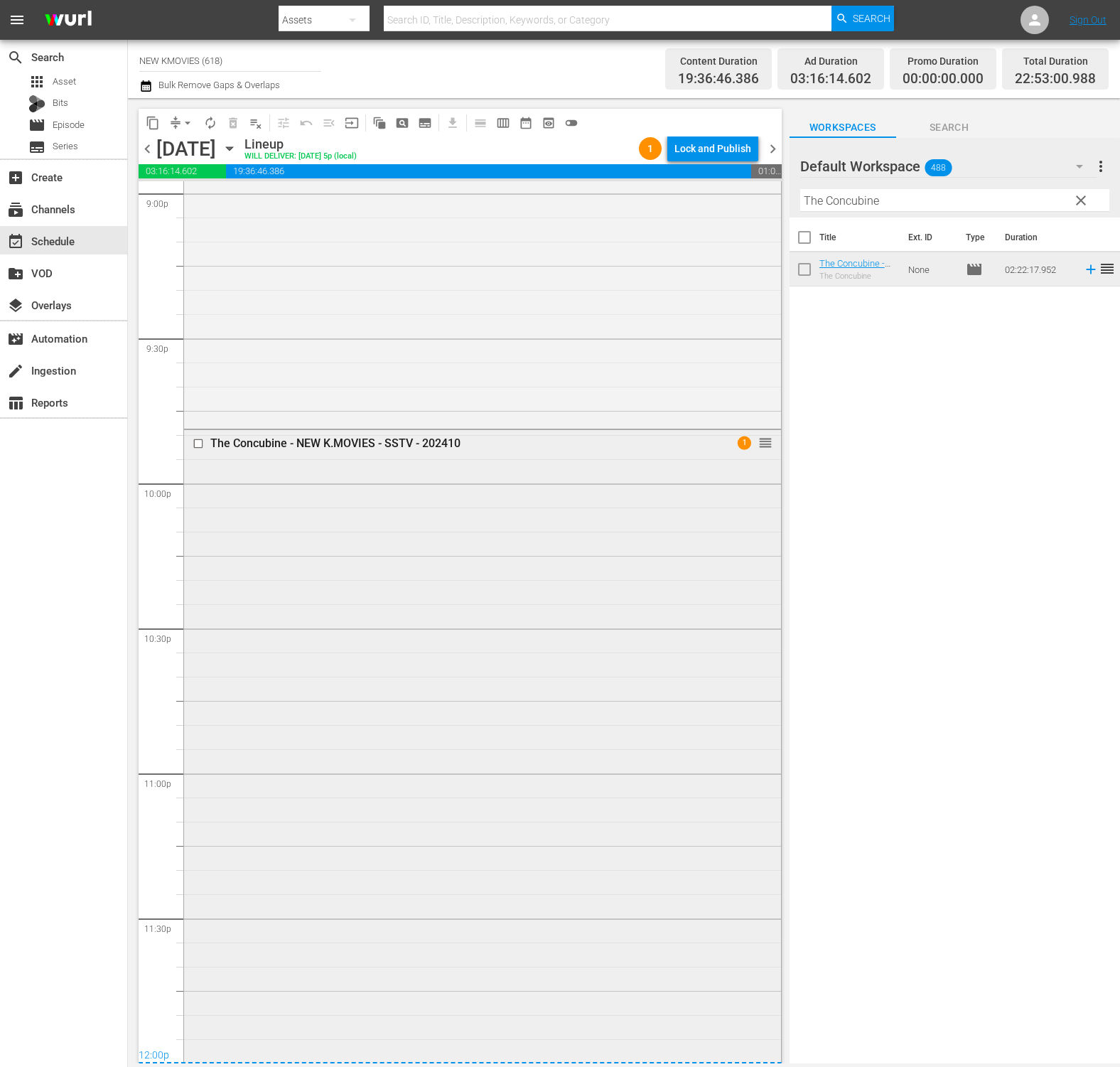
scroll to position [6130, 0]
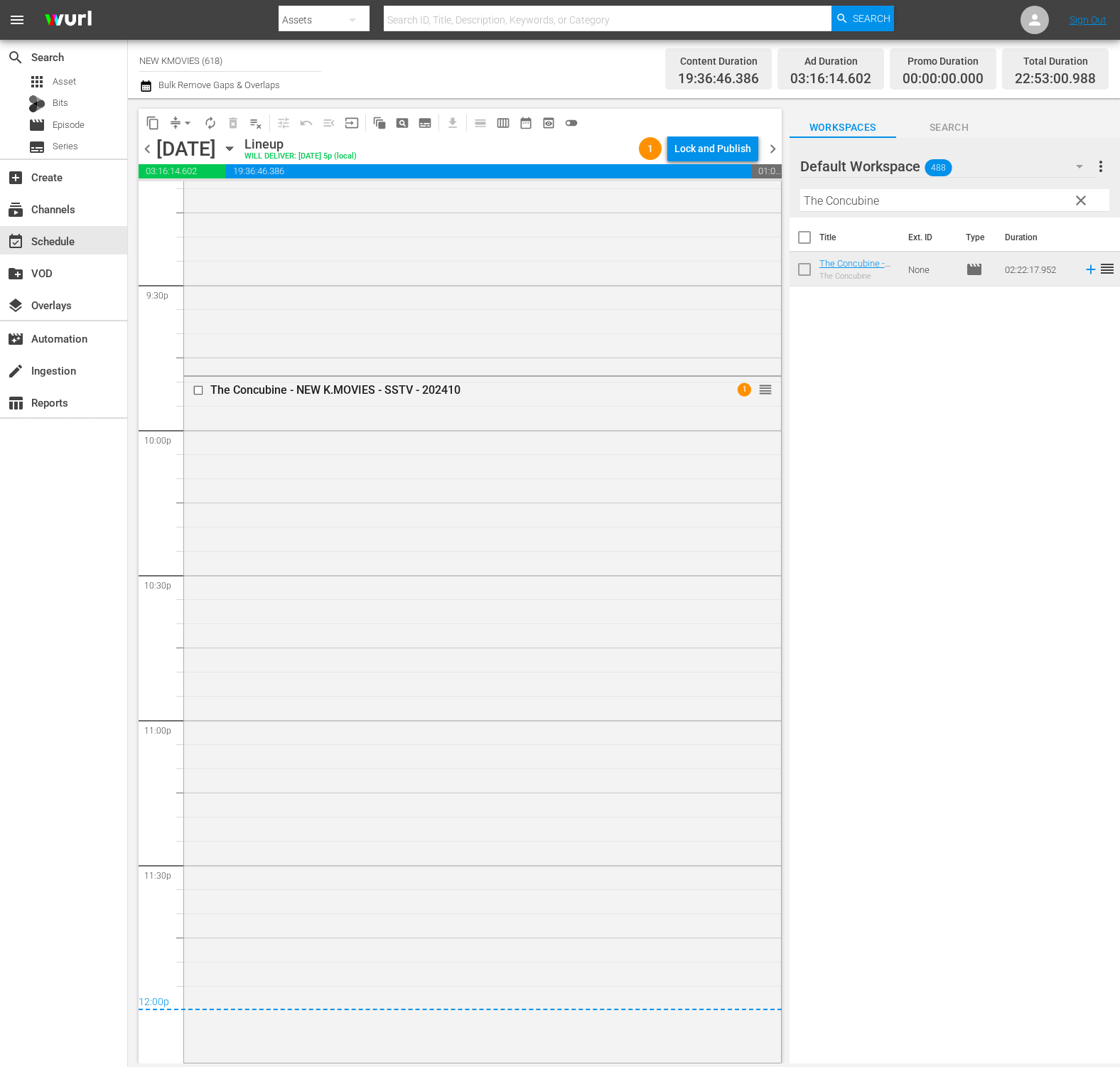
click at [848, 199] on input "The Concubine" at bounding box center [954, 200] width 309 height 23
paste input "Origin of Monogamy"
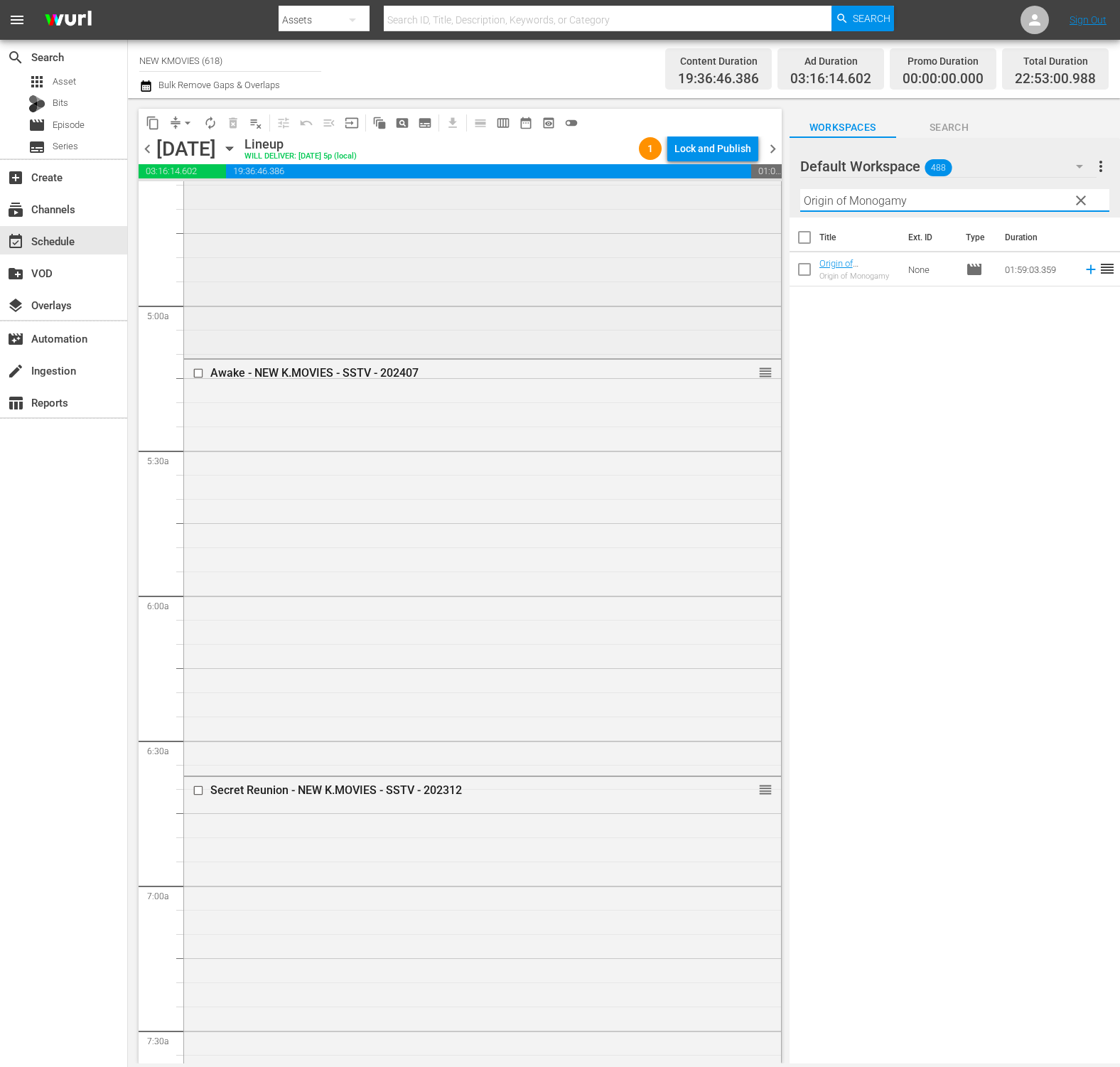
scroll to position [827, 0]
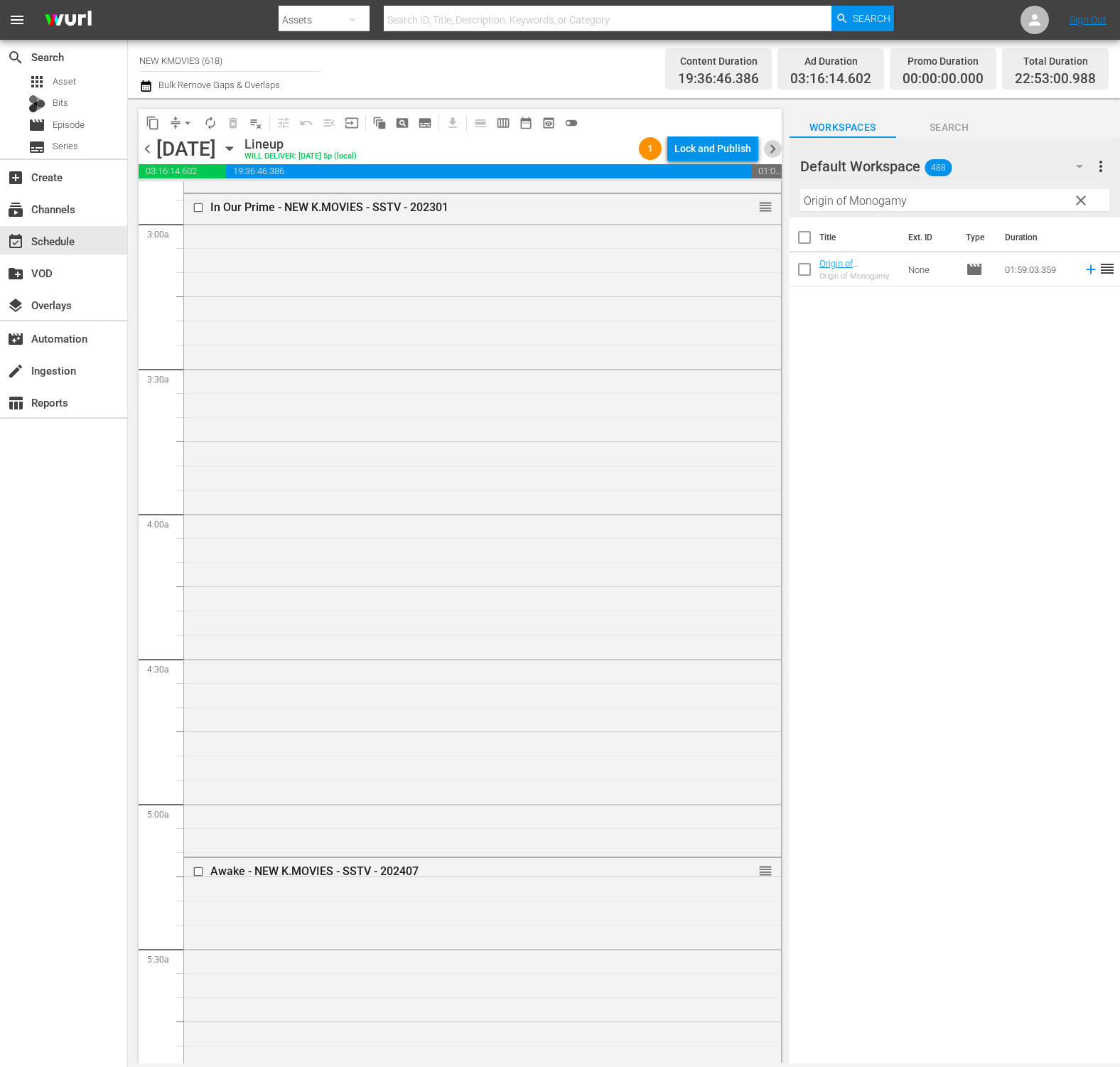
click at [777, 149] on span "chevron_right" at bounding box center [773, 149] width 18 height 18
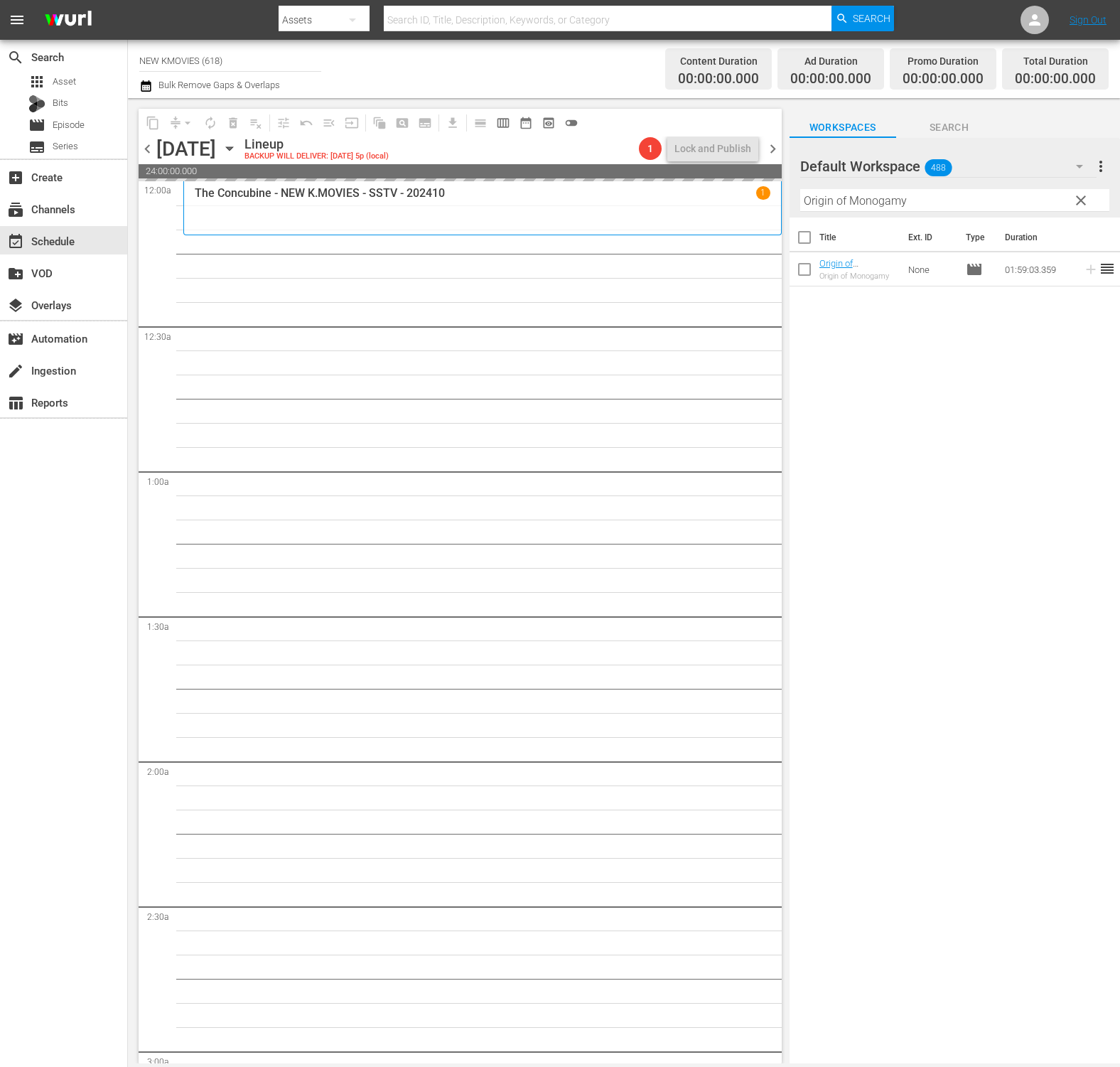
click at [1001, 197] on input "Origin of Monogamy" at bounding box center [954, 200] width 309 height 23
paste input "You Are My Sunshine"
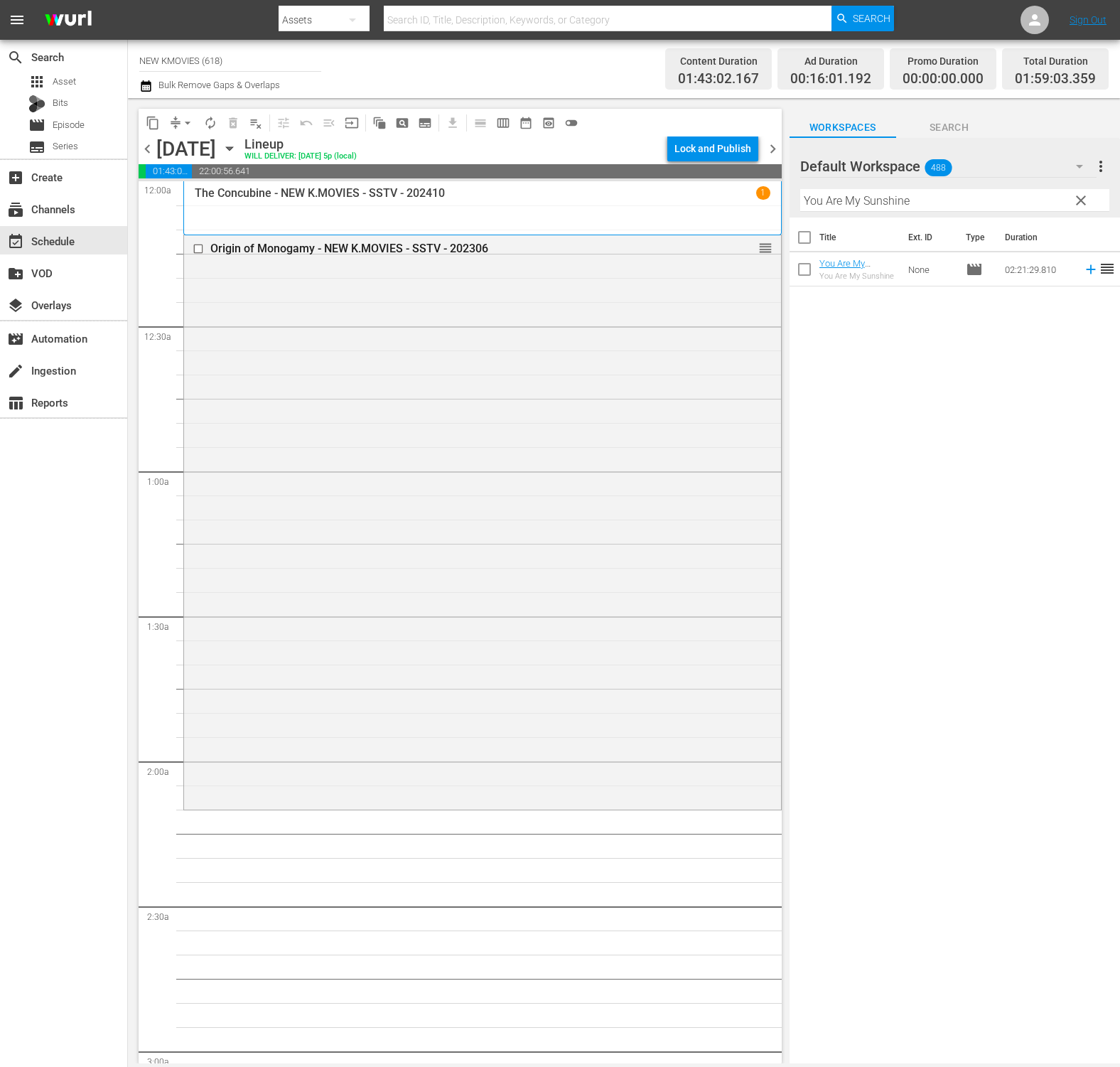
click at [998, 338] on div "Title Ext. ID Type Duration You Are My Sunshine - NEW K.MOVIES - SSTV - 202412 …" at bounding box center [955, 641] width 331 height 848
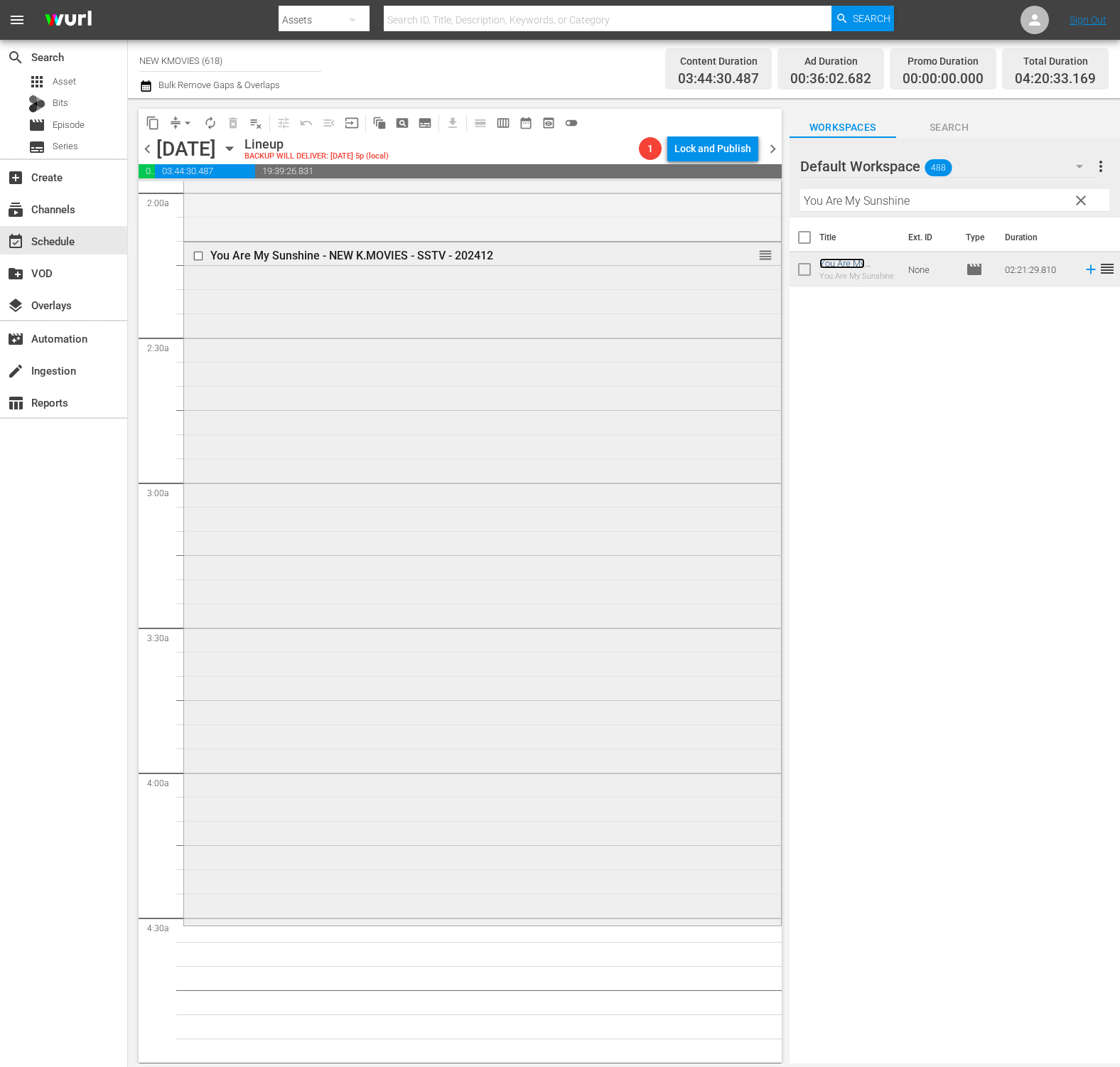
scroll to position [569, 0]
click at [939, 206] on input "You Are My Sunshine" at bounding box center [954, 200] width 309 height 23
paste input "The Girl on A Bulldozer"
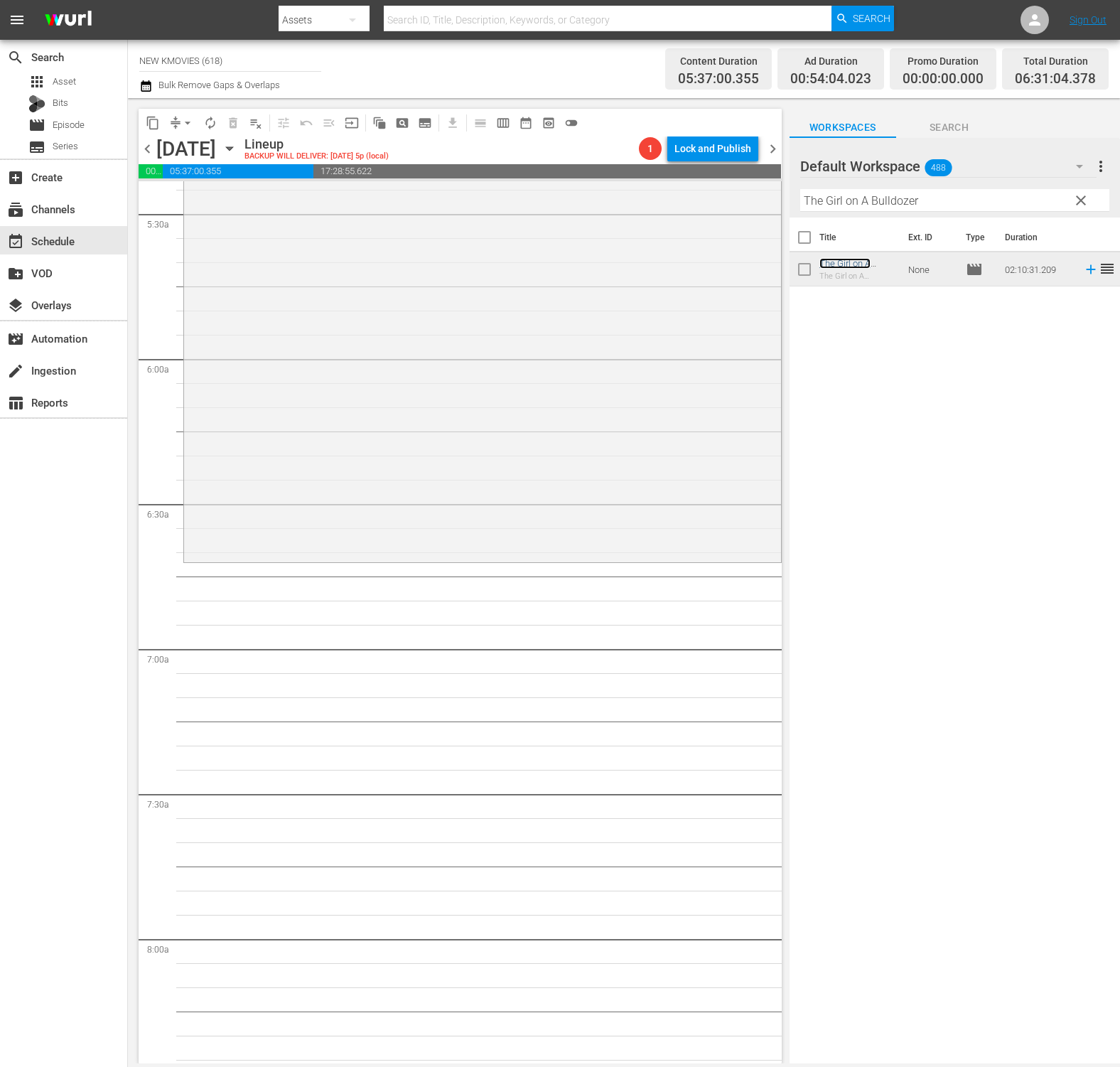
scroll to position [1644, 0]
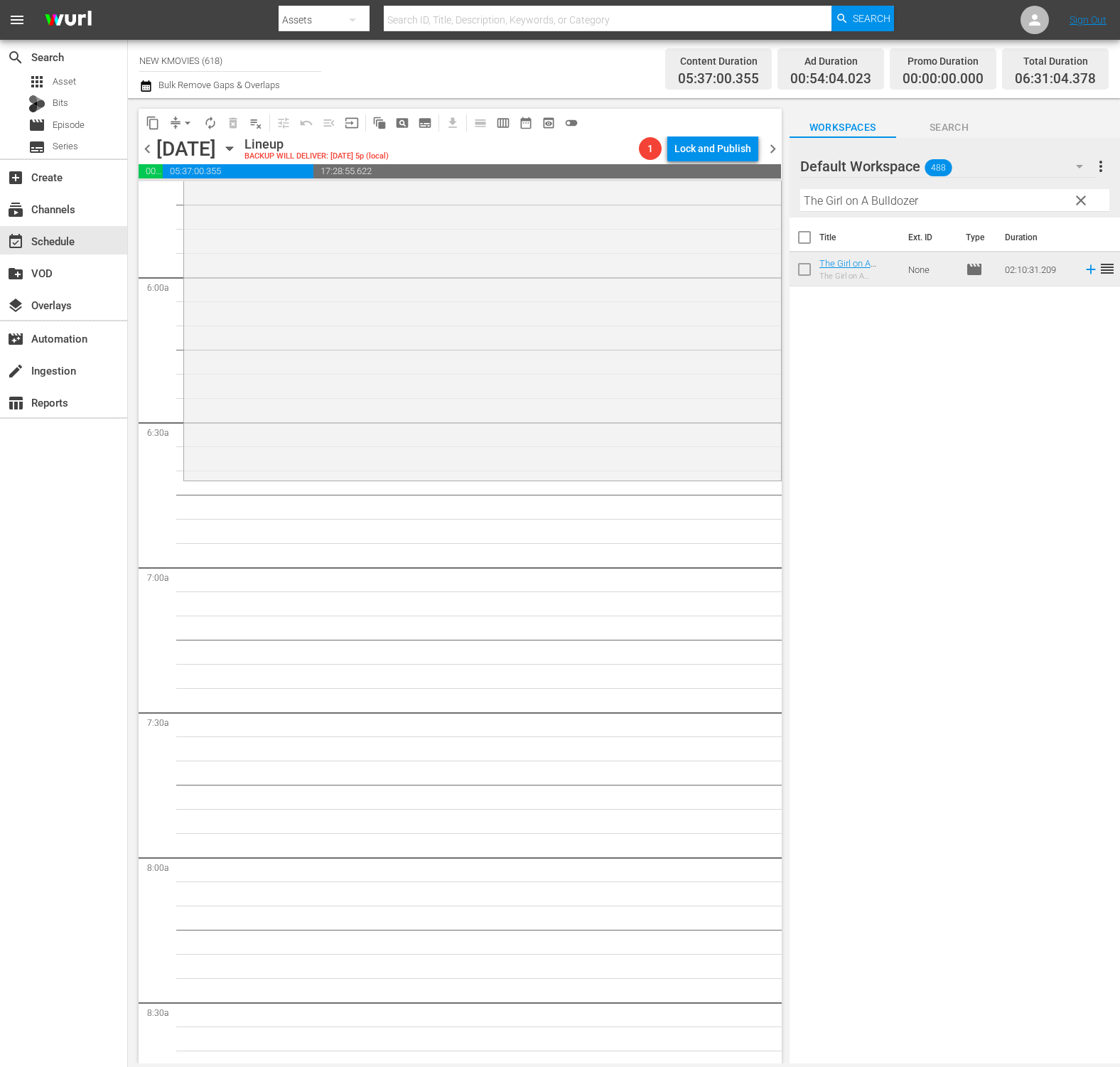
click at [887, 201] on input "The Girl on A Bulldozer" at bounding box center [954, 200] width 309 height 23
paste input "Voice Of Silence"
click at [951, 201] on input "The Girl on A Voice Of Silence" at bounding box center [954, 200] width 309 height 23
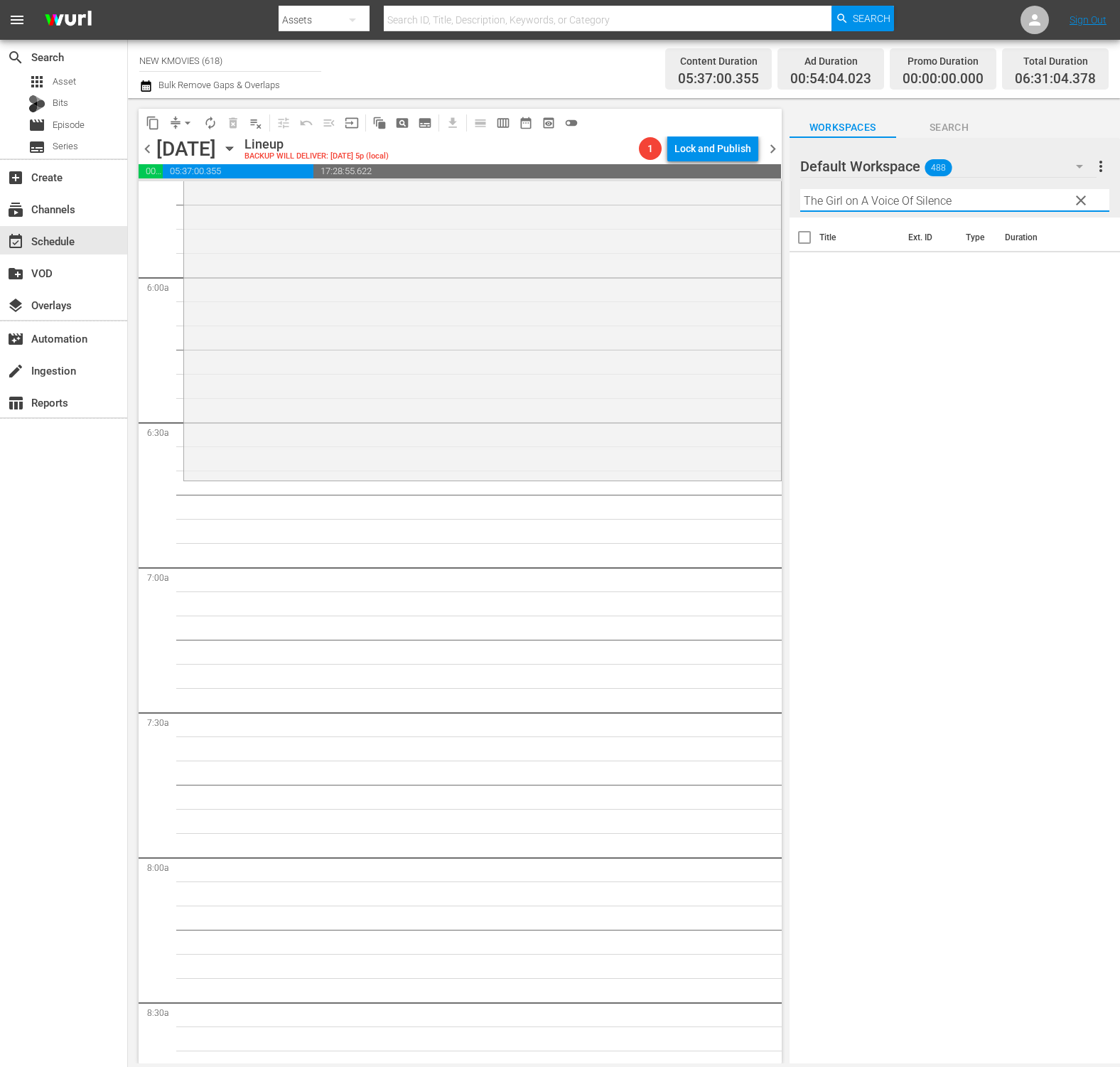
click at [951, 201] on input "The Girl on A Voice Of Silence" at bounding box center [954, 200] width 309 height 23
paste input "text"
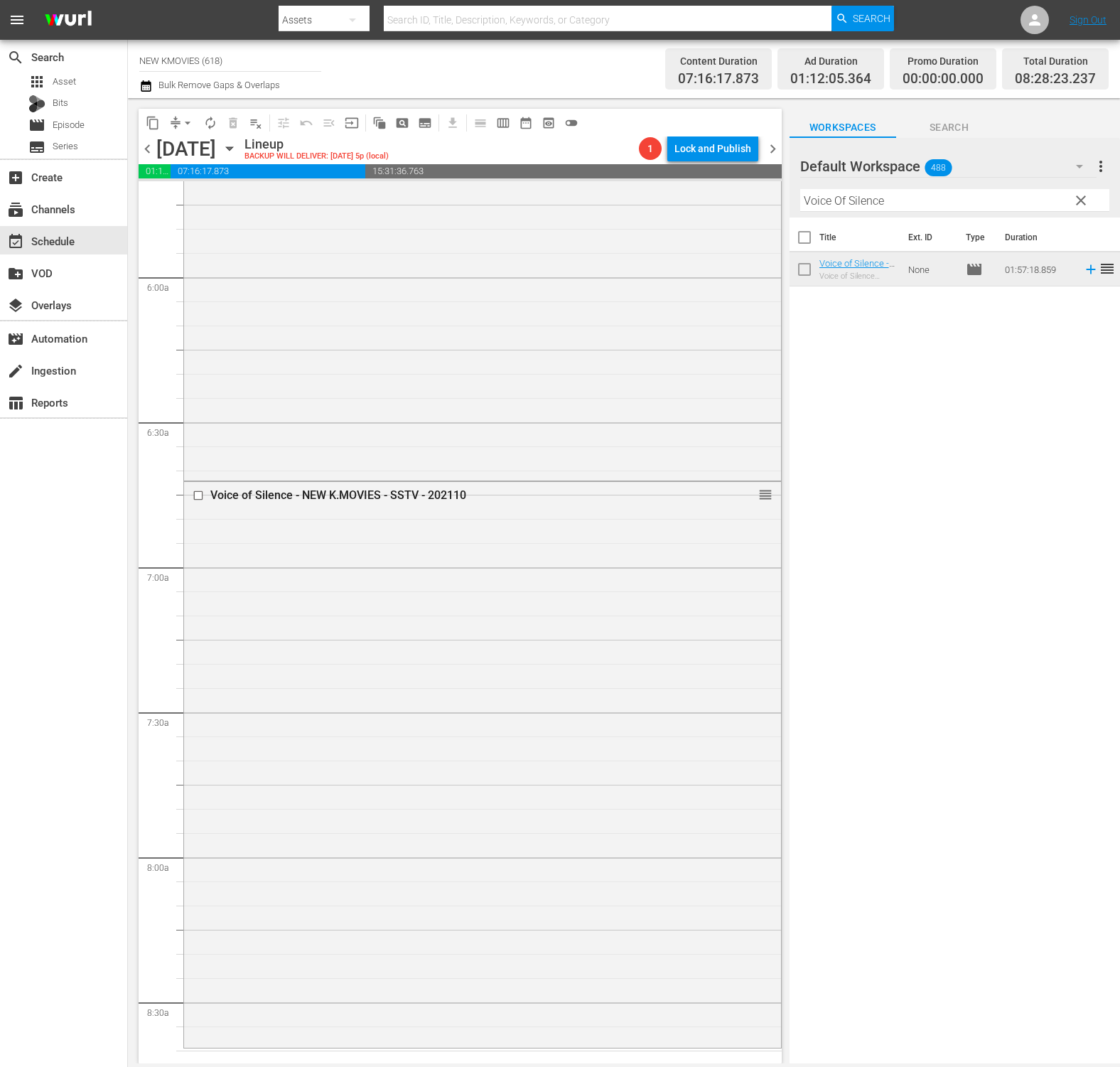
drag, startPoint x: 855, startPoint y: 262, endPoint x: 342, endPoint y: 952, distance: 859.8
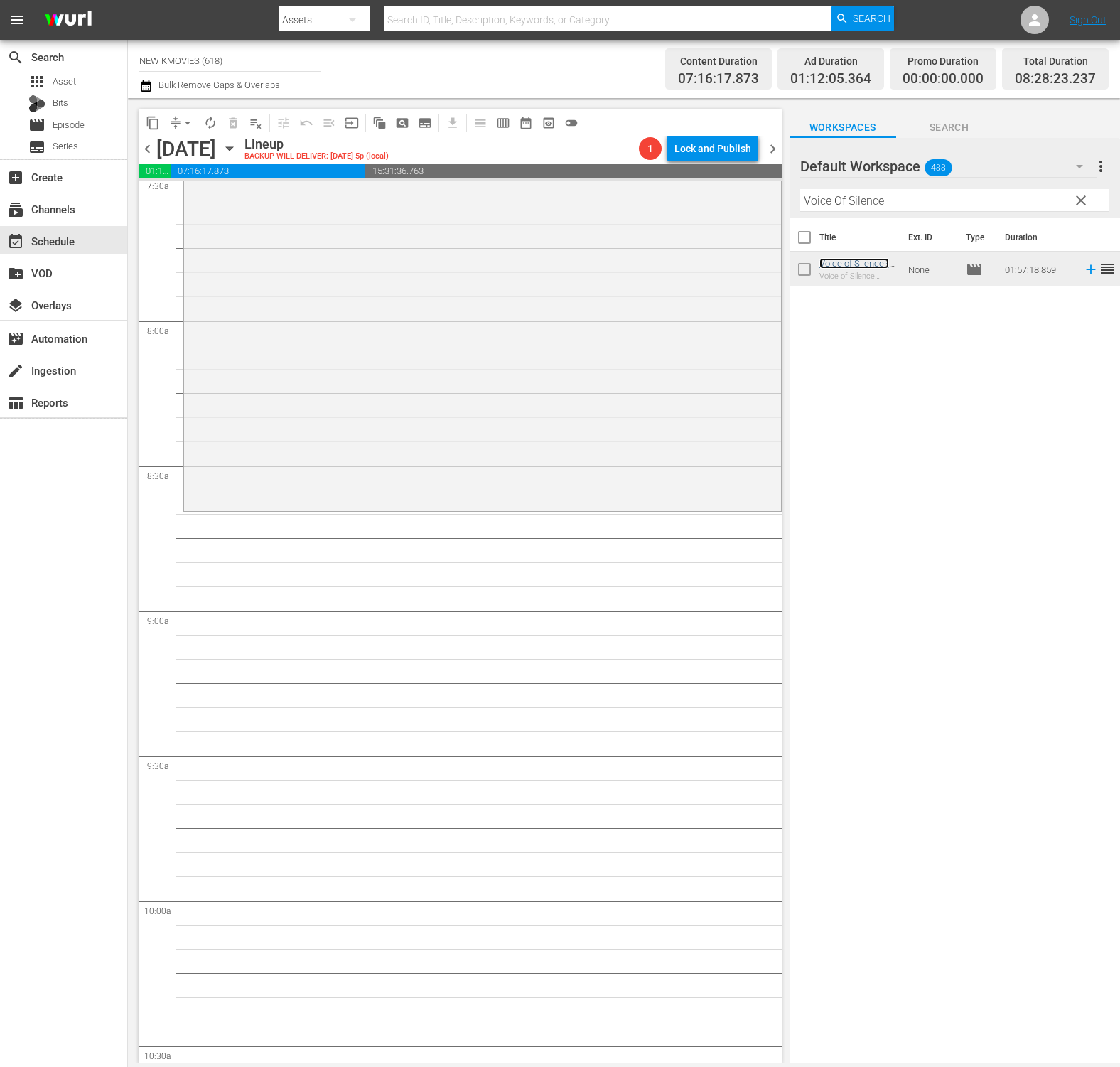
scroll to position [2202, 0]
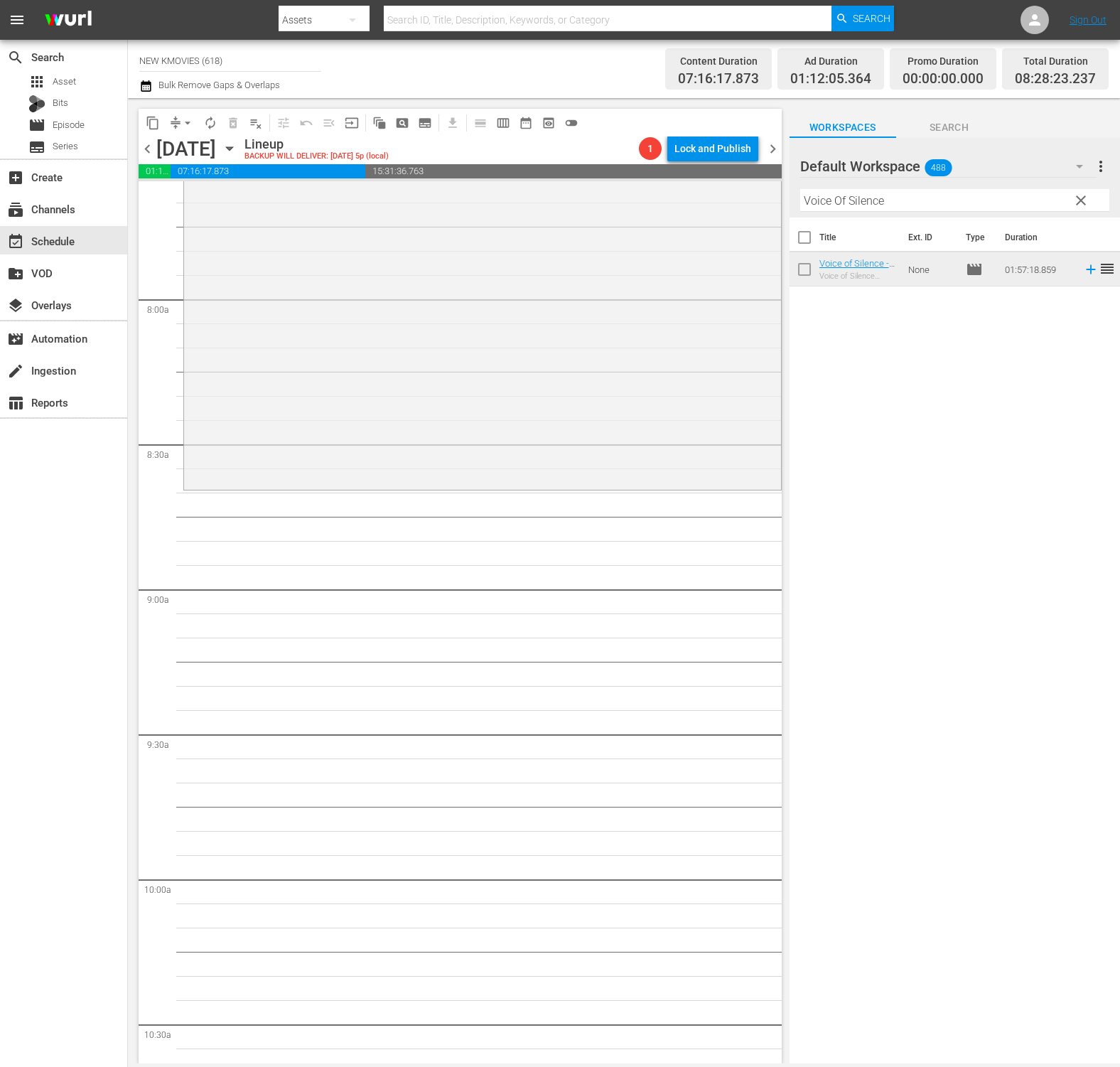
click at [949, 197] on input "Voice Of Silence" at bounding box center [954, 200] width 309 height 23
paste input "Underground Rendezvous"
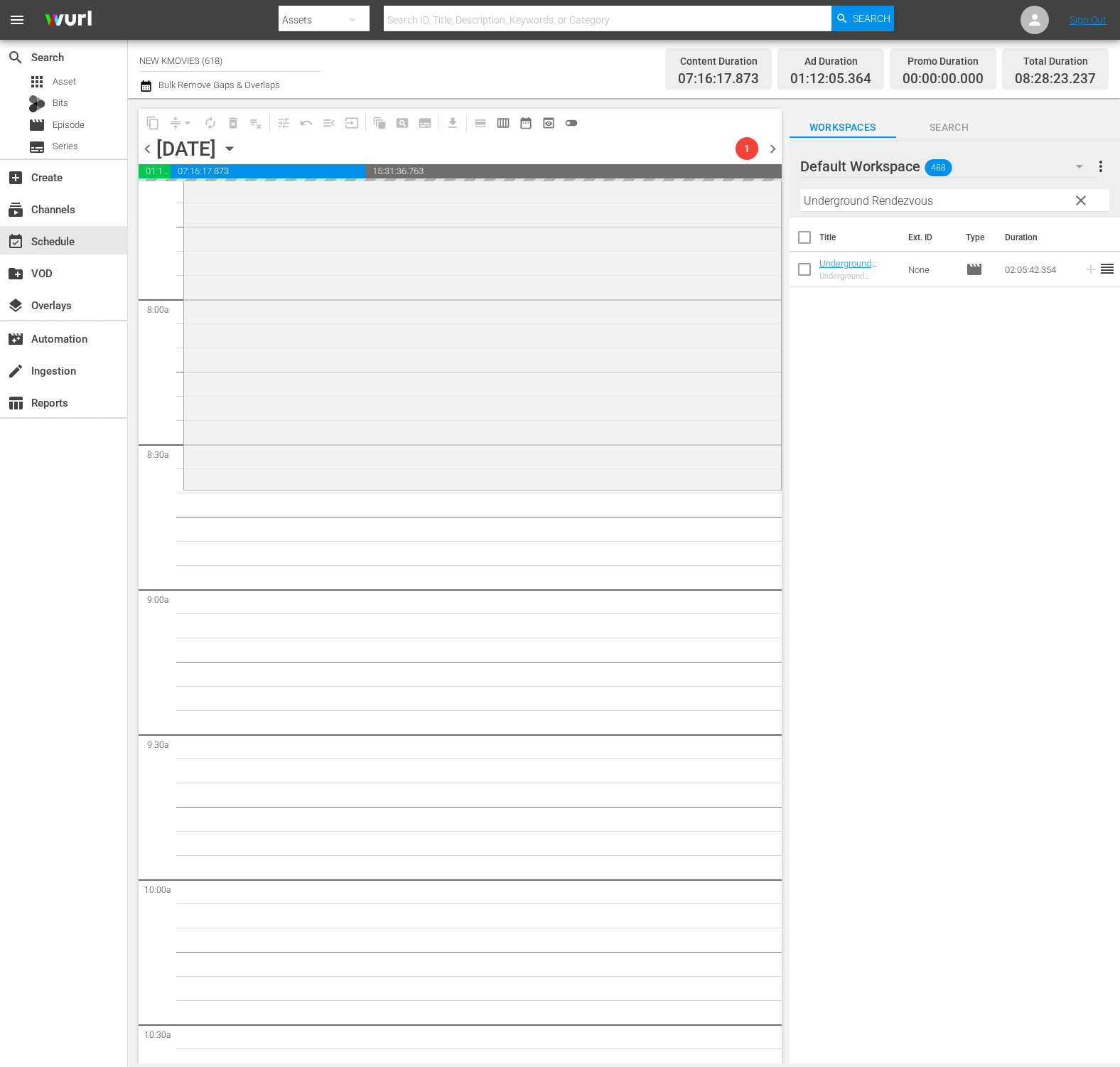
click at [999, 198] on input "Underground Rendezvous" at bounding box center [954, 200] width 309 height 23
paste input "Love On-air"
type input "Love On-air"
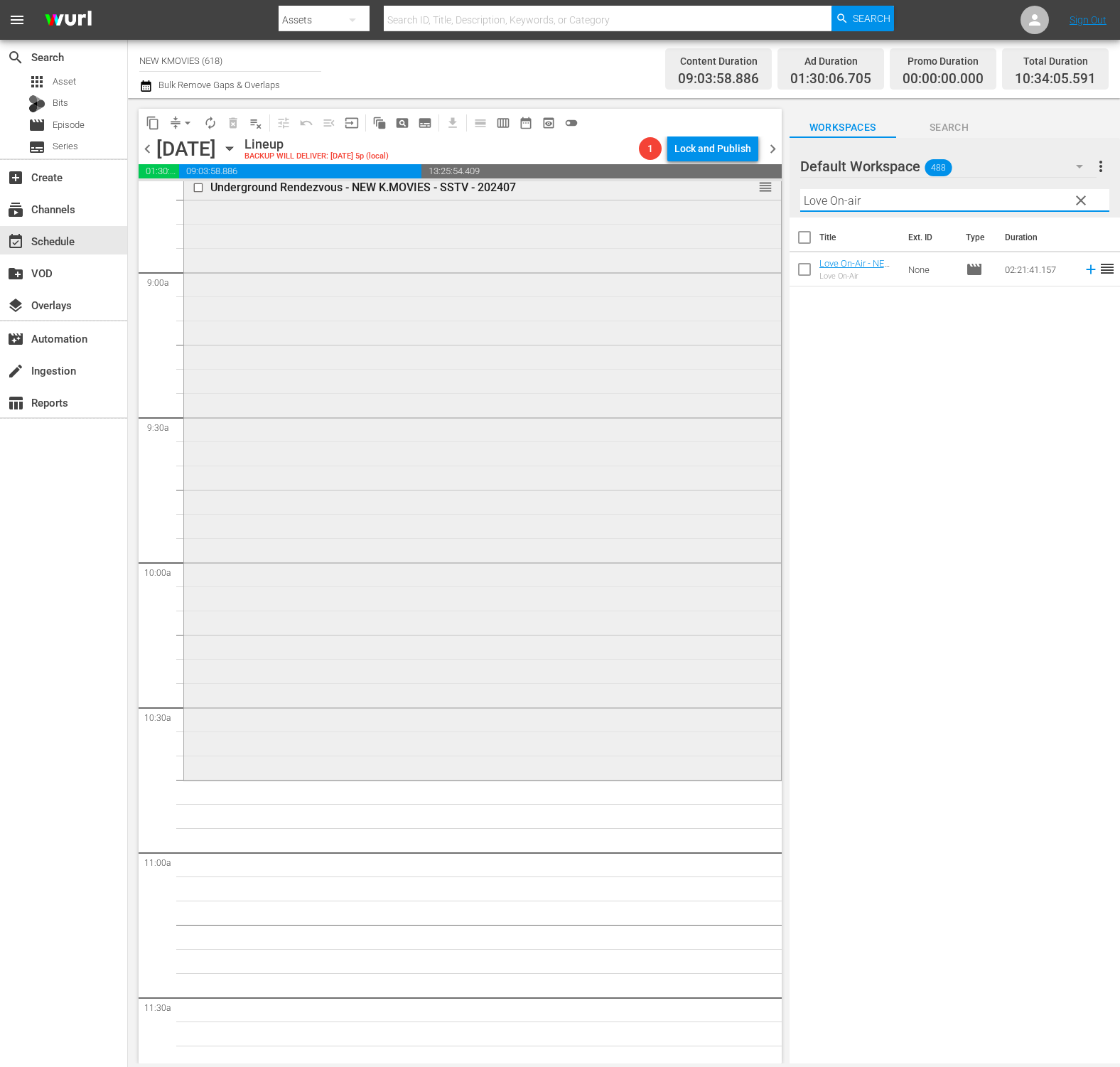
scroll to position [2520, 0]
